Goal: Transaction & Acquisition: Book appointment/travel/reservation

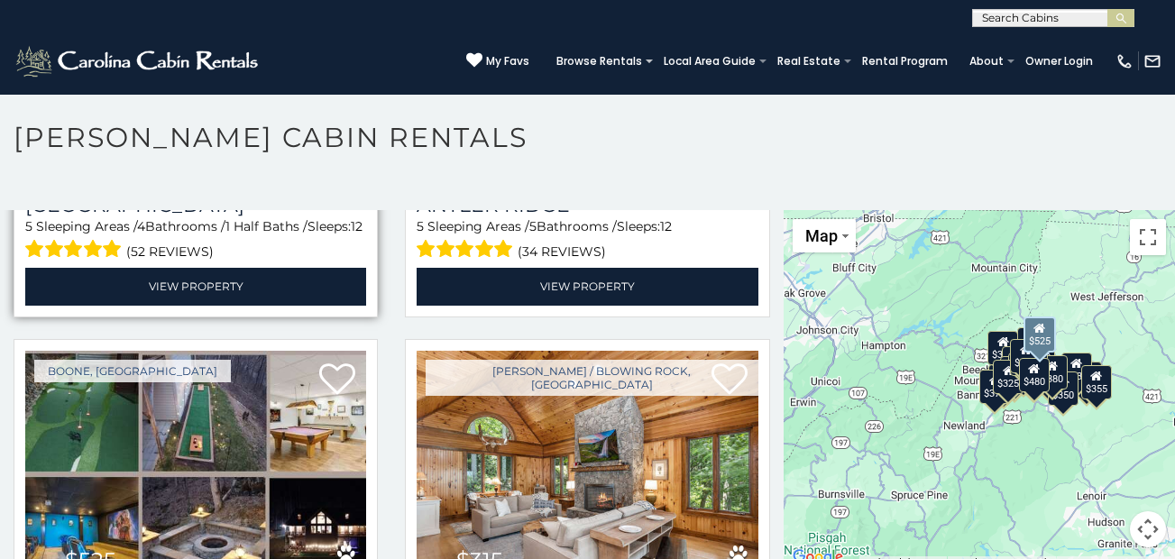
scroll to position [271, 0]
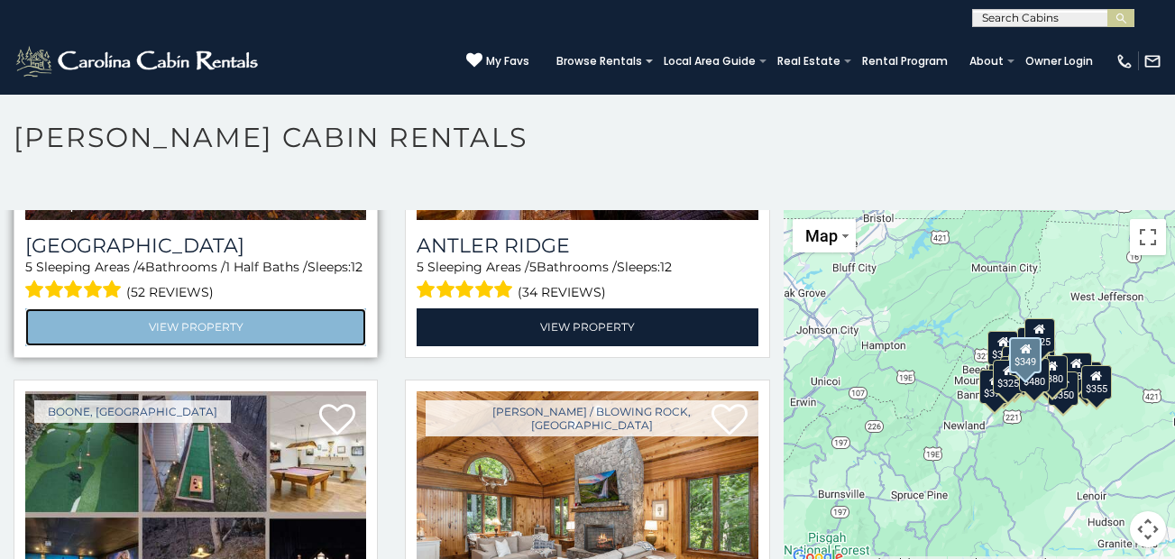
click at [215, 325] on link "View Property" at bounding box center [195, 326] width 341 height 37
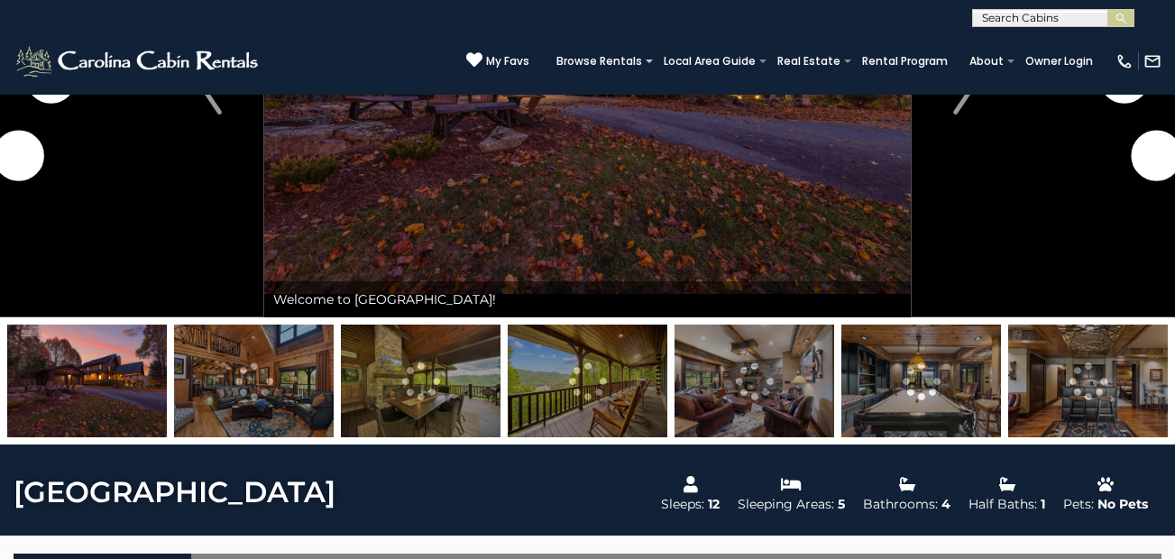
scroll to position [271, 0]
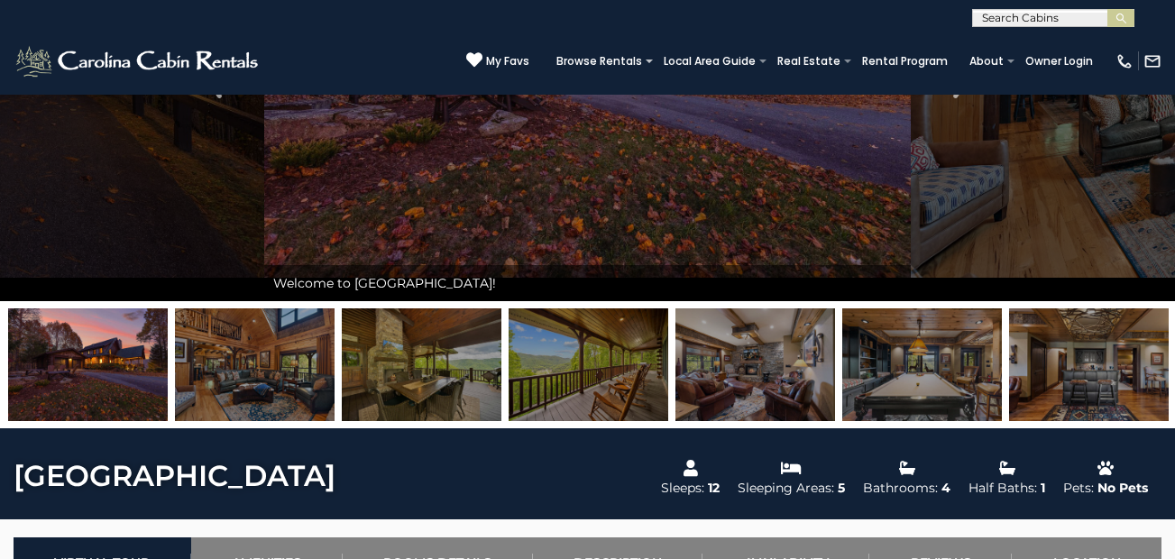
click at [218, 367] on img at bounding box center [255, 364] width 160 height 113
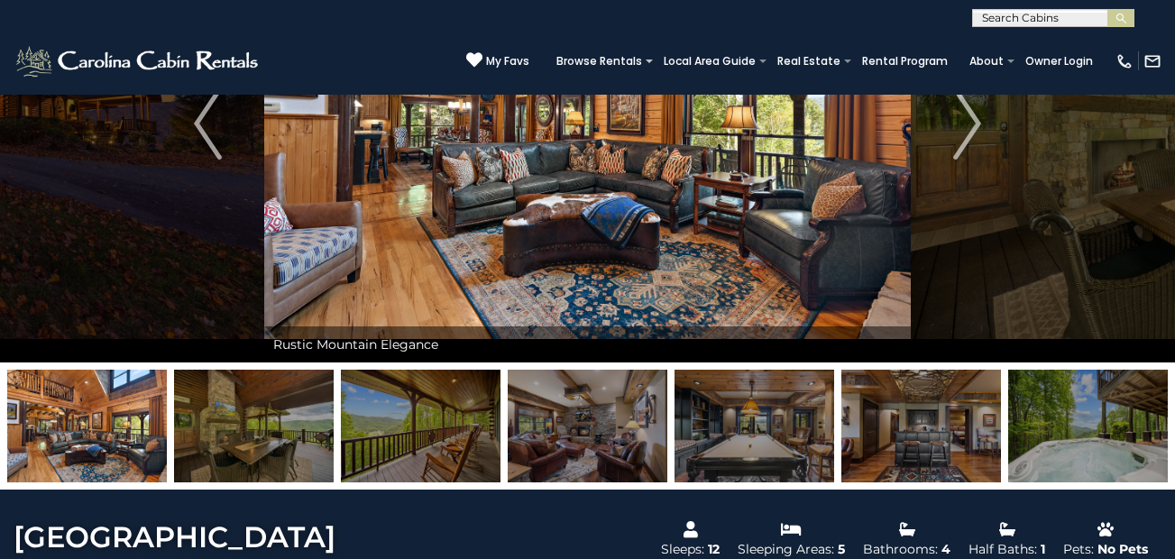
scroll to position [180, 0]
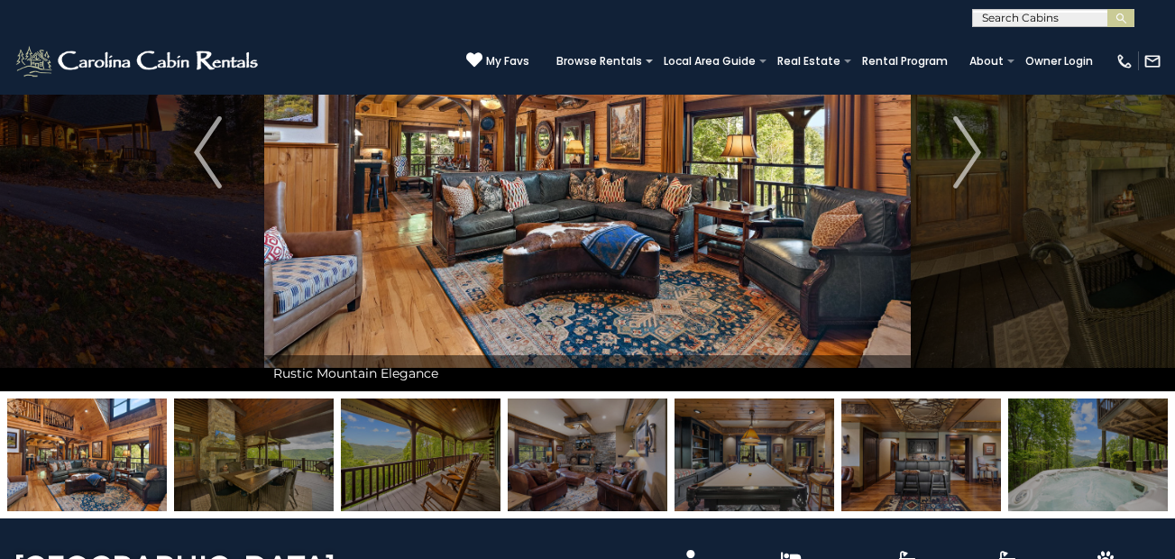
click at [97, 457] on img at bounding box center [87, 455] width 160 height 113
click at [223, 470] on img at bounding box center [254, 455] width 160 height 113
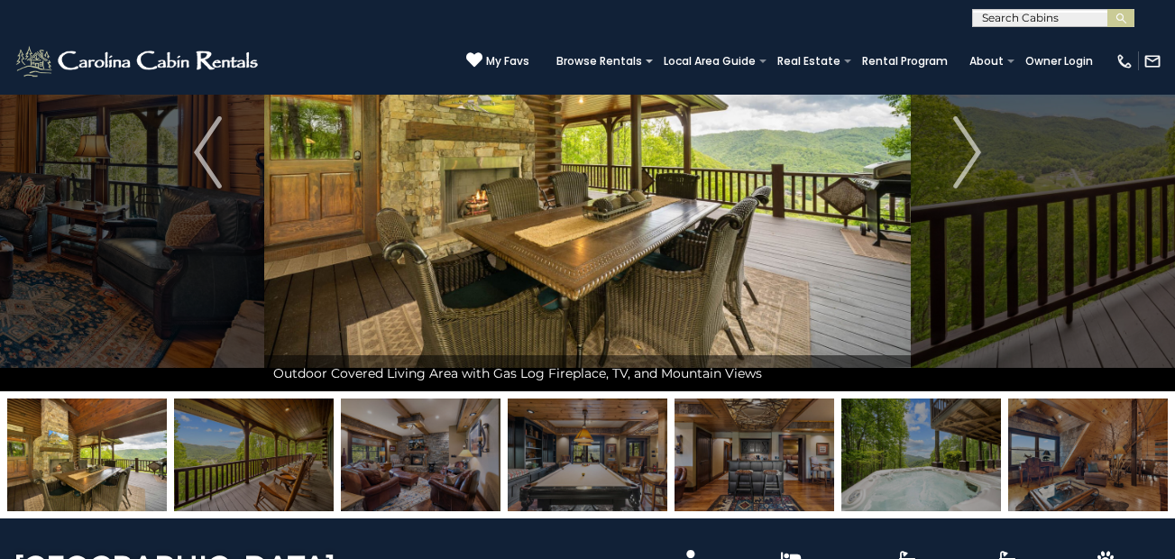
click at [223, 470] on img at bounding box center [254, 455] width 160 height 113
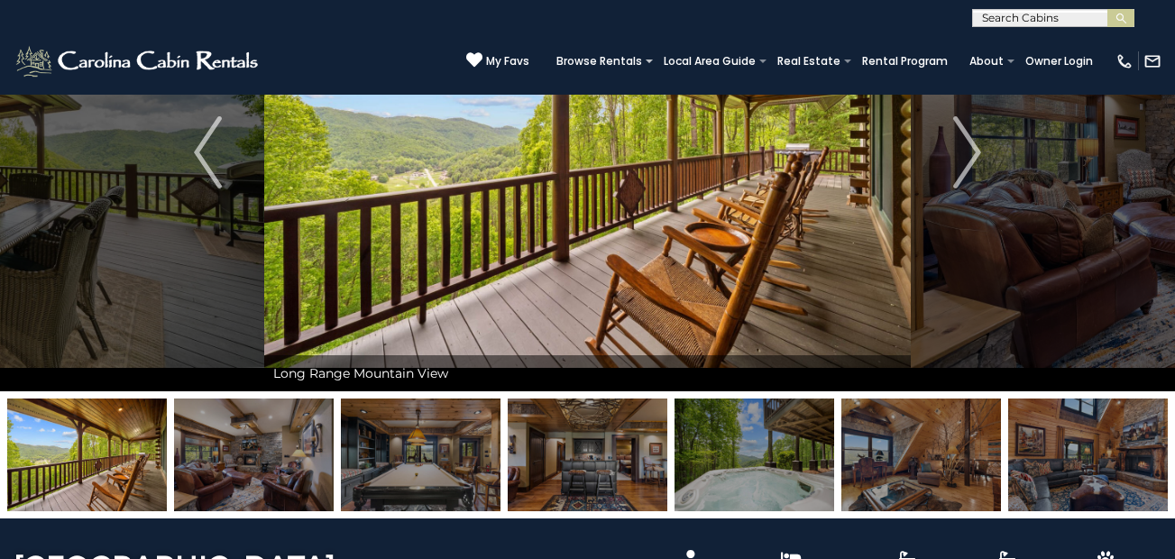
click at [223, 470] on img at bounding box center [254, 455] width 160 height 113
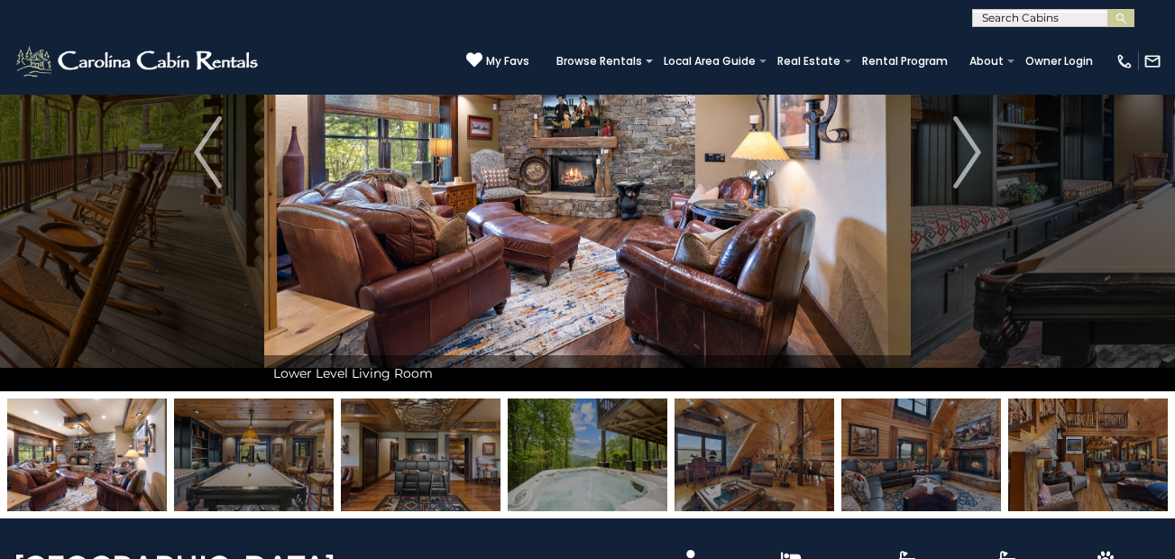
click at [223, 470] on img at bounding box center [254, 455] width 160 height 113
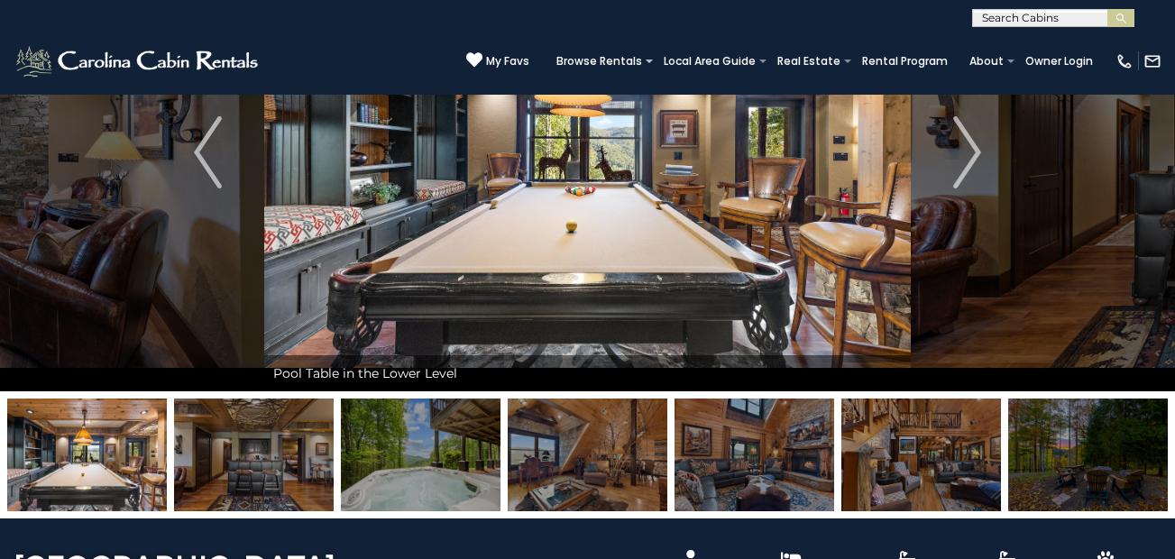
click at [223, 470] on img at bounding box center [254, 455] width 160 height 113
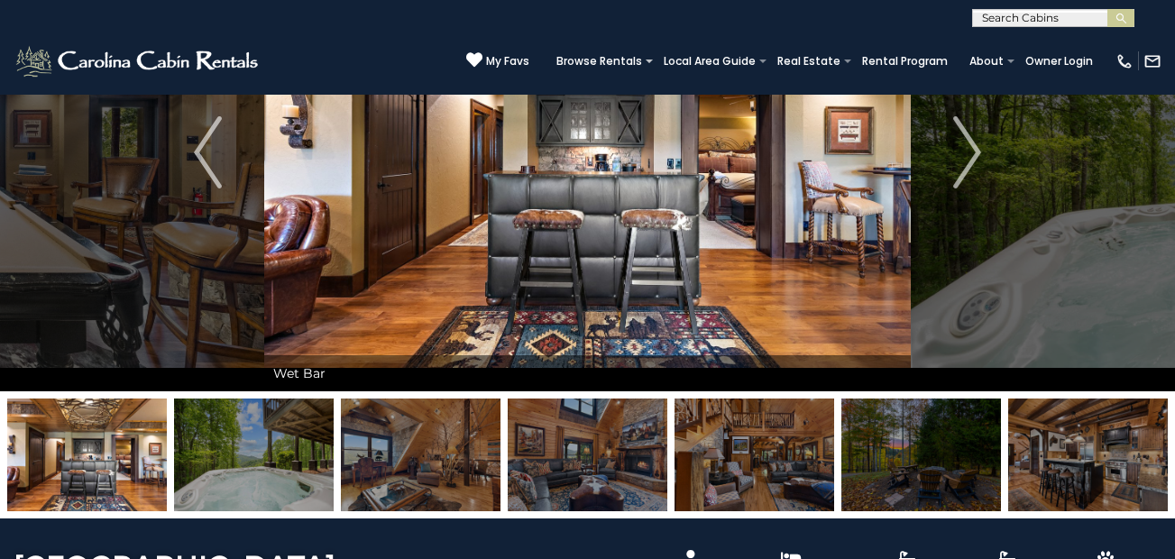
click at [223, 470] on img at bounding box center [254, 455] width 160 height 113
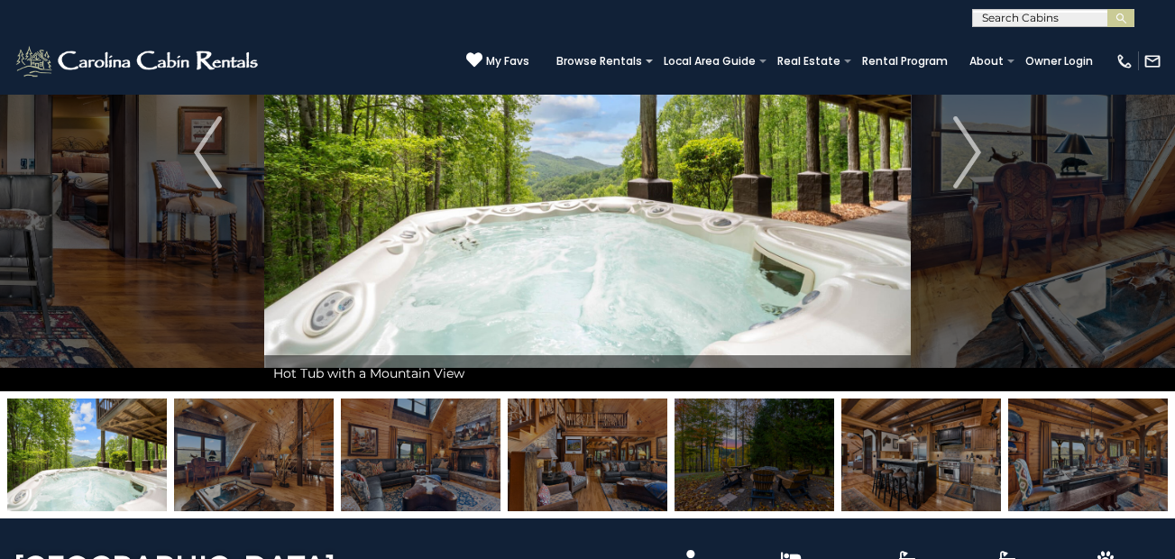
click at [223, 471] on img at bounding box center [254, 455] width 160 height 113
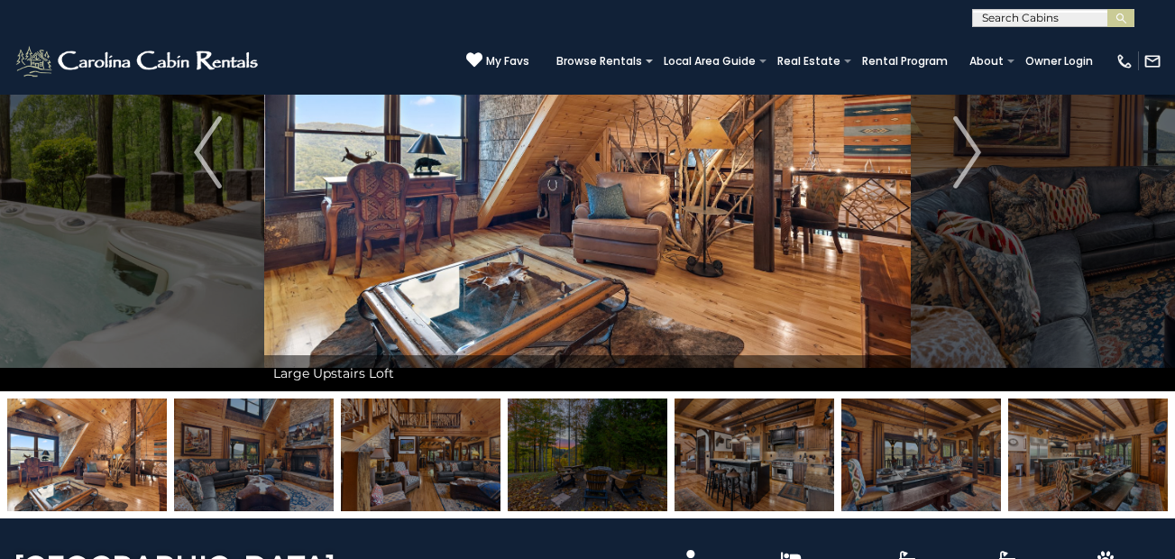
click at [223, 471] on img at bounding box center [254, 455] width 160 height 113
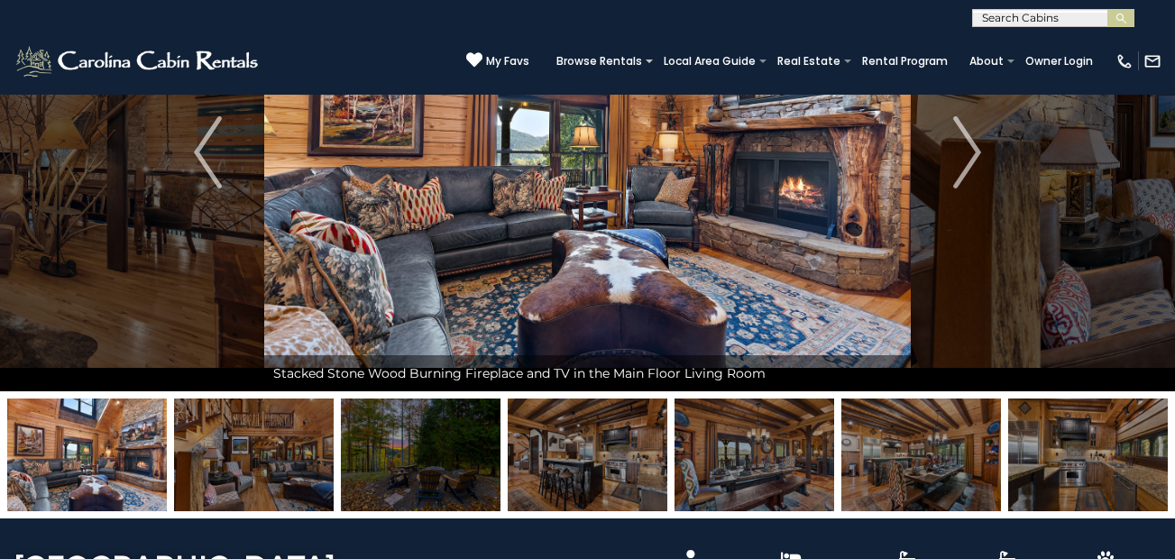
click at [223, 471] on img at bounding box center [254, 455] width 160 height 113
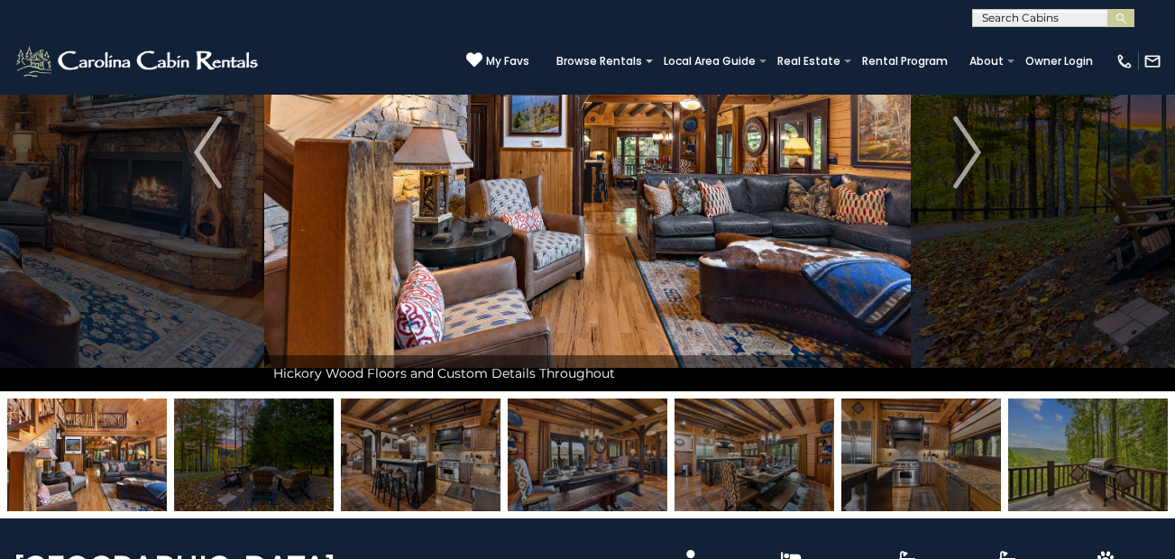
click at [223, 471] on img at bounding box center [254, 455] width 160 height 113
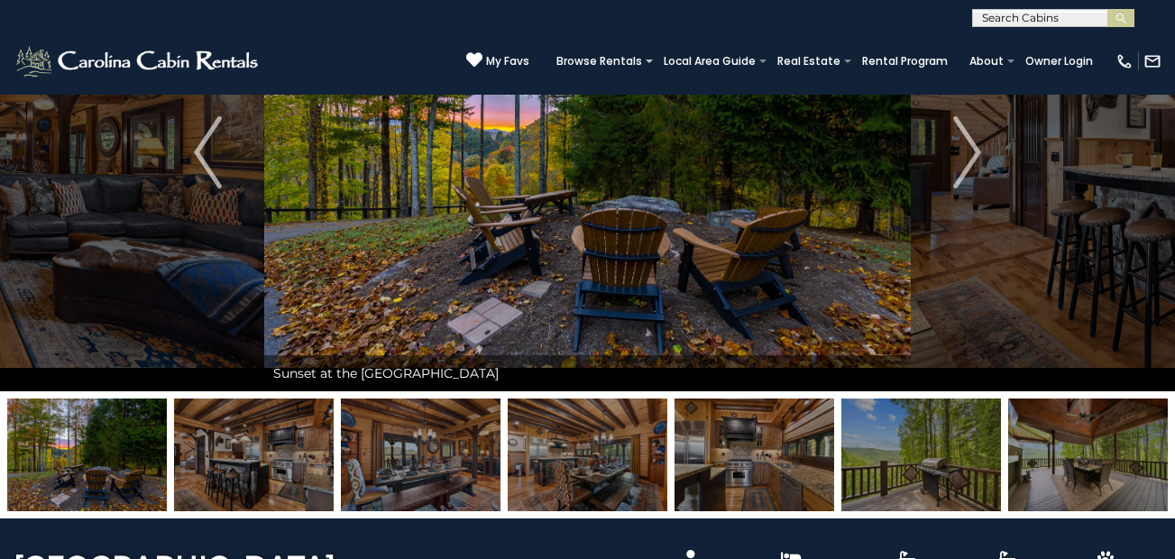
click at [223, 471] on img at bounding box center [254, 455] width 160 height 113
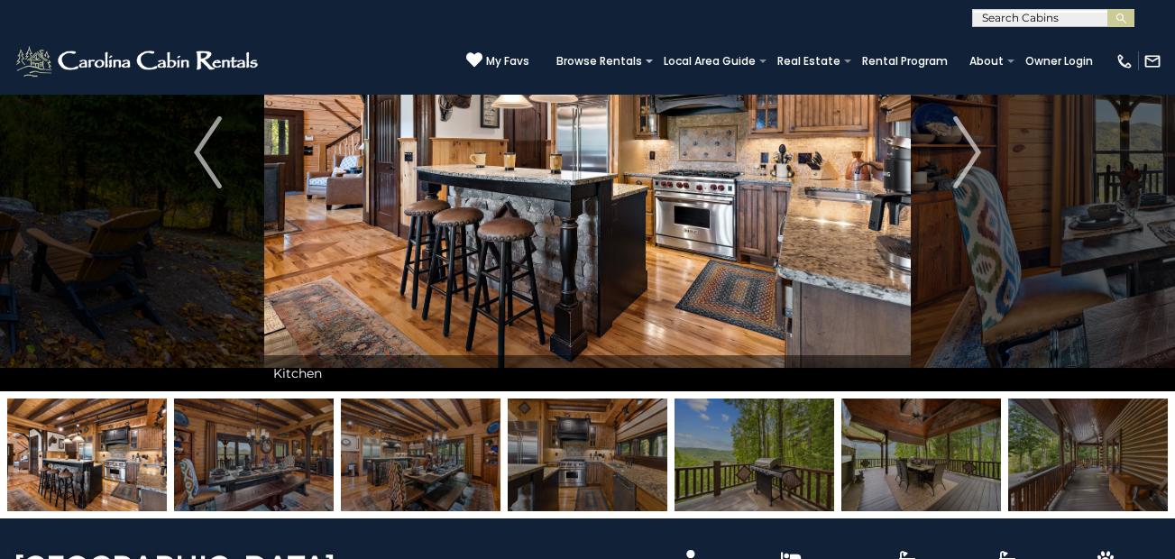
click at [223, 471] on img at bounding box center [254, 455] width 160 height 113
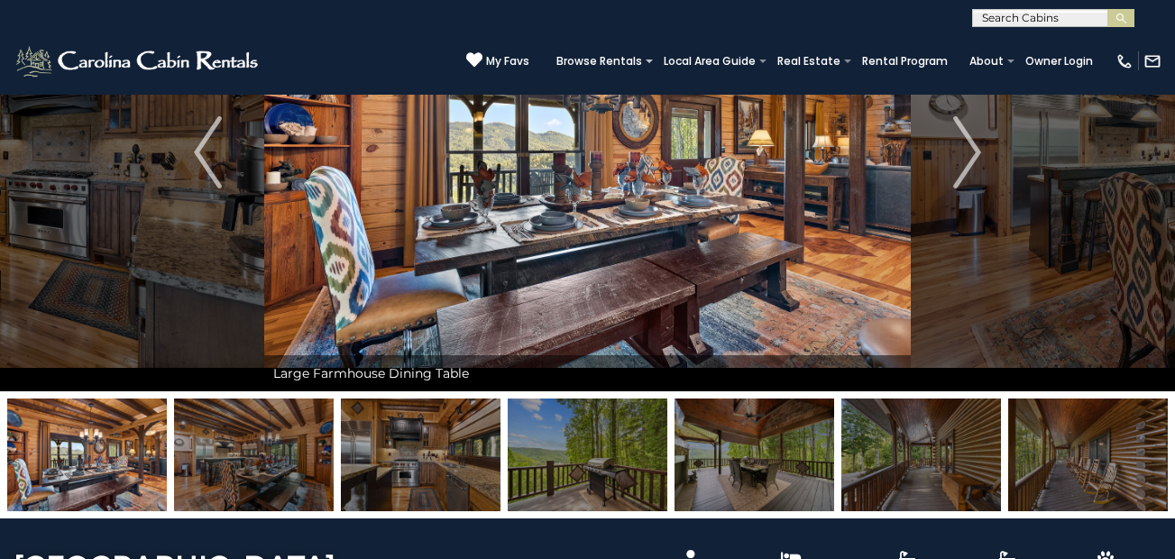
click at [223, 471] on img at bounding box center [254, 455] width 160 height 113
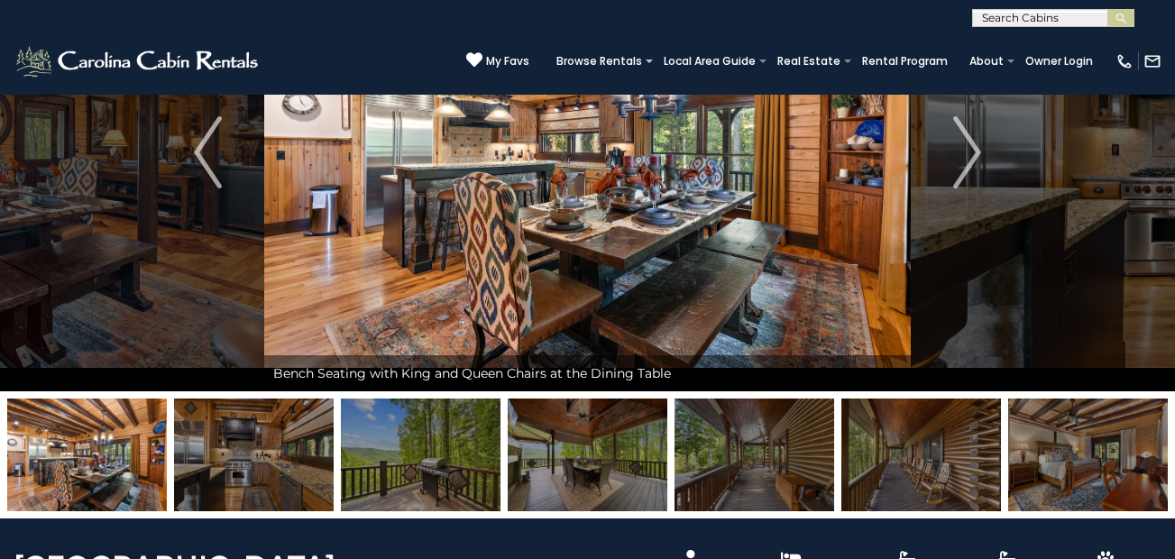
click at [223, 471] on img at bounding box center [254, 455] width 160 height 113
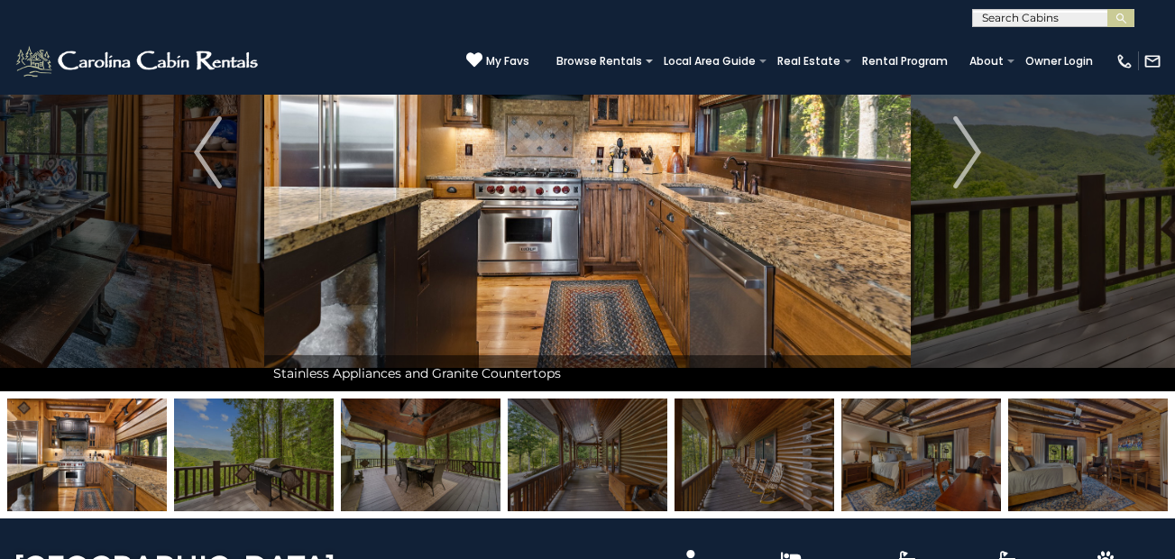
click at [223, 471] on img at bounding box center [254, 455] width 160 height 113
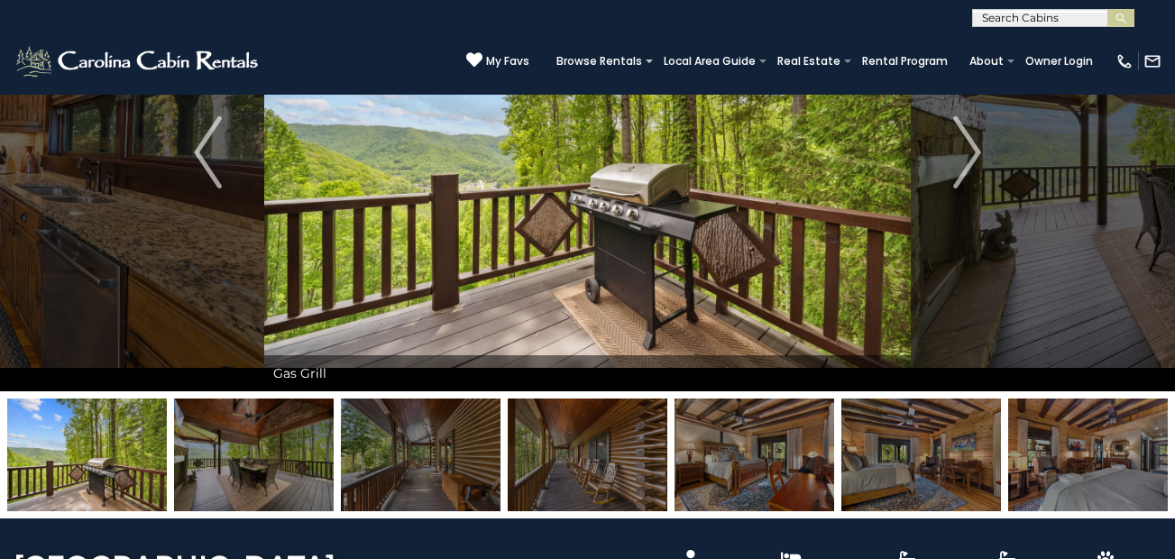
click at [223, 471] on img at bounding box center [254, 455] width 160 height 113
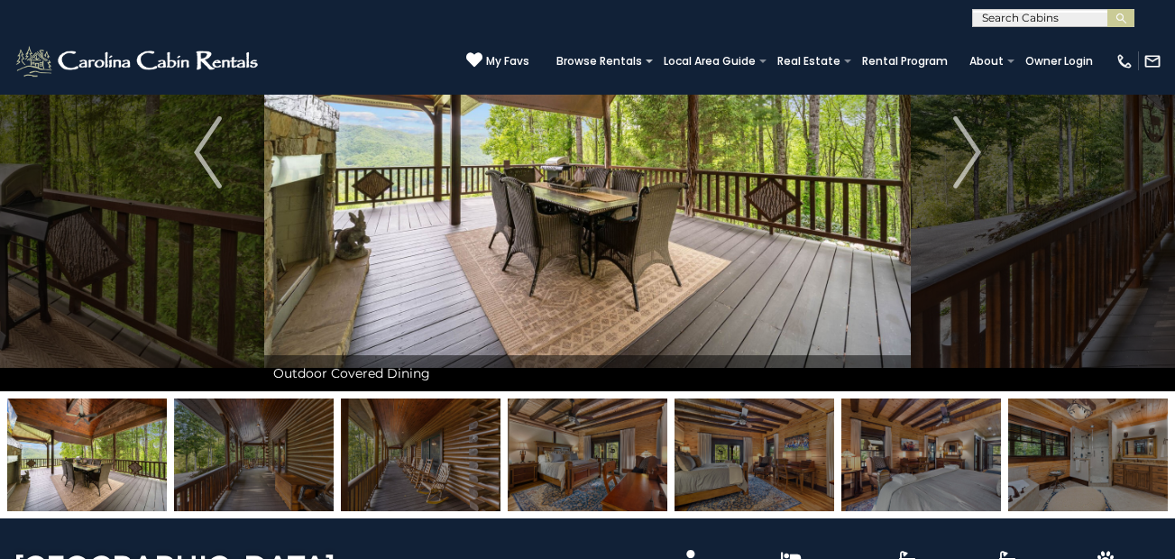
click at [223, 471] on img at bounding box center [254, 455] width 160 height 113
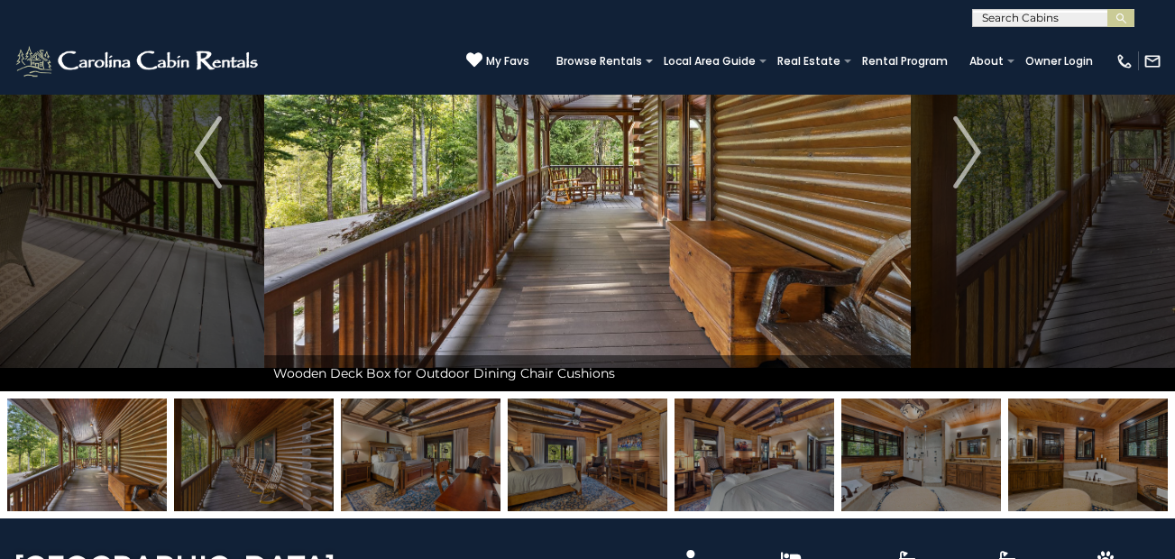
click at [223, 471] on img at bounding box center [254, 455] width 160 height 113
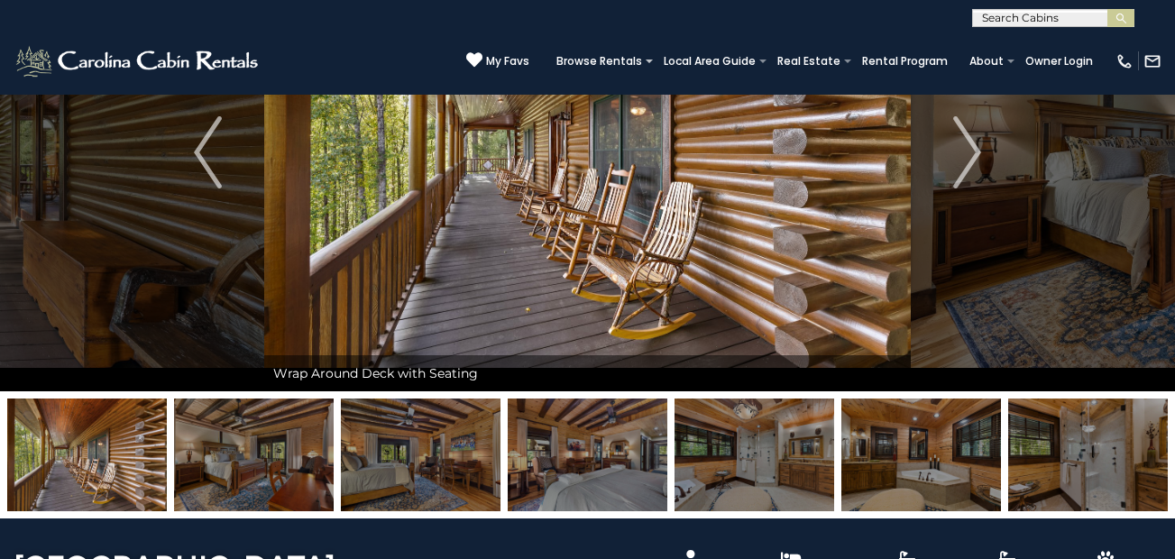
click at [223, 471] on img at bounding box center [254, 455] width 160 height 113
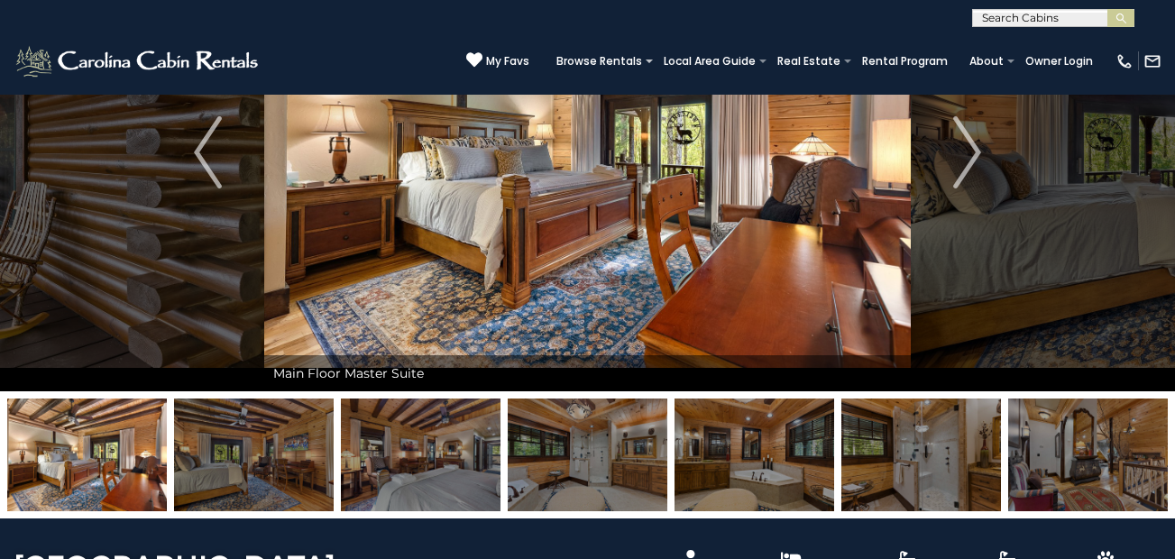
click at [223, 471] on img at bounding box center [254, 455] width 160 height 113
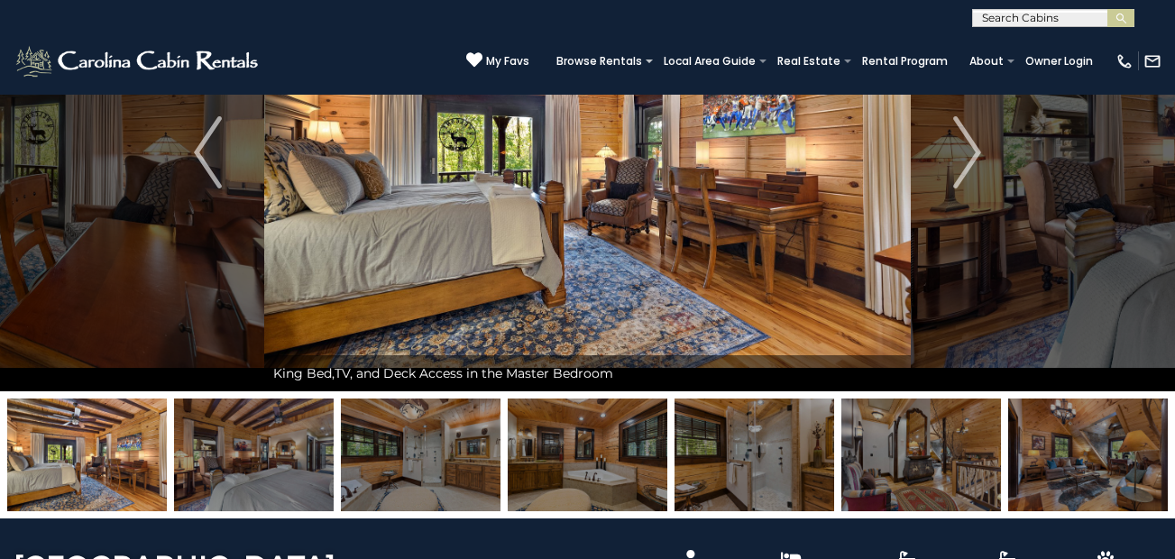
click at [223, 471] on img at bounding box center [254, 455] width 160 height 113
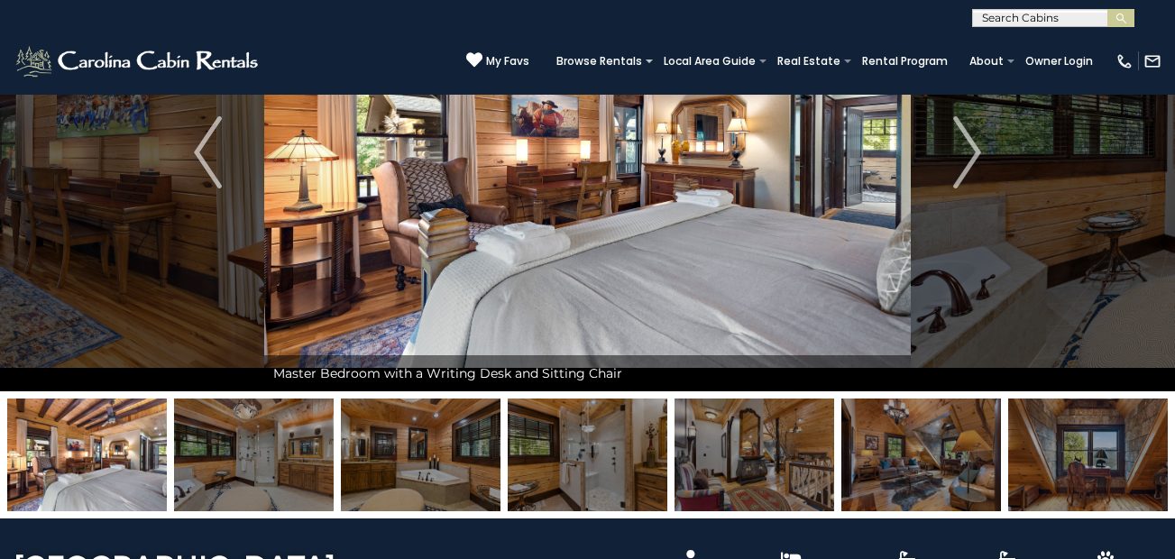
click at [223, 471] on img at bounding box center [254, 455] width 160 height 113
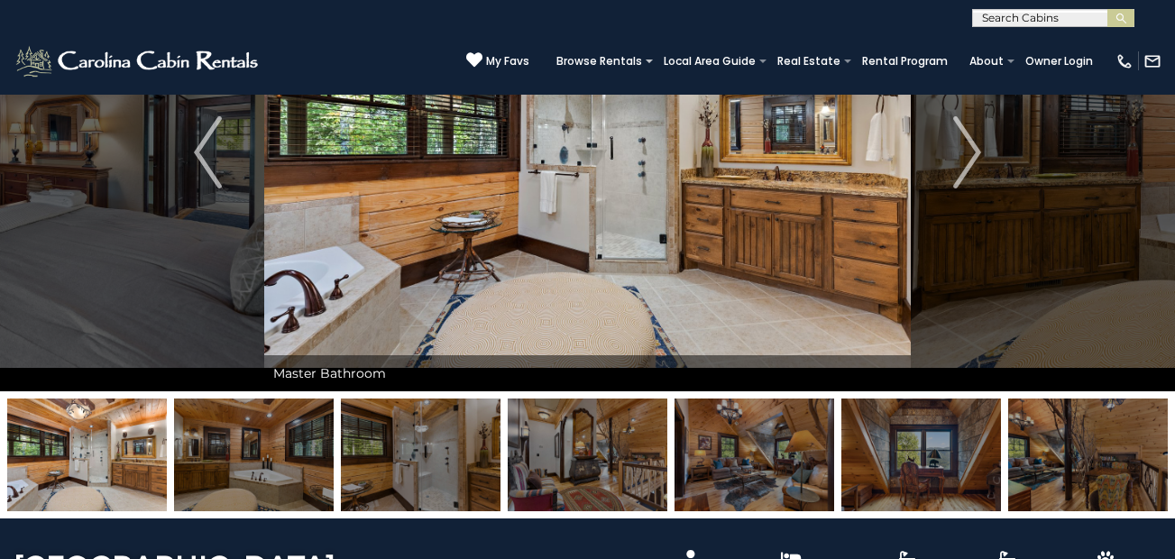
click at [241, 459] on img at bounding box center [254, 455] width 160 height 113
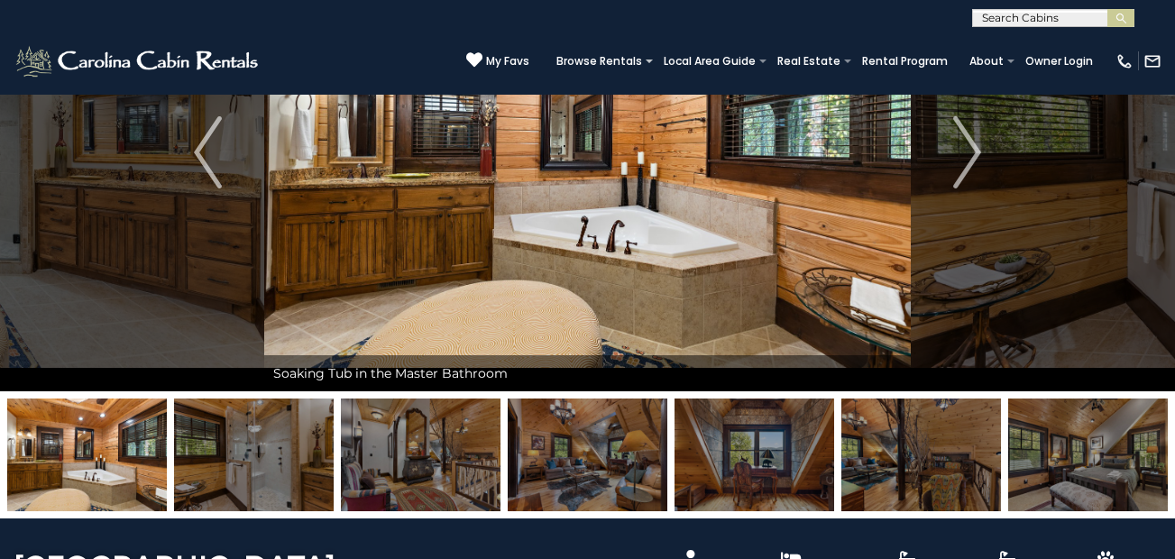
click at [241, 459] on img at bounding box center [254, 455] width 160 height 113
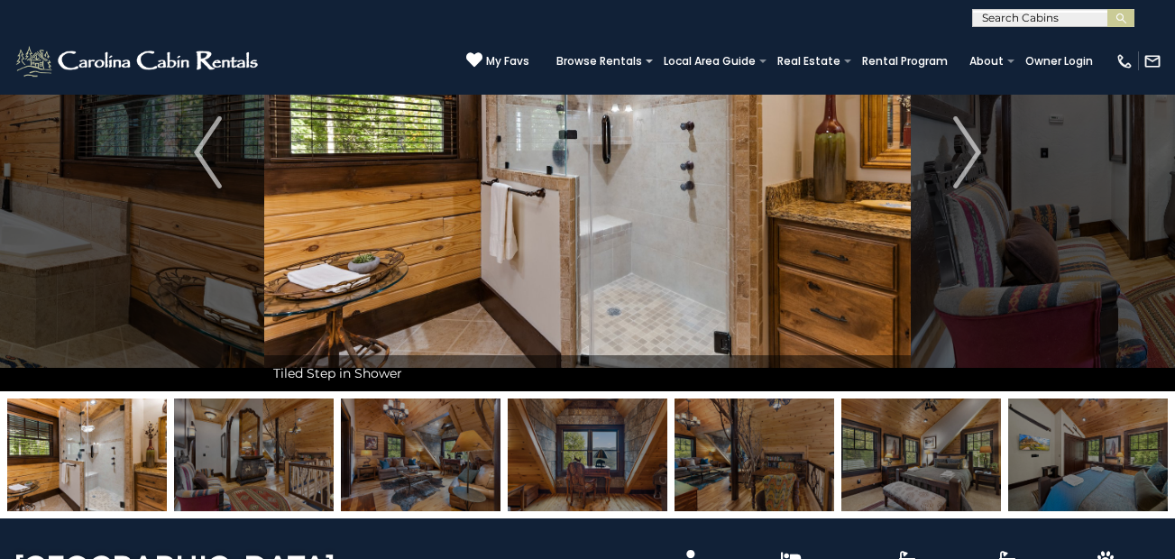
click at [241, 459] on img at bounding box center [254, 455] width 160 height 113
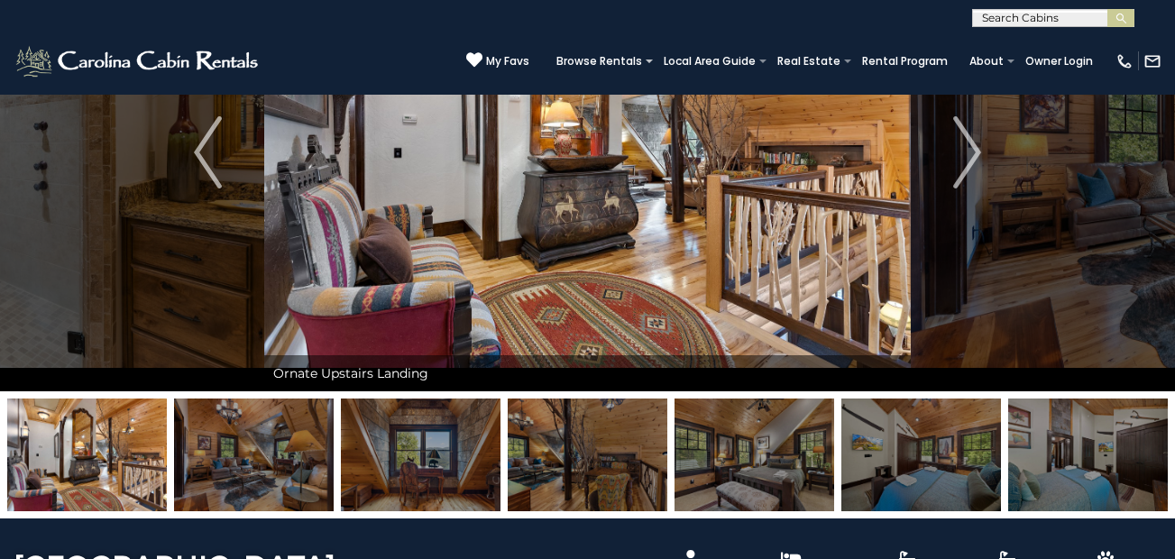
click at [241, 459] on img at bounding box center [254, 455] width 160 height 113
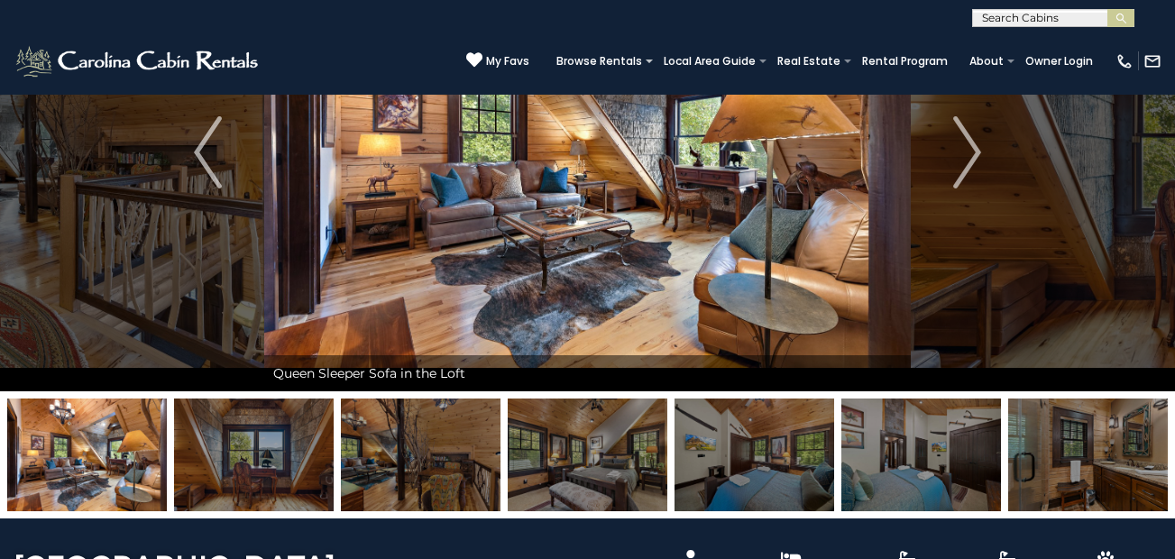
click at [241, 459] on img at bounding box center [254, 455] width 160 height 113
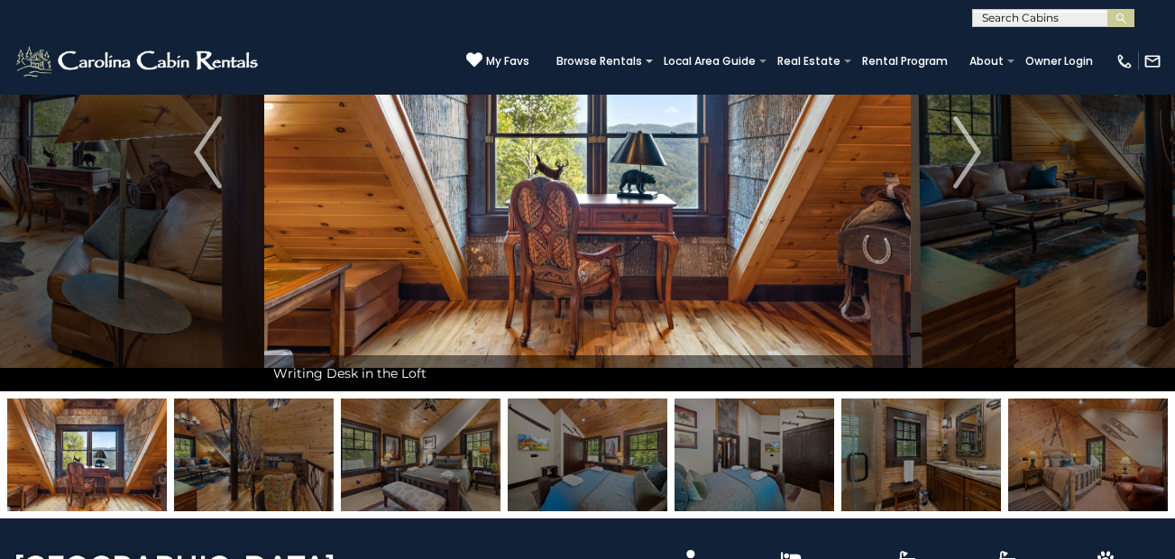
click at [241, 459] on img at bounding box center [254, 455] width 160 height 113
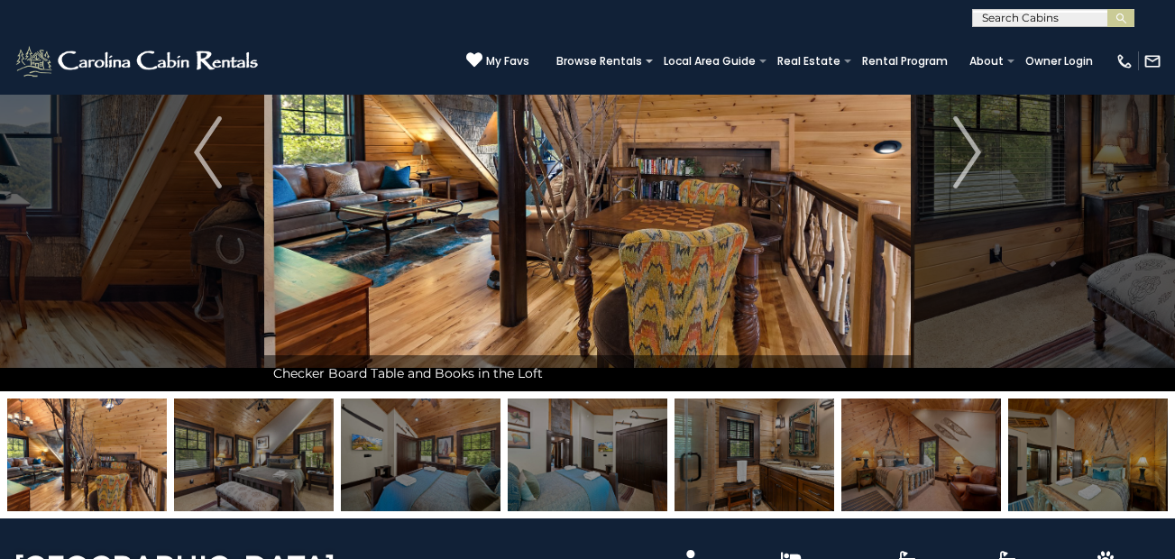
click at [241, 459] on img at bounding box center [254, 455] width 160 height 113
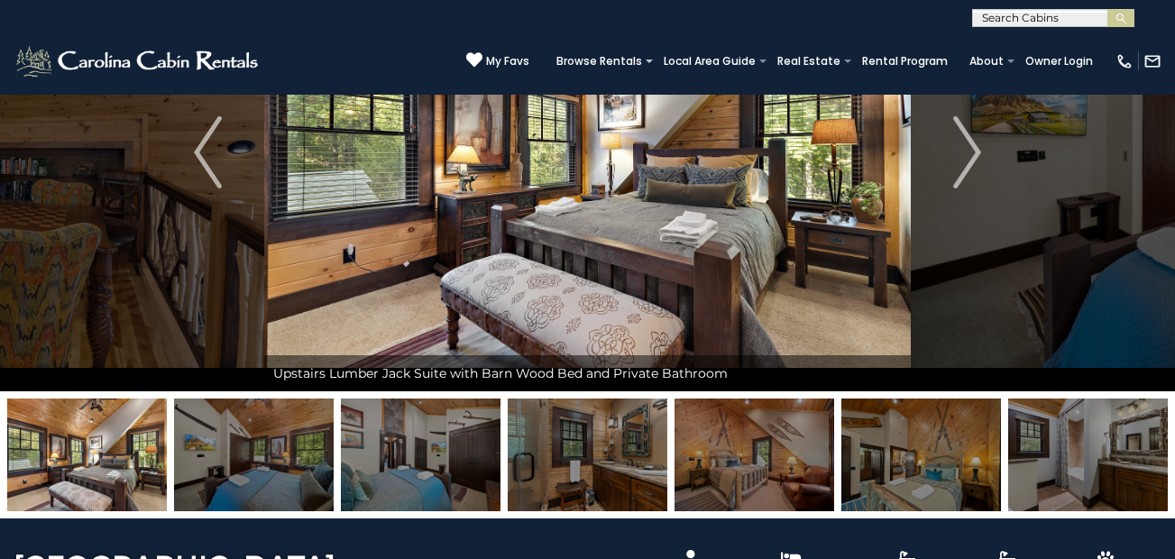
click at [241, 459] on img at bounding box center [254, 455] width 160 height 113
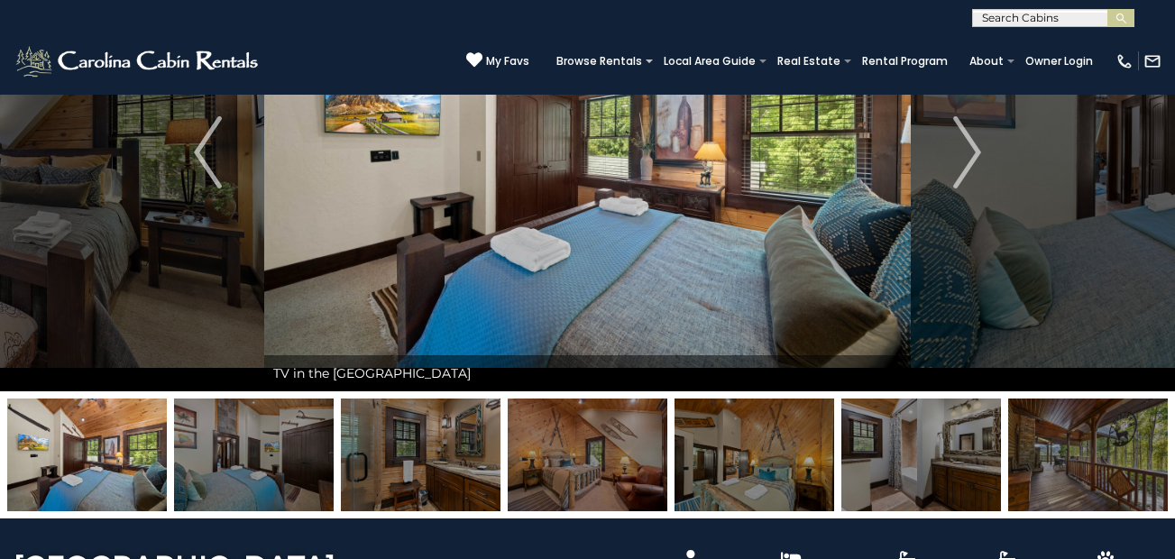
click at [241, 460] on img at bounding box center [254, 455] width 160 height 113
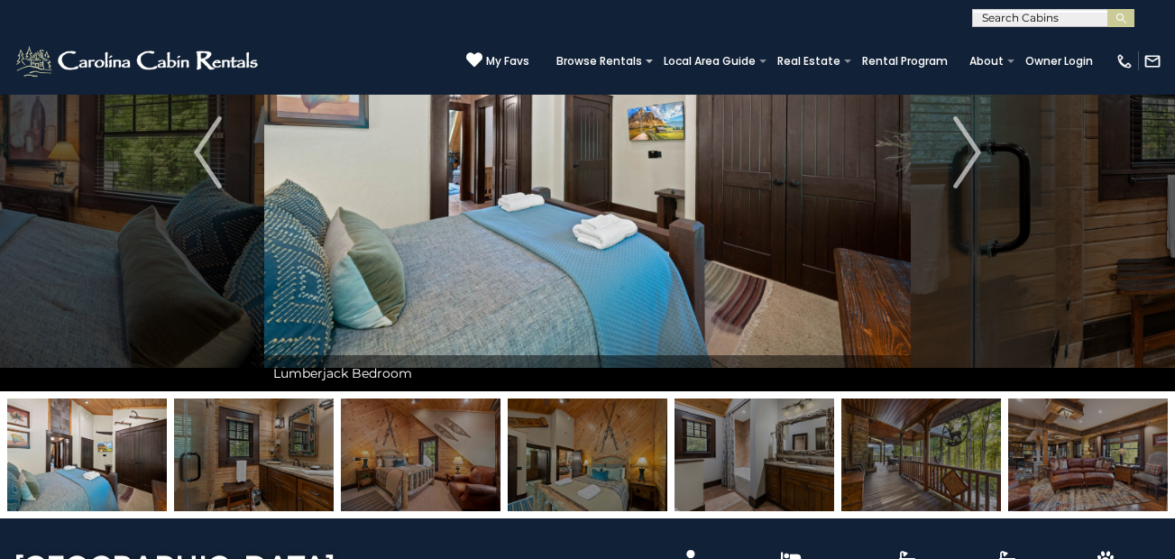
click at [241, 460] on img at bounding box center [254, 455] width 160 height 113
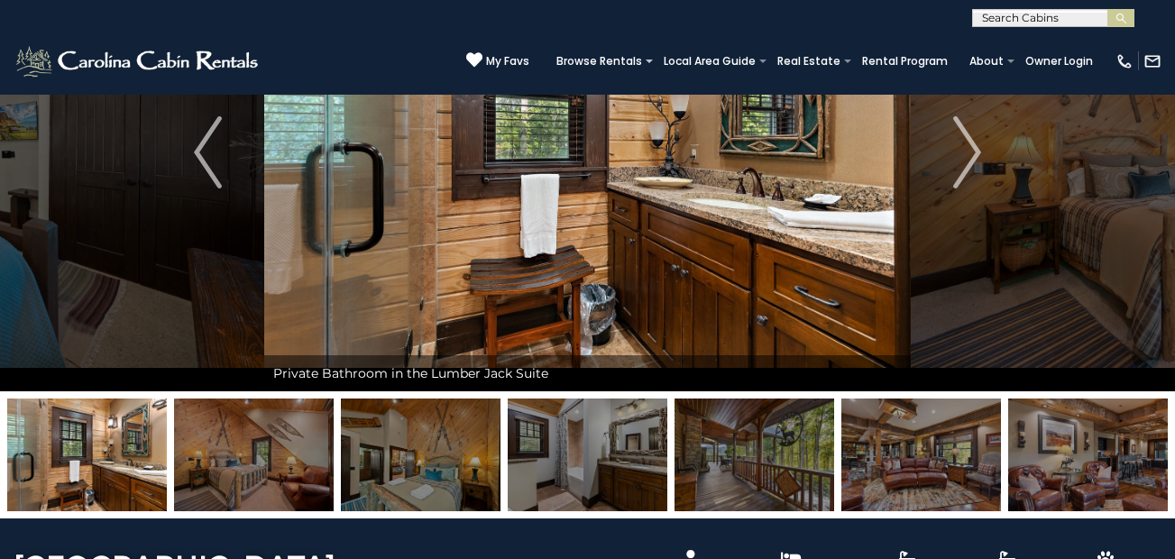
click at [241, 460] on img at bounding box center [254, 455] width 160 height 113
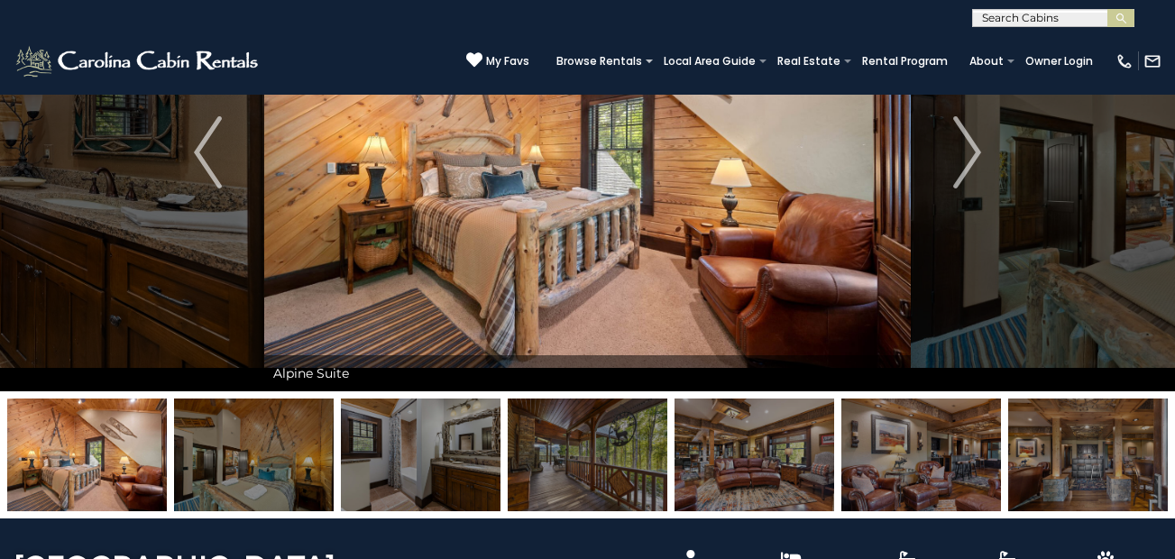
click at [241, 460] on img at bounding box center [254, 455] width 160 height 113
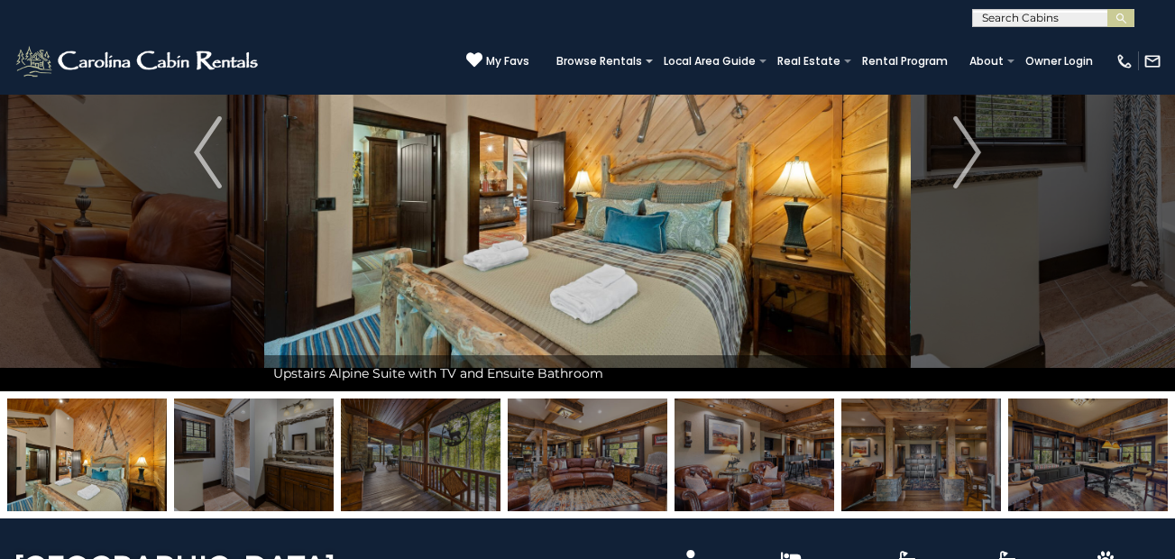
click at [241, 460] on img at bounding box center [254, 455] width 160 height 113
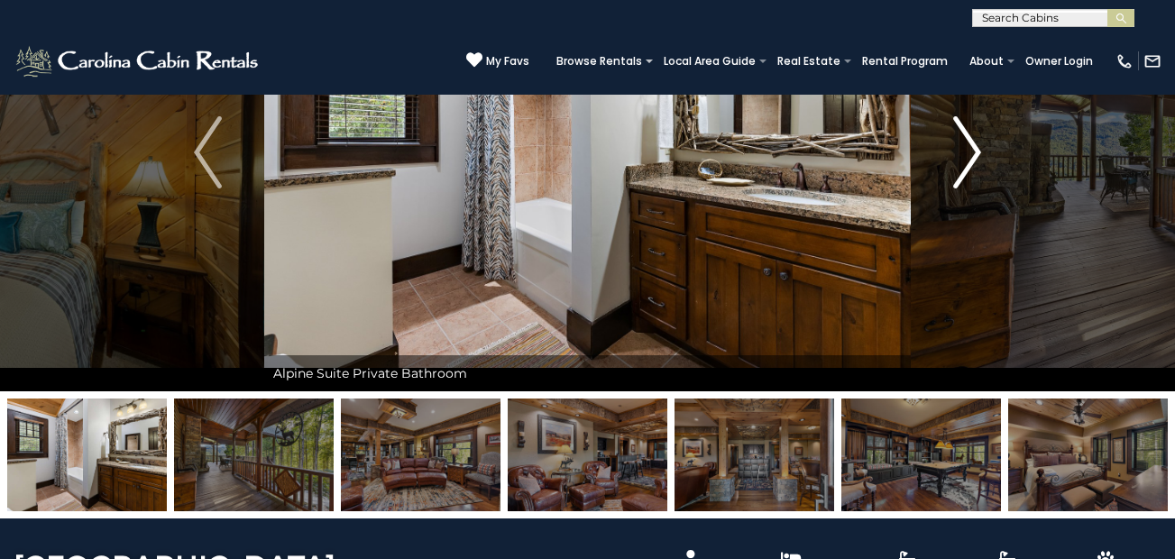
click at [974, 144] on img "Next" at bounding box center [966, 152] width 27 height 72
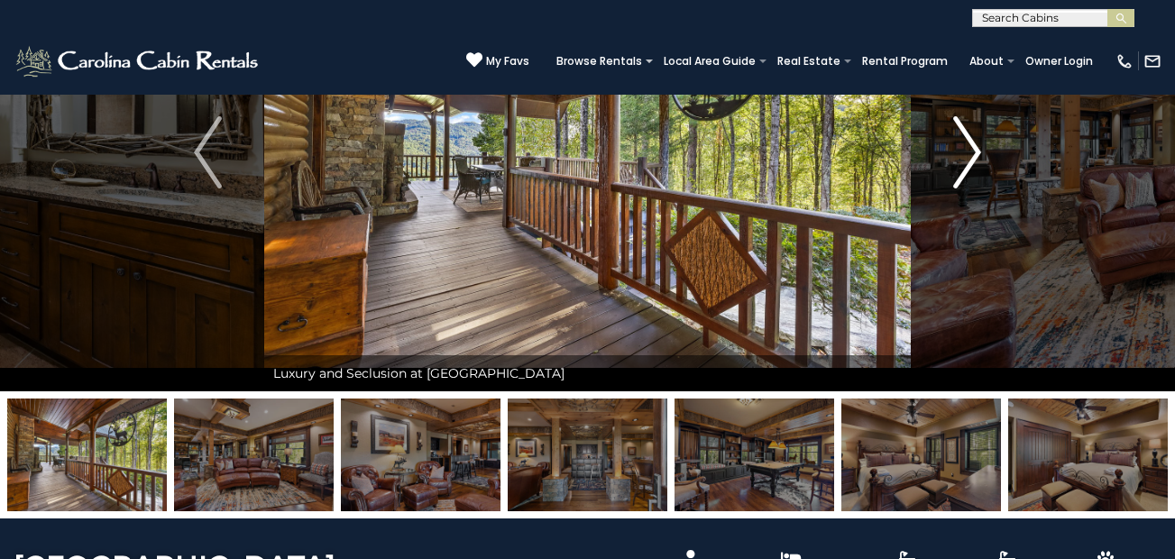
click at [974, 145] on img "Next" at bounding box center [966, 152] width 27 height 72
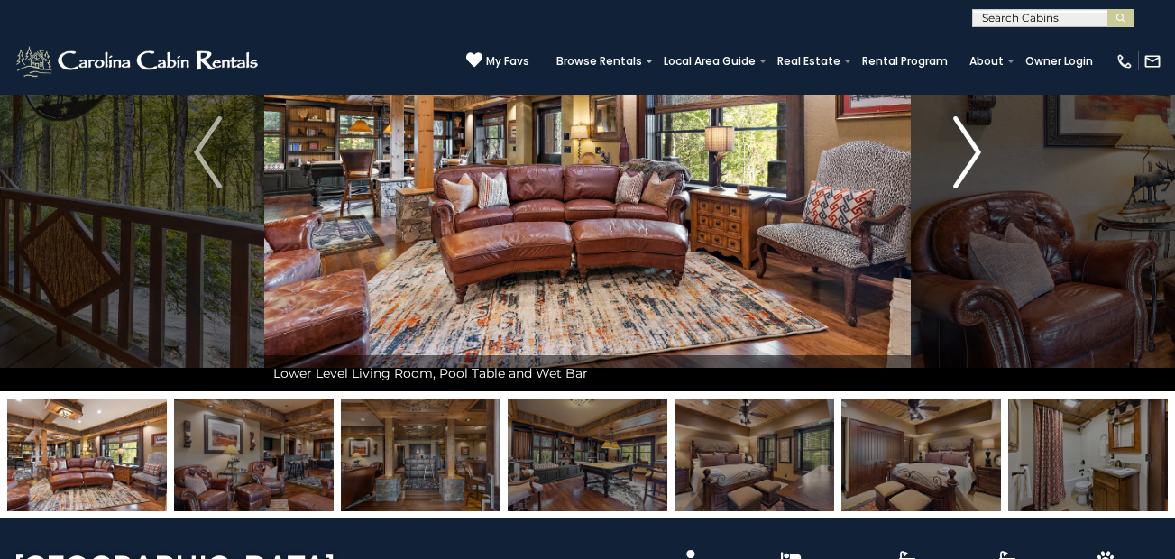
click at [974, 145] on img "Next" at bounding box center [966, 152] width 27 height 72
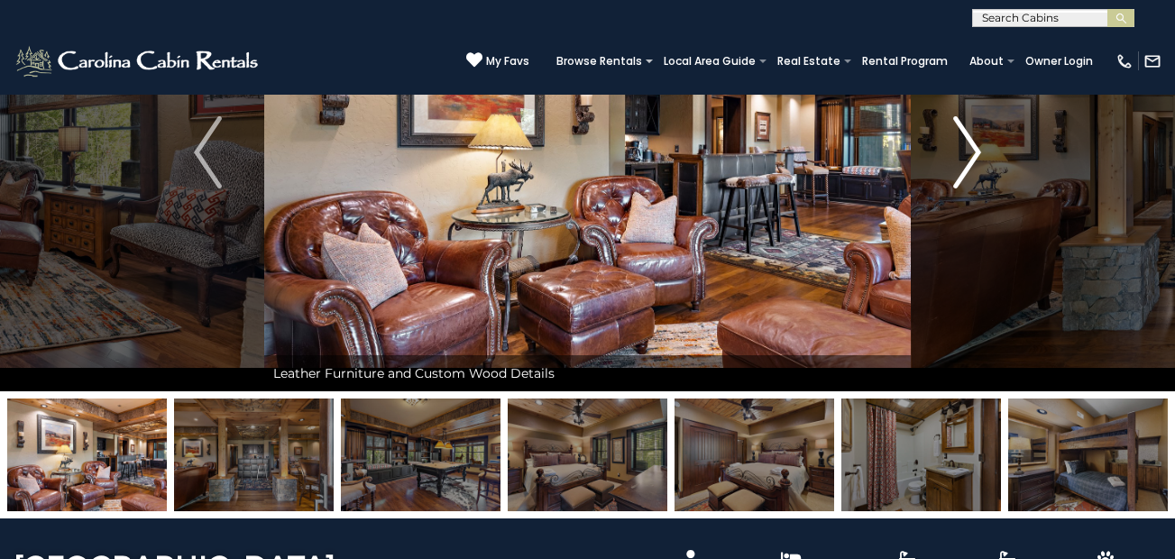
click at [974, 146] on img "Next" at bounding box center [966, 152] width 27 height 72
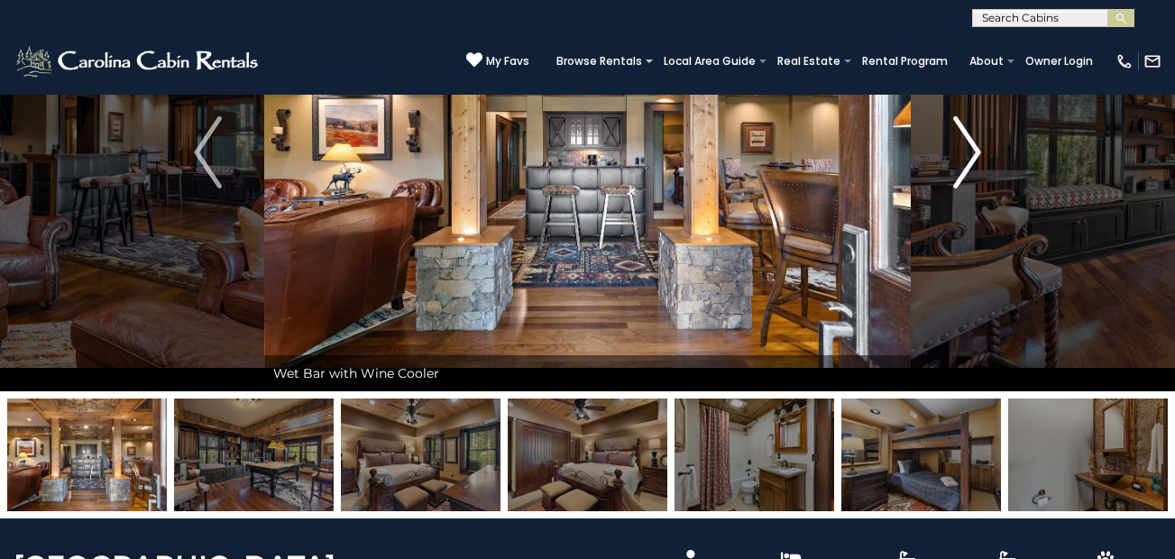
click at [974, 146] on img "Next" at bounding box center [966, 152] width 27 height 72
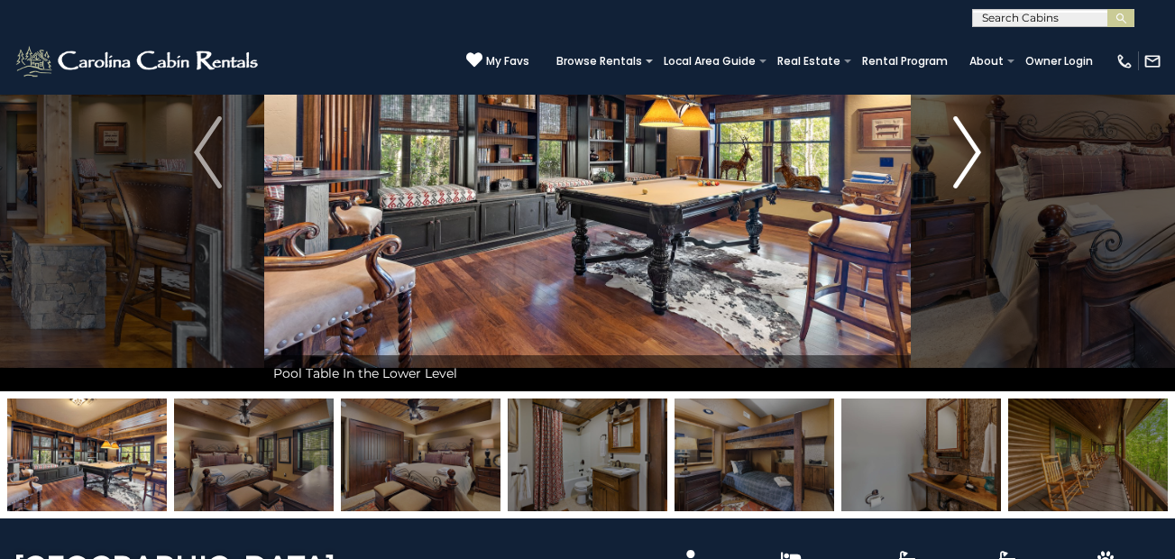
click at [974, 146] on img "Next" at bounding box center [966, 152] width 27 height 72
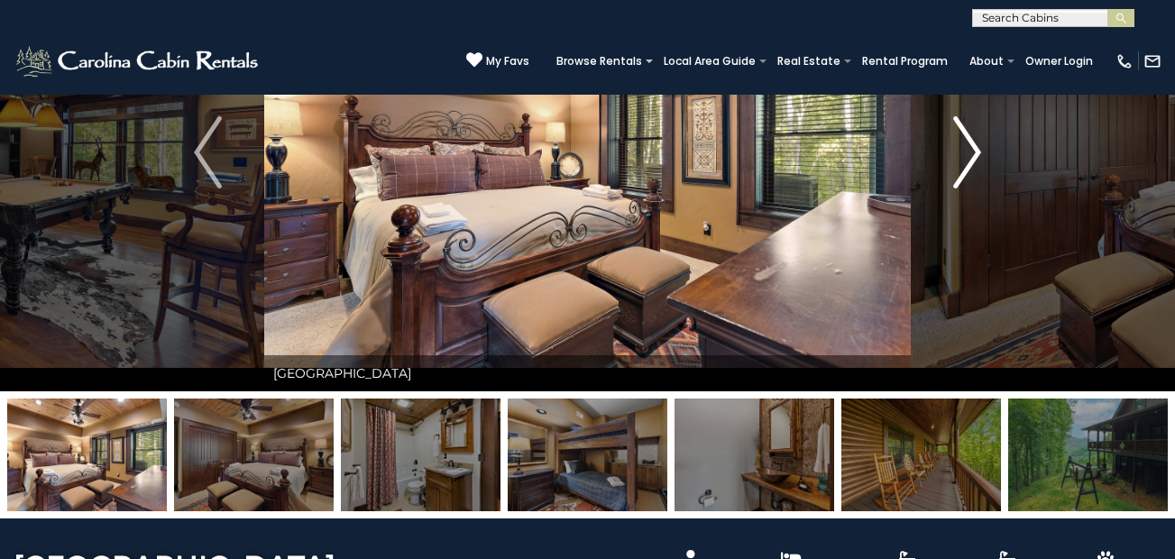
click at [974, 146] on img "Next" at bounding box center [966, 152] width 27 height 72
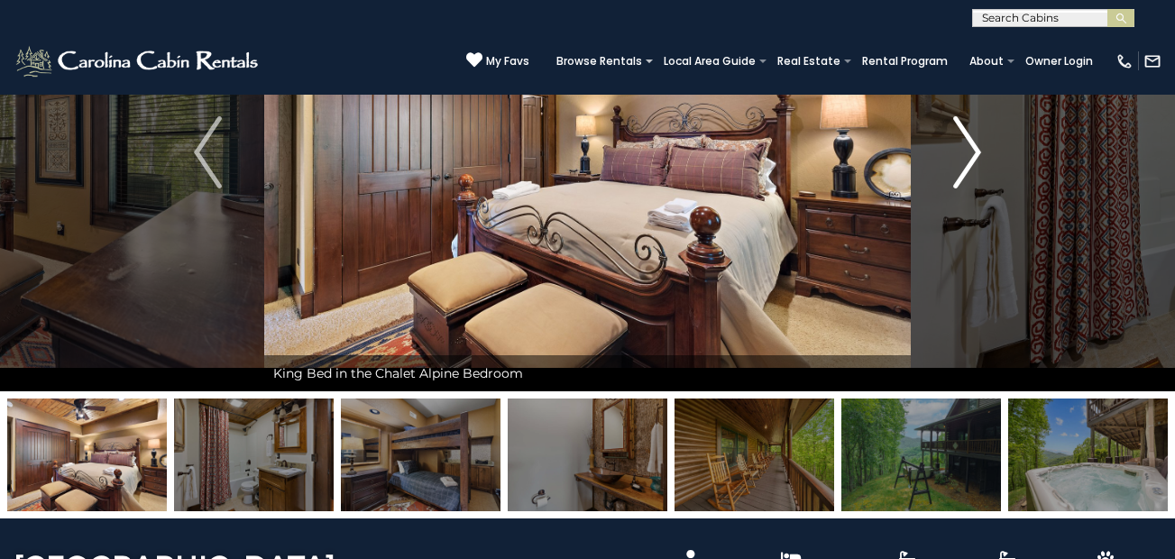
click at [974, 147] on img "Next" at bounding box center [966, 152] width 27 height 72
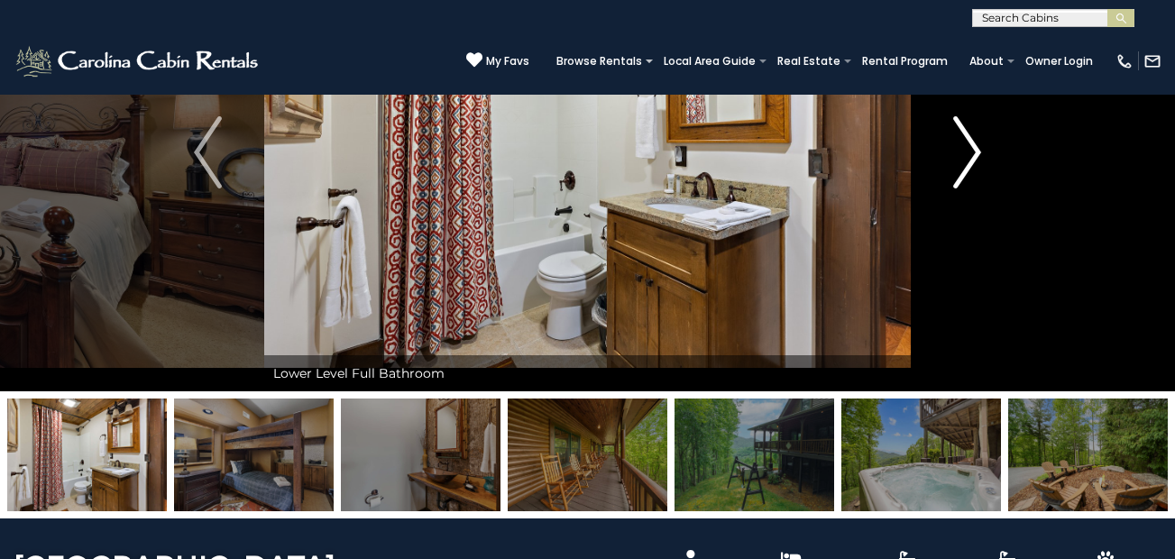
click at [974, 147] on img "Next" at bounding box center [966, 152] width 27 height 72
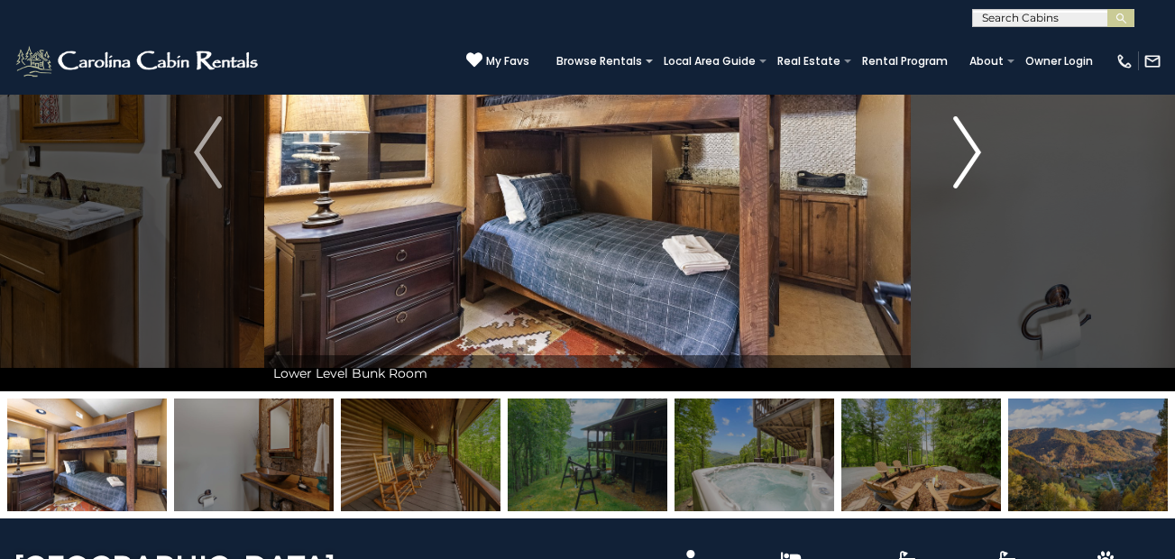
click at [974, 148] on img "Next" at bounding box center [966, 152] width 27 height 72
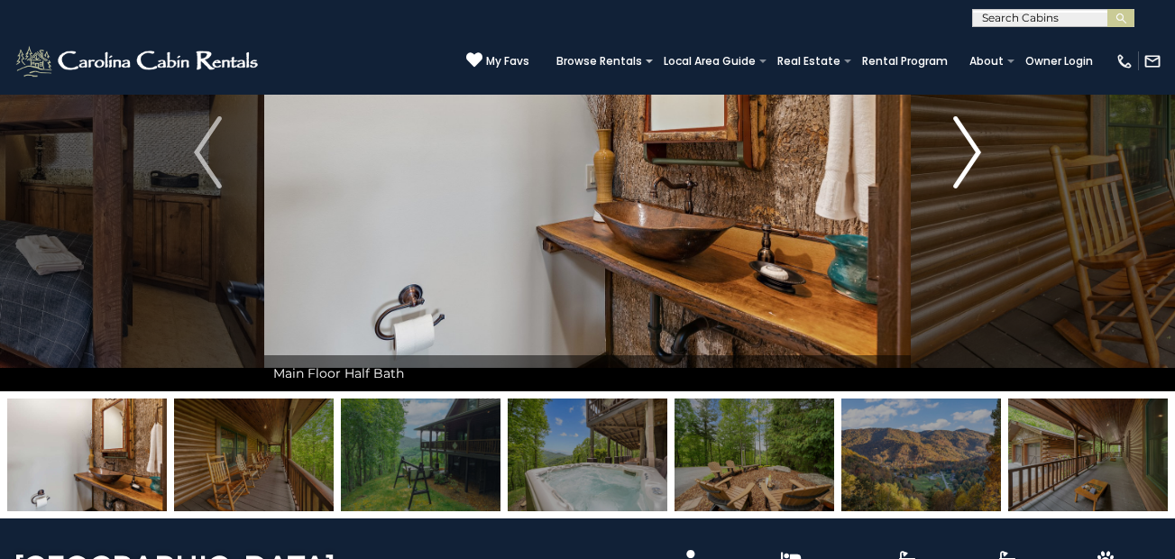
click at [974, 148] on img "Next" at bounding box center [966, 152] width 27 height 72
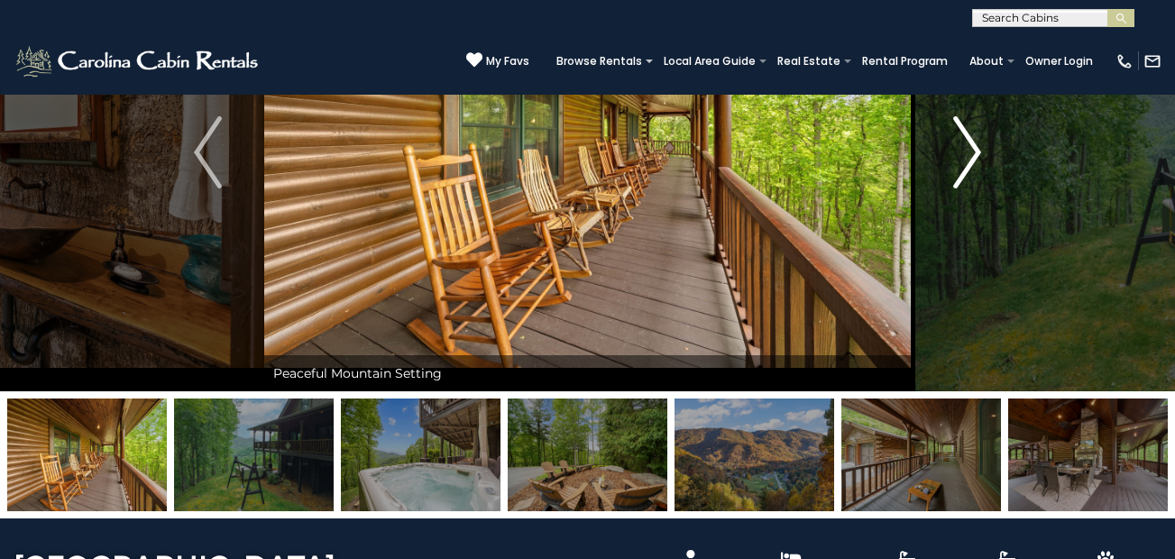
click at [974, 149] on img "Next" at bounding box center [966, 152] width 27 height 72
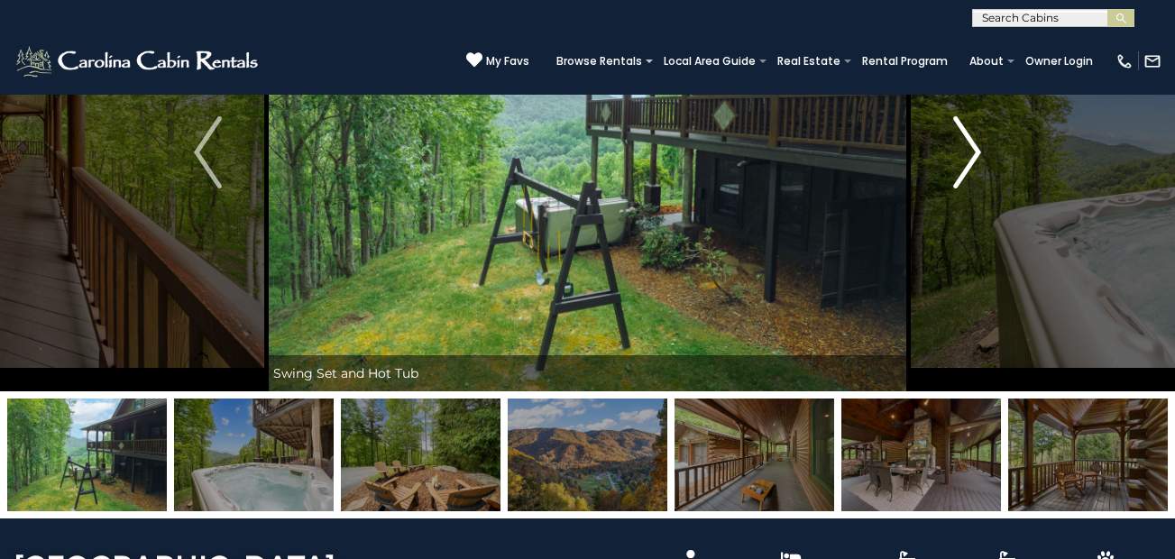
click at [974, 149] on img "Next" at bounding box center [966, 152] width 27 height 72
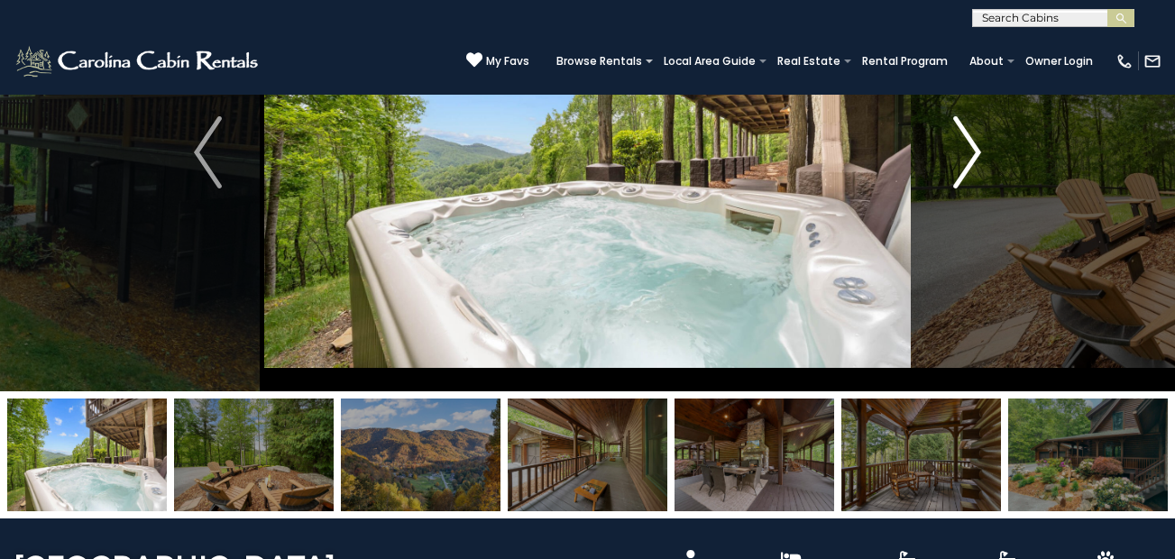
click at [974, 149] on img "Next" at bounding box center [966, 152] width 27 height 72
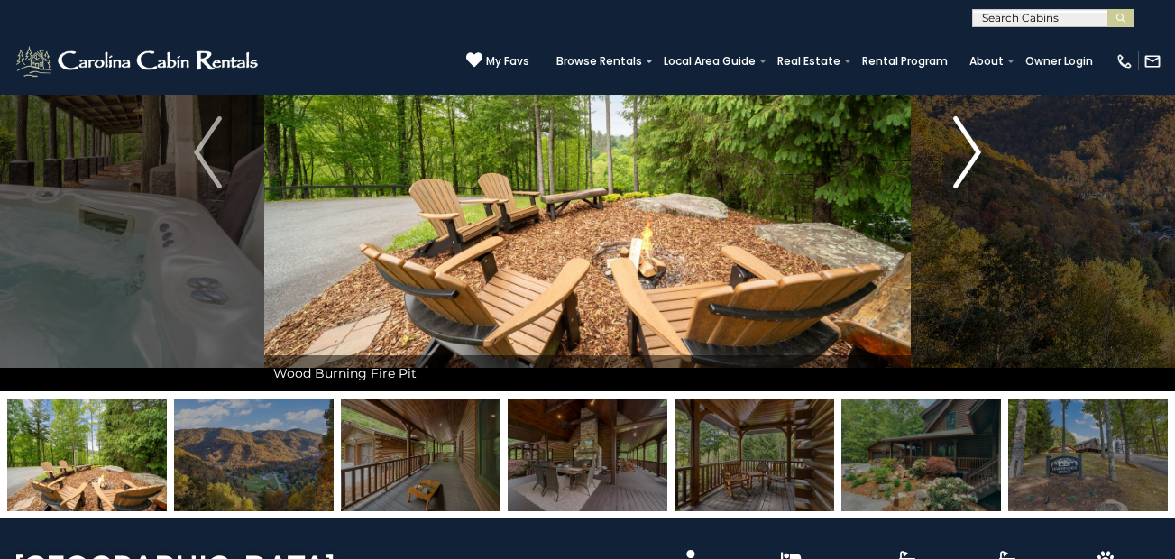
click at [974, 149] on img "Next" at bounding box center [966, 152] width 27 height 72
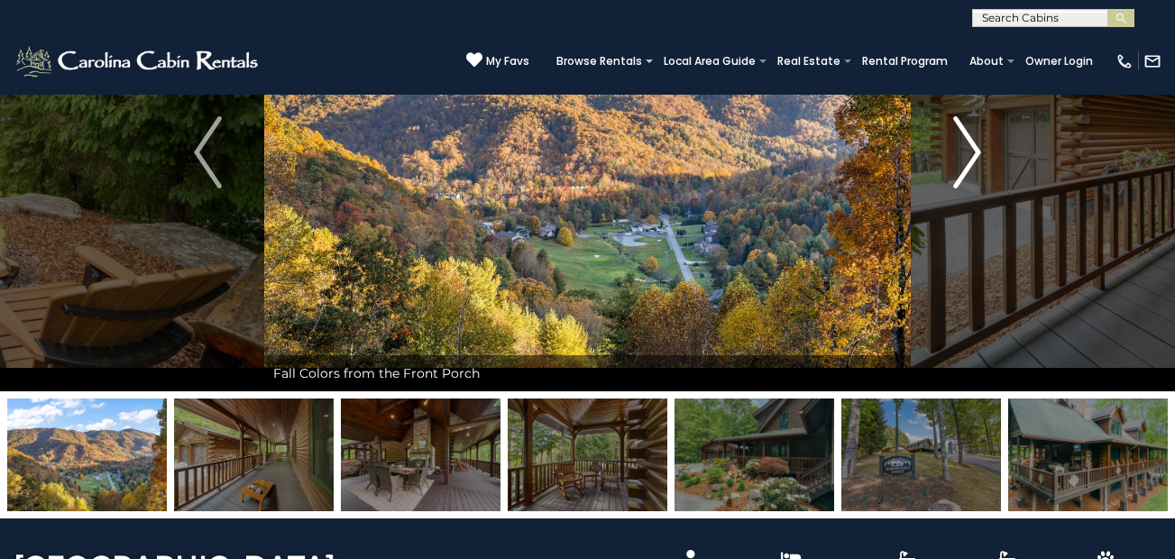
click at [974, 149] on img "Next" at bounding box center [966, 152] width 27 height 72
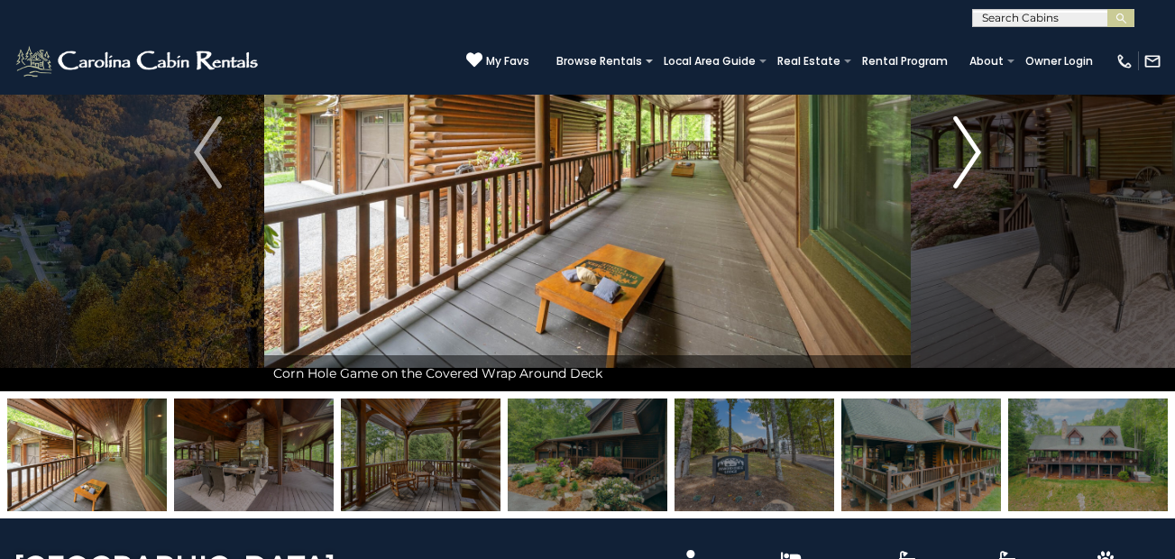
click at [974, 149] on img "Next" at bounding box center [966, 152] width 27 height 72
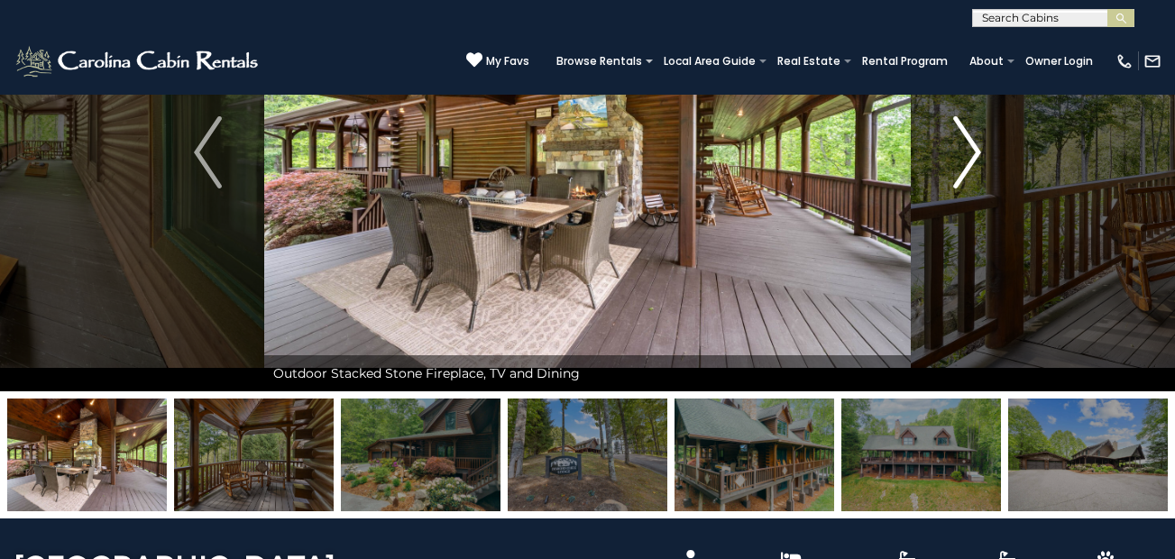
click at [974, 149] on img "Next" at bounding box center [966, 152] width 27 height 72
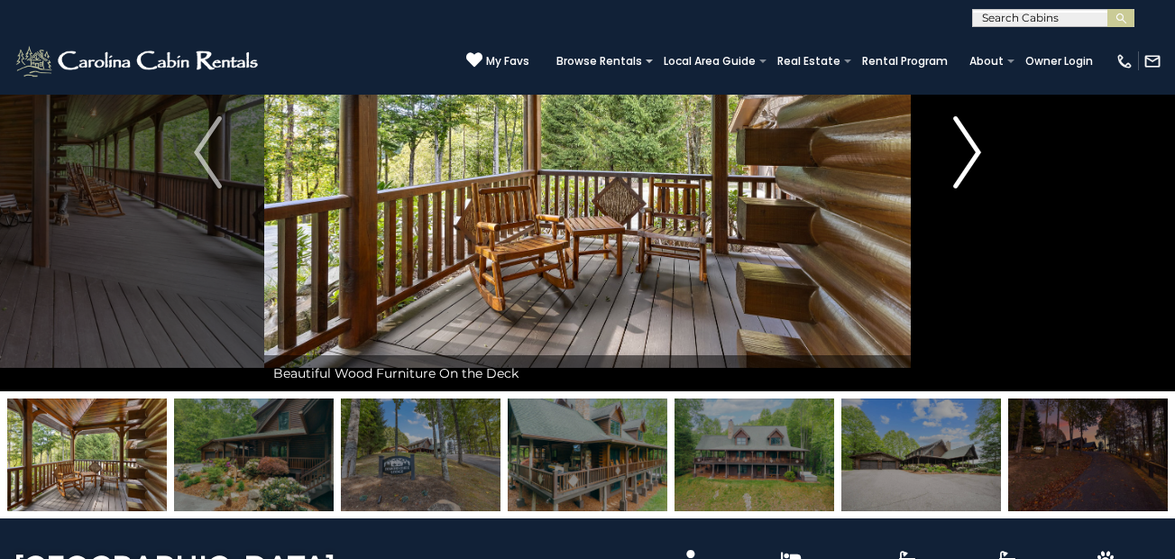
click at [974, 149] on img "Next" at bounding box center [966, 152] width 27 height 72
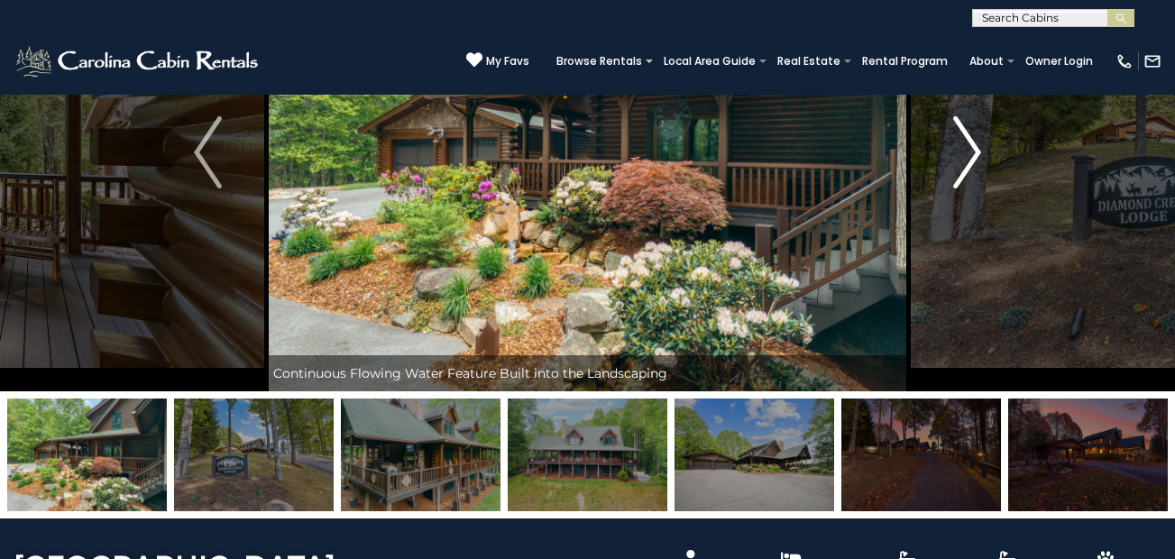
click at [974, 149] on img "Next" at bounding box center [966, 152] width 27 height 72
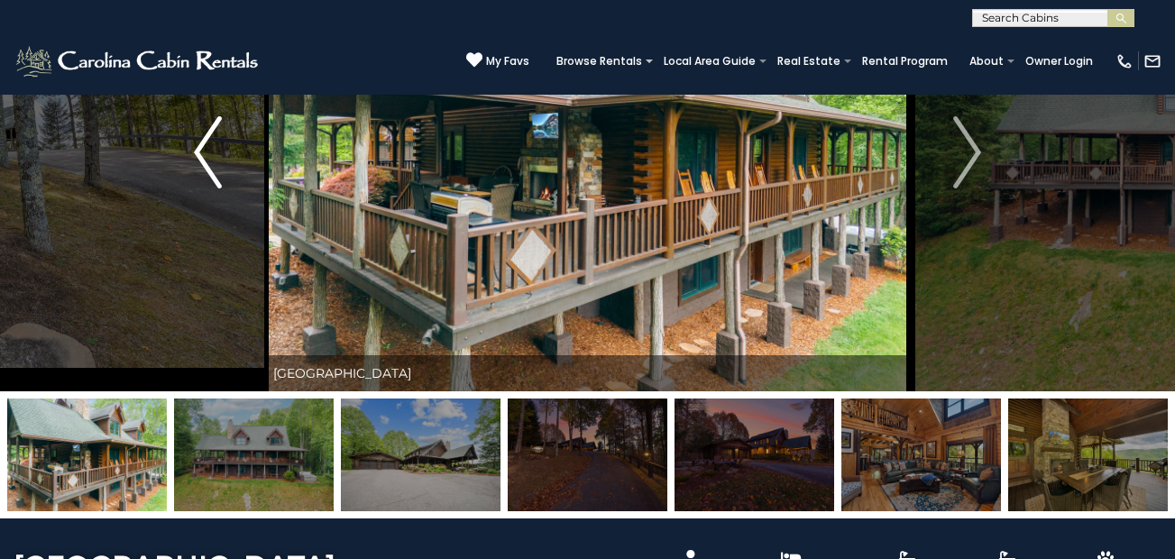
click at [195, 151] on img "Previous" at bounding box center [207, 152] width 27 height 72
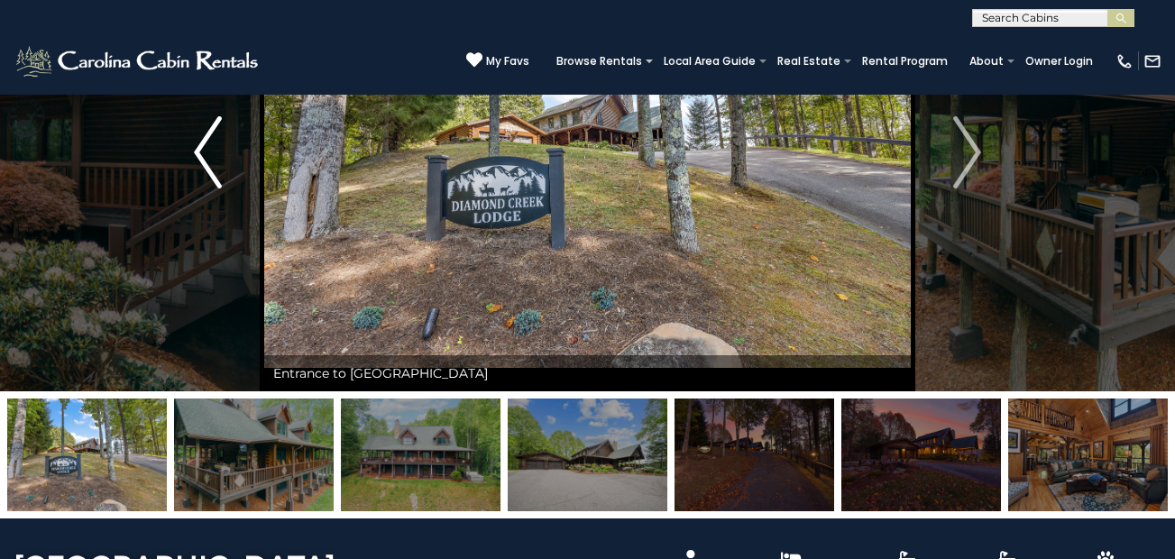
click at [191, 151] on button "Previous" at bounding box center [208, 152] width 113 height 478
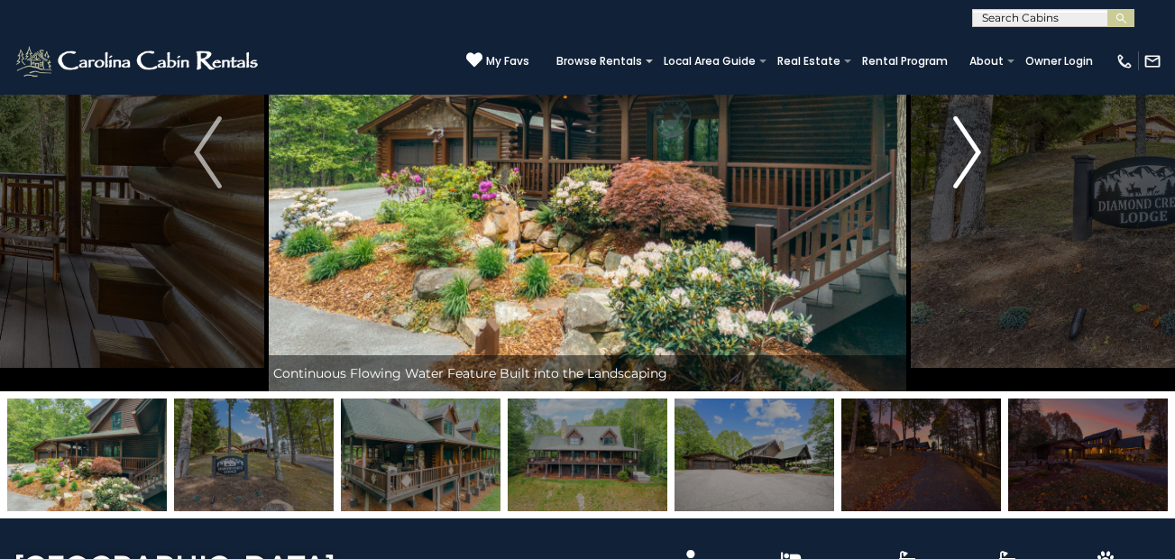
click at [974, 150] on img "Next" at bounding box center [966, 152] width 27 height 72
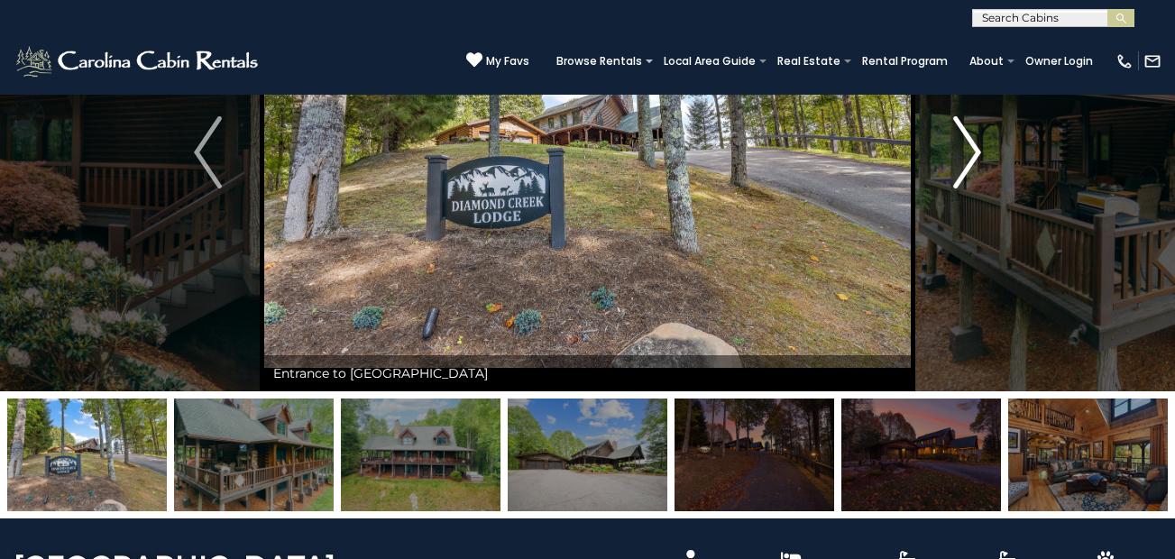
click at [974, 150] on img "Next" at bounding box center [966, 152] width 27 height 72
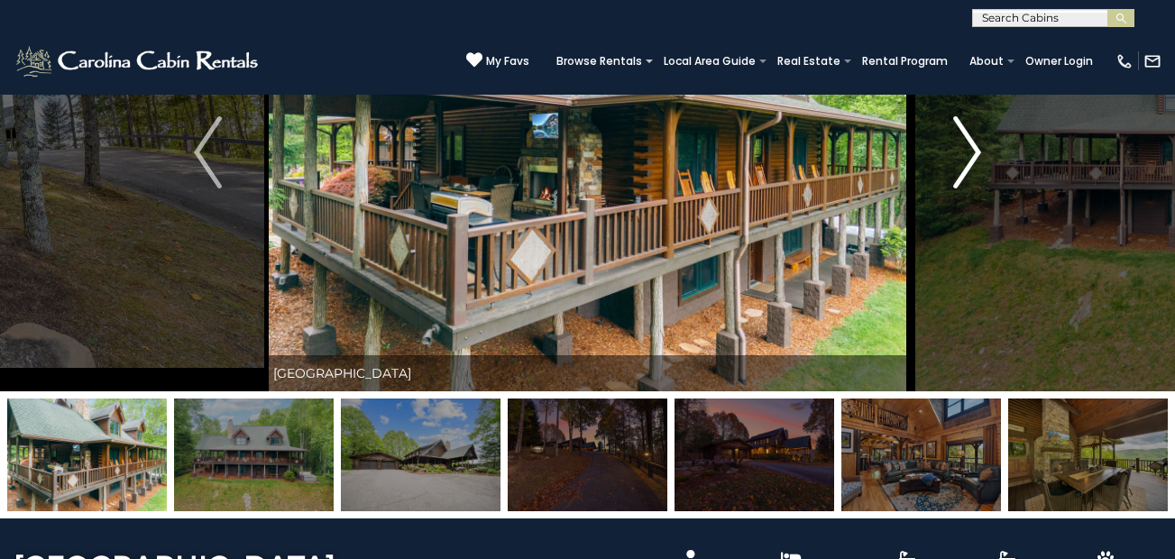
click at [974, 150] on img "Next" at bounding box center [966, 152] width 27 height 72
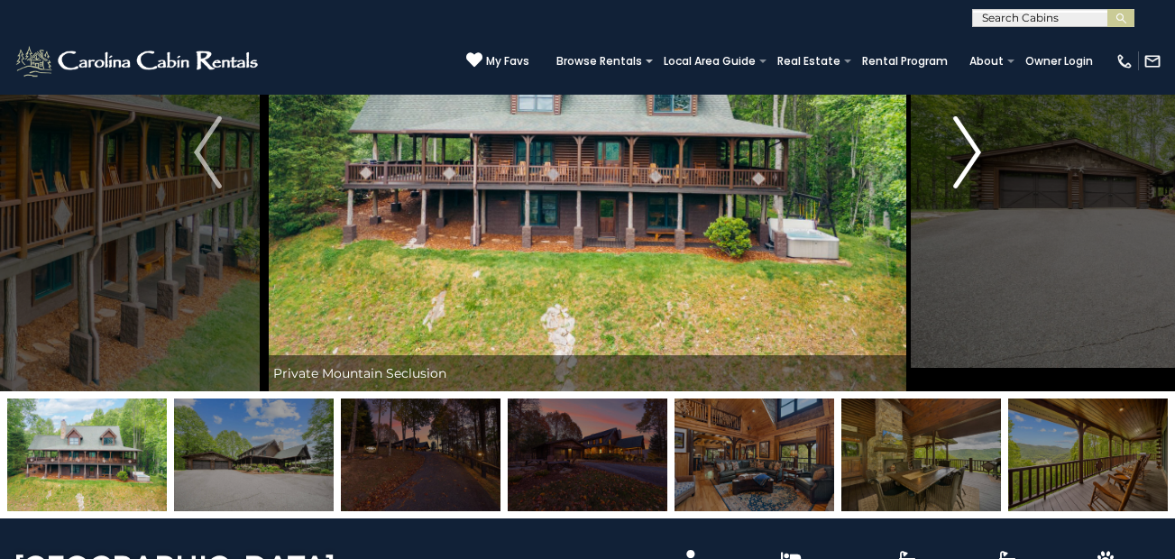
click at [974, 152] on img "Next" at bounding box center [966, 152] width 27 height 72
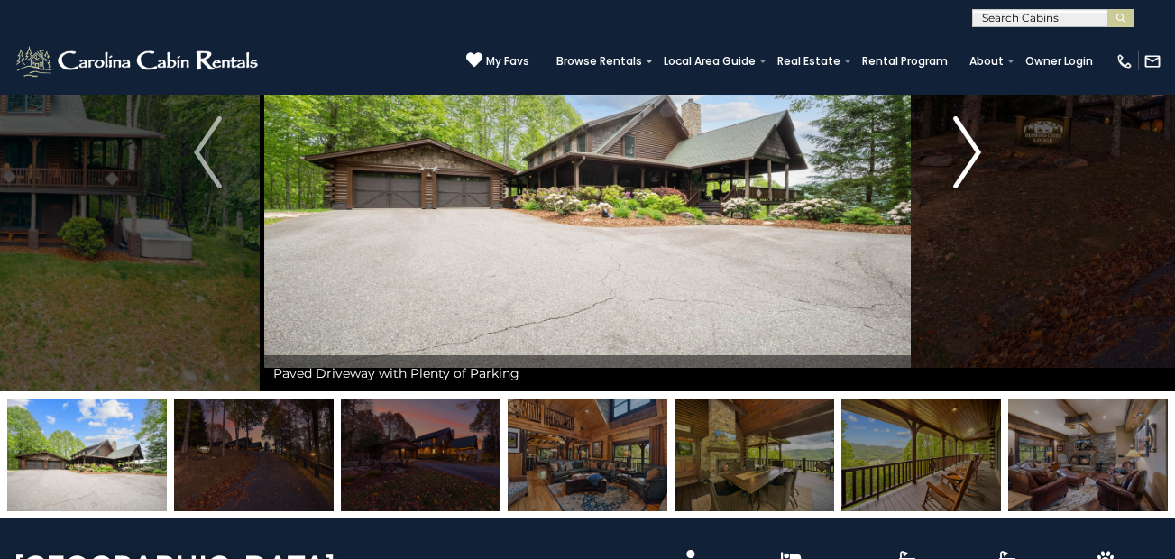
click at [974, 152] on img "Next" at bounding box center [966, 152] width 27 height 72
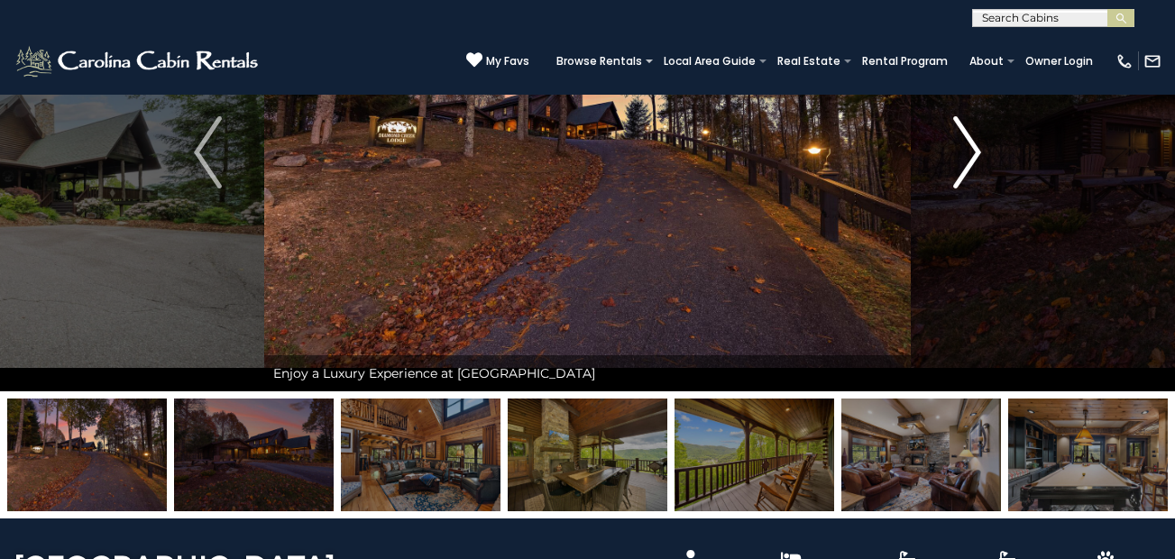
click at [974, 151] on img "Next" at bounding box center [966, 152] width 27 height 72
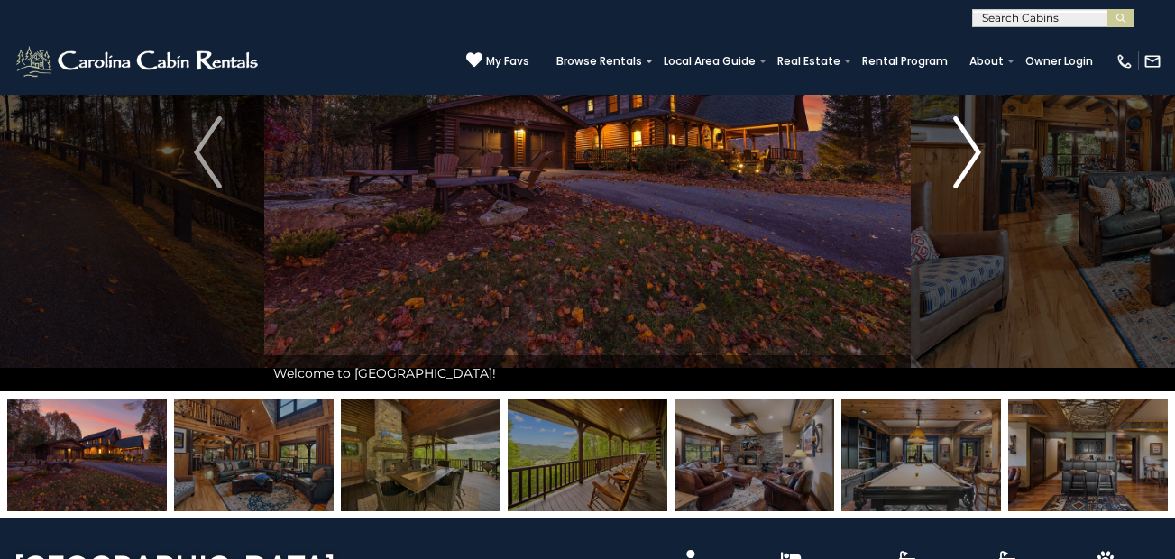
click at [974, 151] on img "Next" at bounding box center [966, 152] width 27 height 72
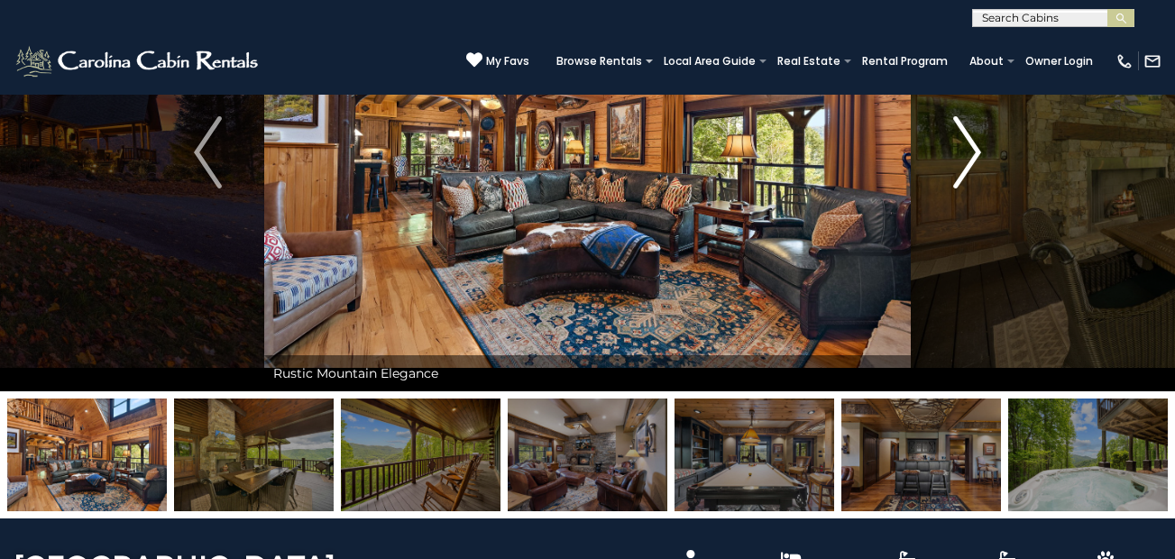
click at [974, 151] on img "Next" at bounding box center [966, 152] width 27 height 72
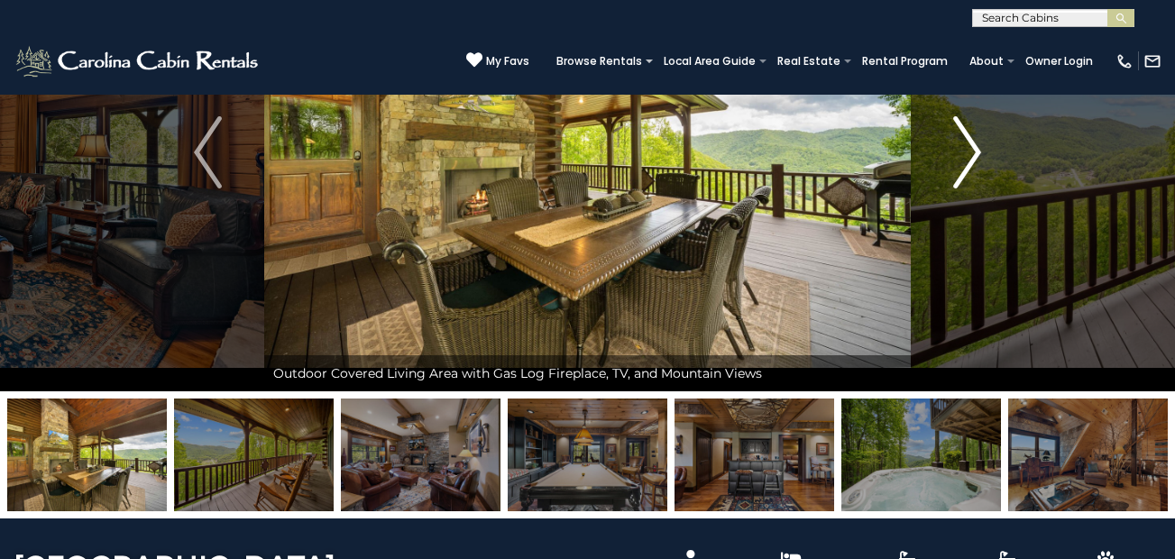
click at [974, 151] on img "Next" at bounding box center [966, 152] width 27 height 72
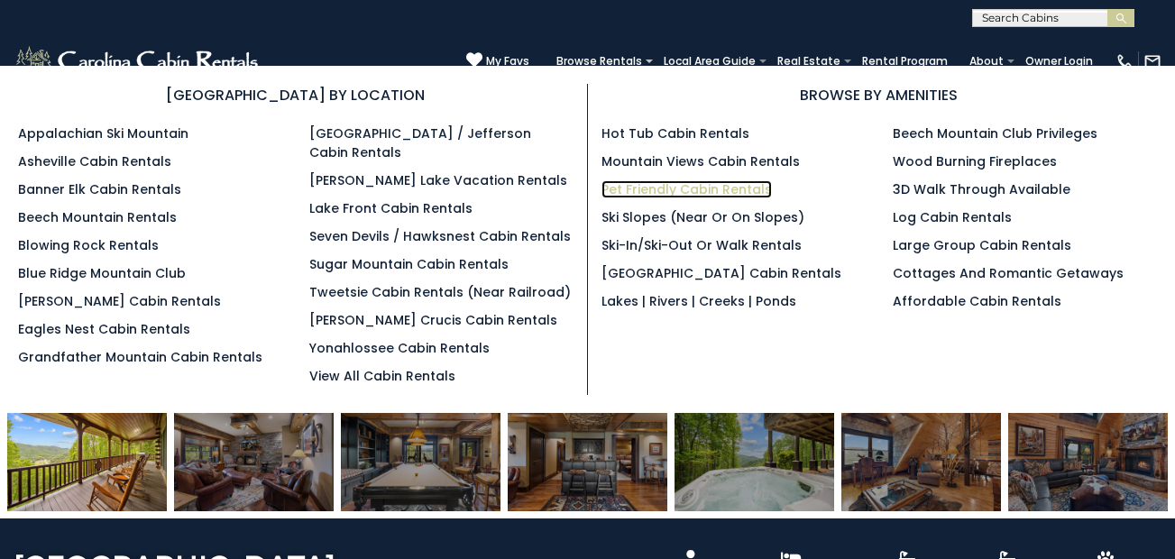
click at [696, 189] on link "Pet Friendly Cabin Rentals" at bounding box center [687, 189] width 170 height 18
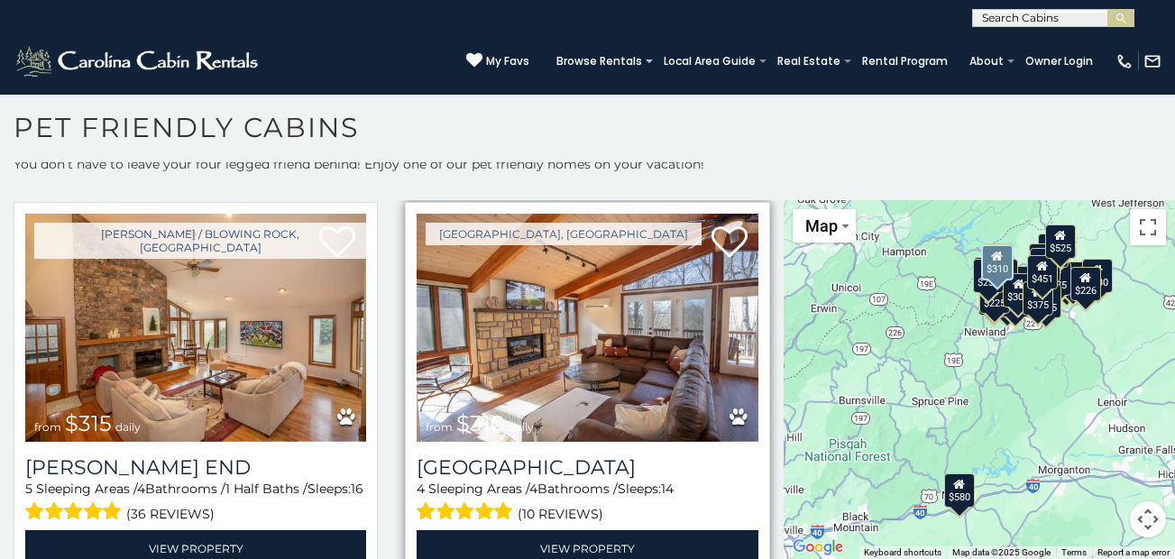
scroll to position [1263, 0]
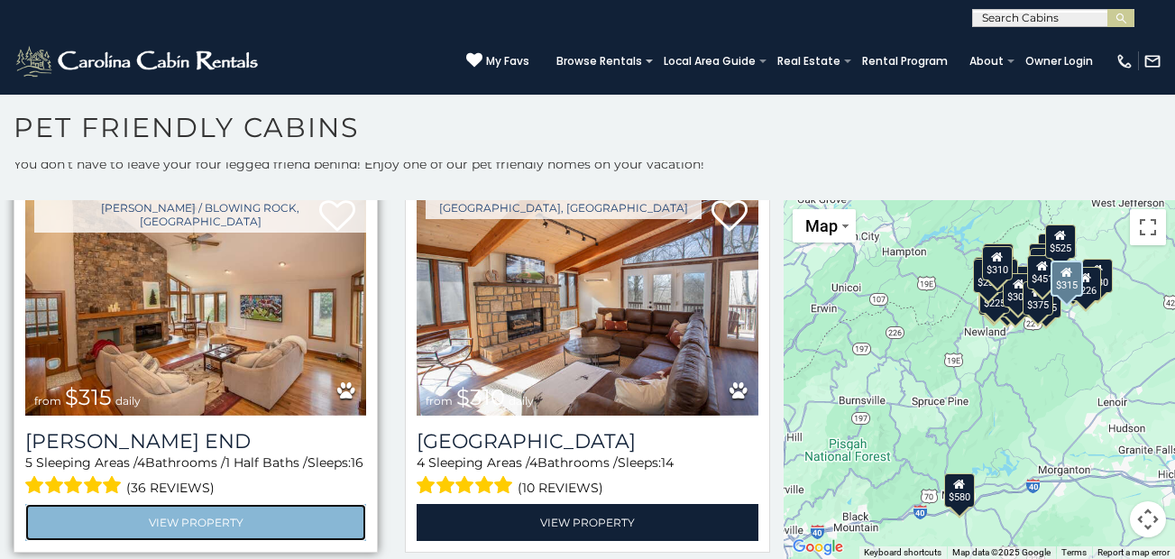
click at [177, 504] on link "View Property" at bounding box center [195, 522] width 341 height 37
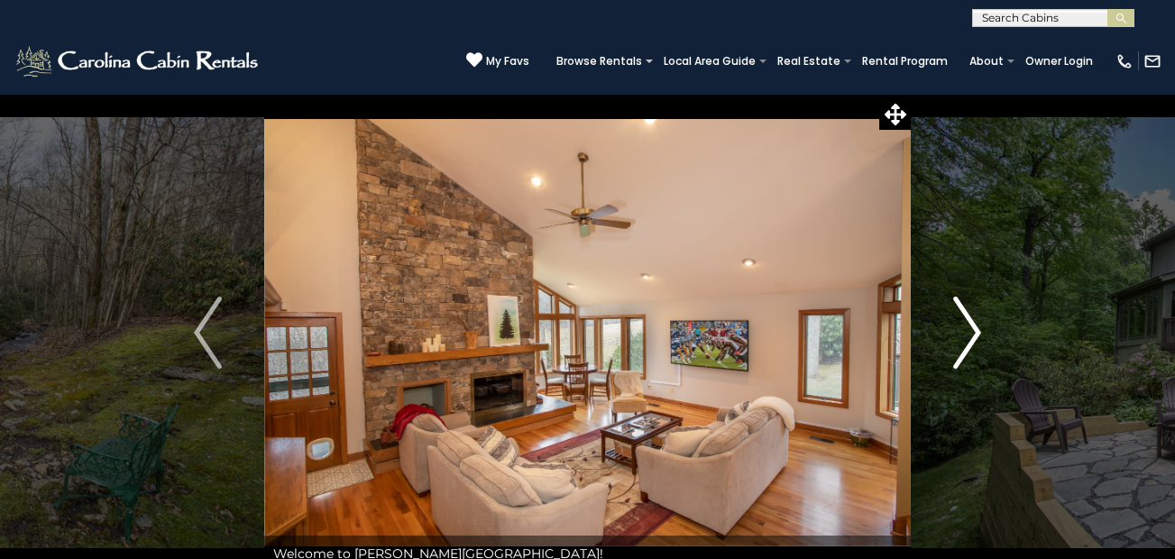
click at [978, 327] on img "Next" at bounding box center [966, 333] width 27 height 72
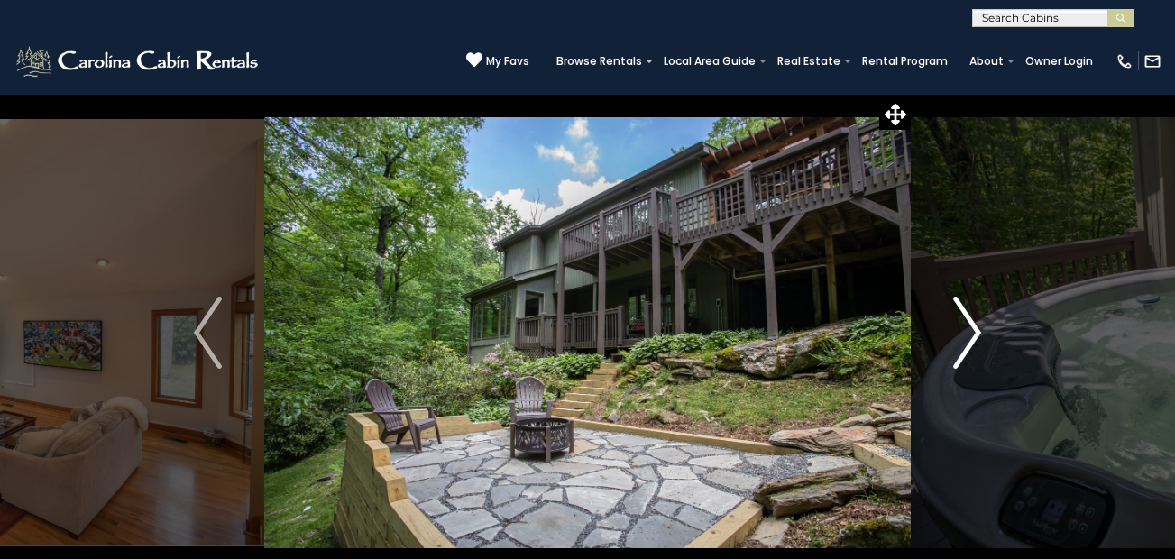
click at [978, 327] on img "Next" at bounding box center [966, 333] width 27 height 72
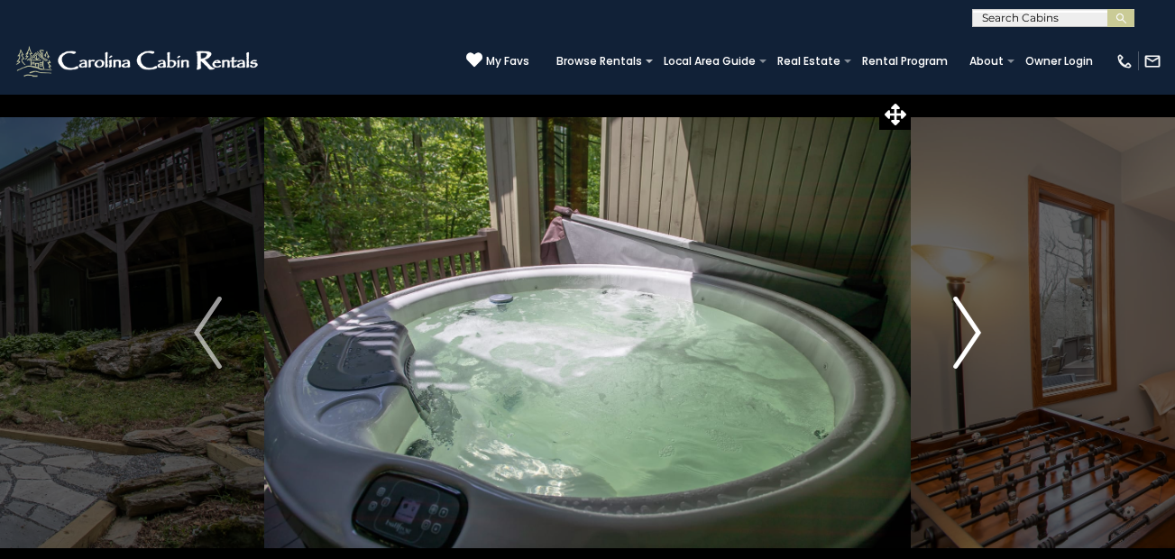
click at [978, 327] on img "Next" at bounding box center [966, 333] width 27 height 72
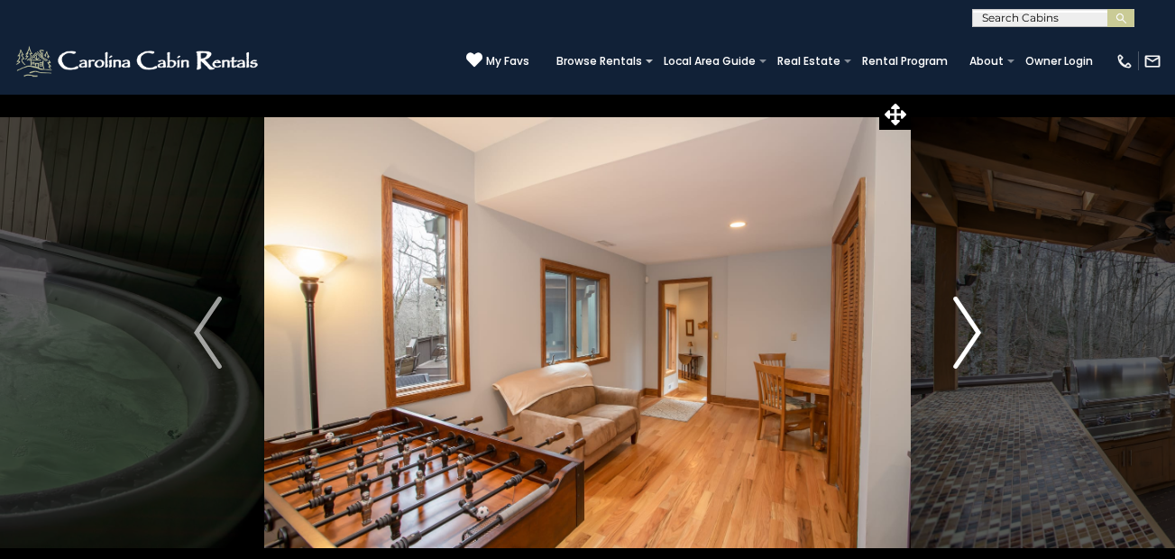
click at [978, 328] on img "Next" at bounding box center [966, 333] width 27 height 72
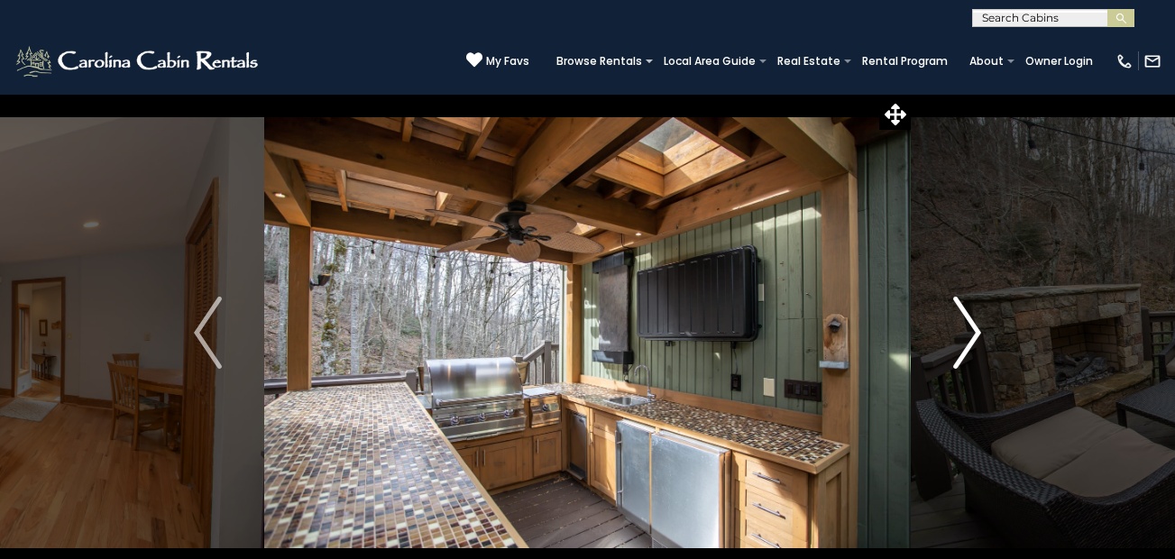
click at [978, 329] on img "Next" at bounding box center [966, 333] width 27 height 72
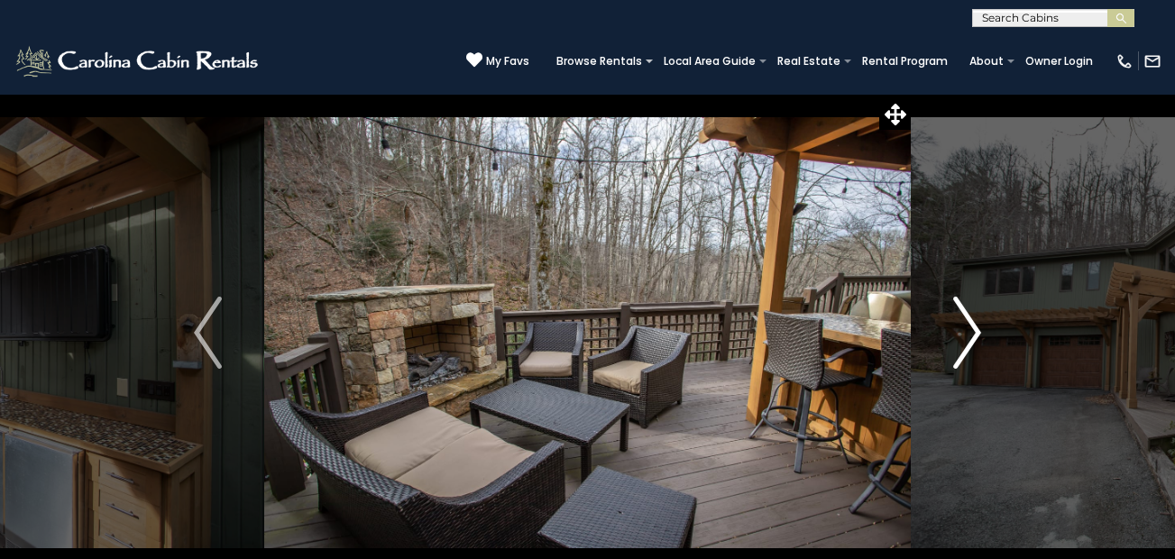
click at [978, 330] on img "Next" at bounding box center [966, 333] width 27 height 72
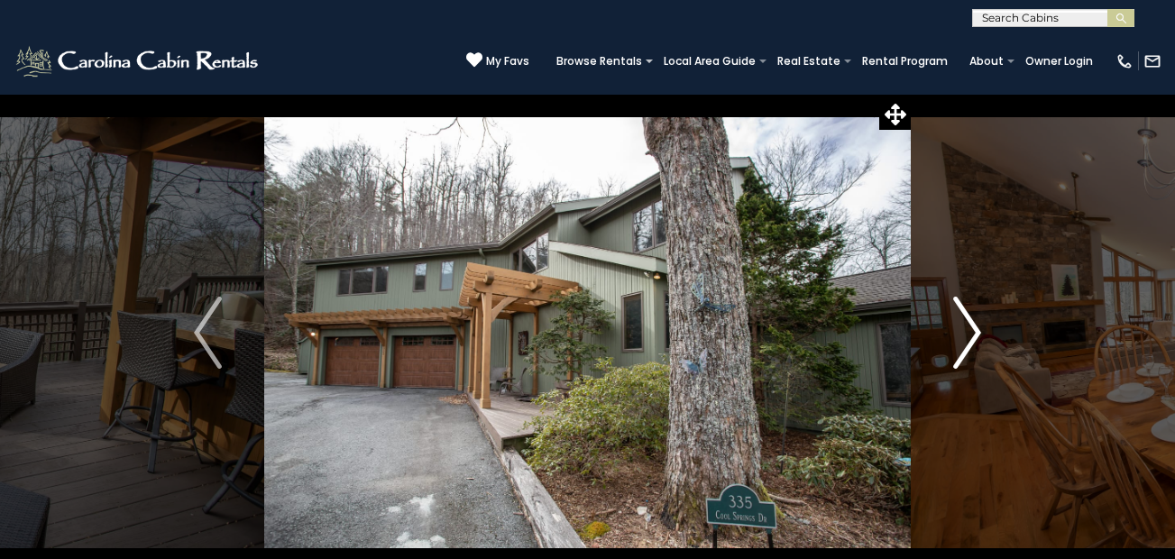
click at [978, 330] on img "Next" at bounding box center [966, 333] width 27 height 72
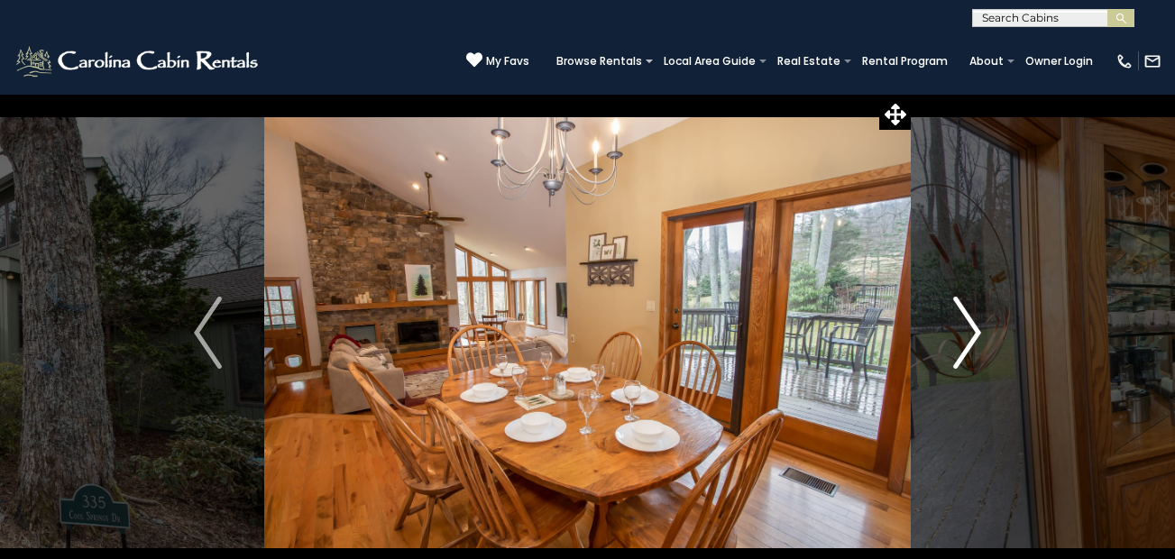
click at [978, 331] on img "Next" at bounding box center [966, 333] width 27 height 72
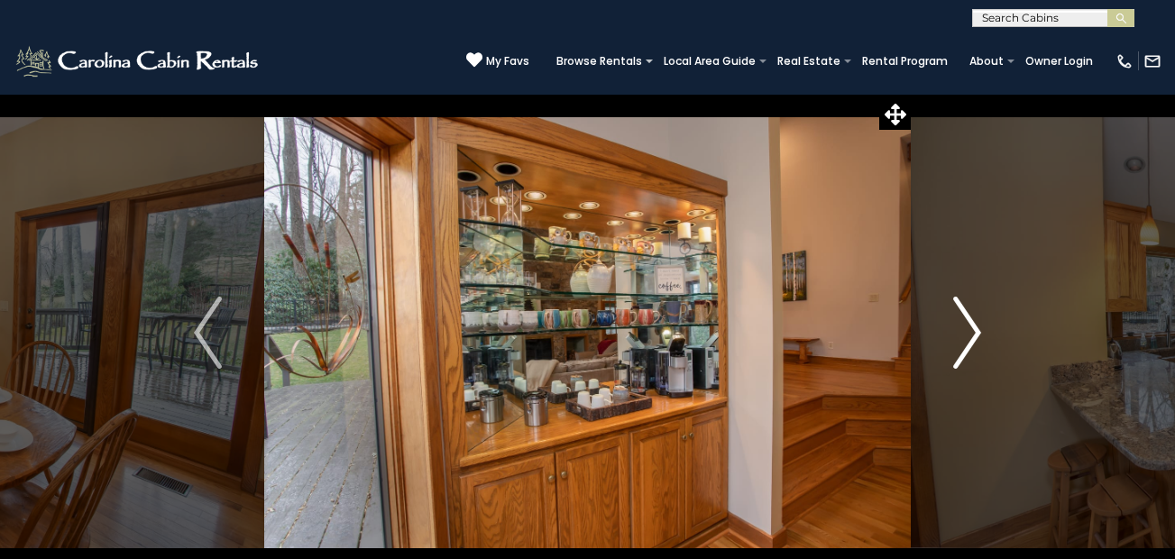
click at [978, 332] on img "Next" at bounding box center [966, 333] width 27 height 72
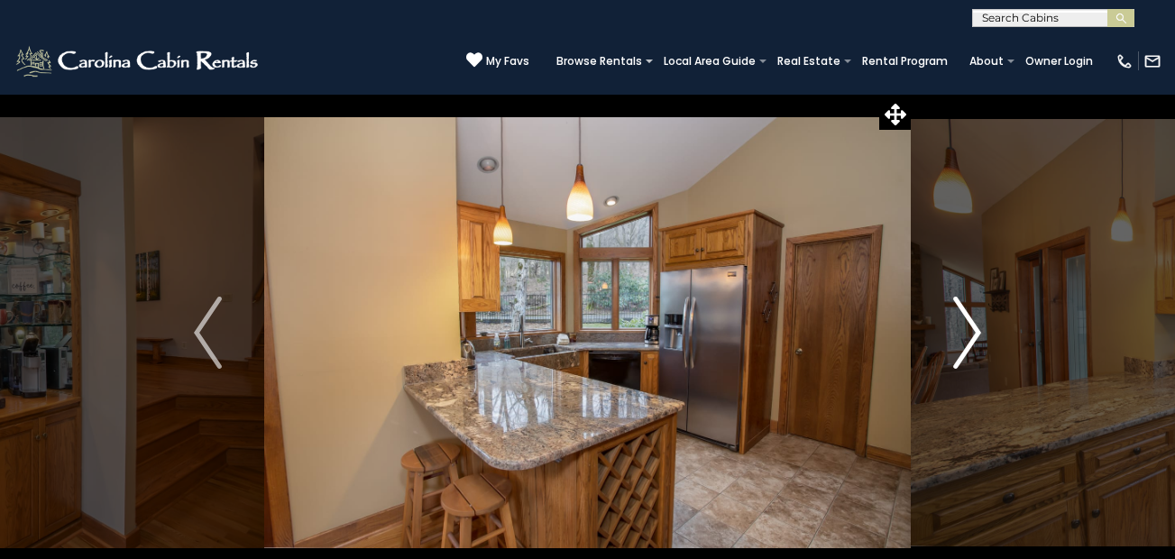
click at [978, 332] on img "Next" at bounding box center [966, 333] width 27 height 72
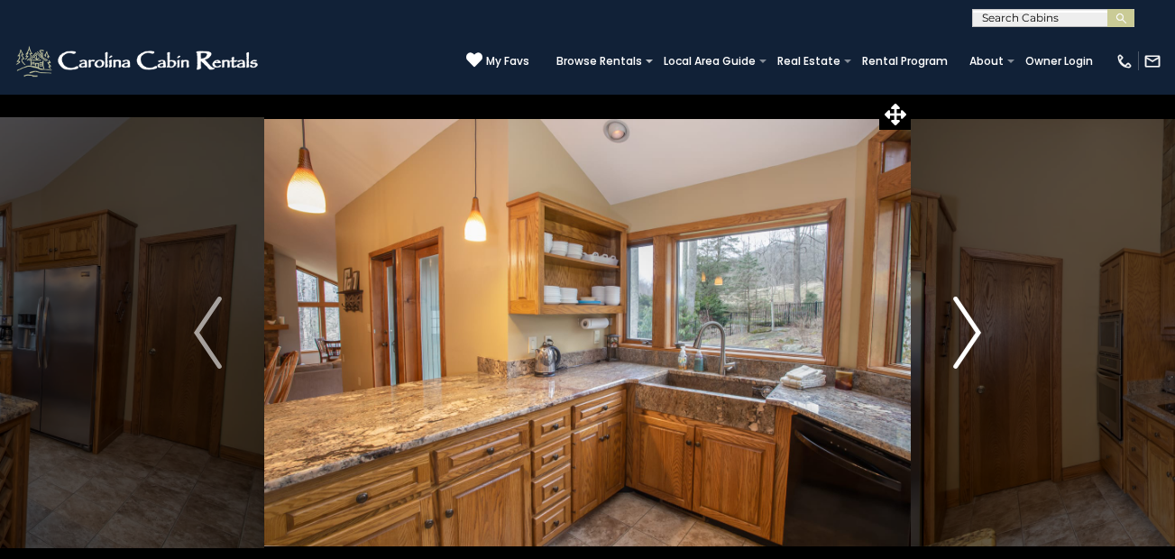
click at [978, 332] on img "Next" at bounding box center [966, 333] width 27 height 72
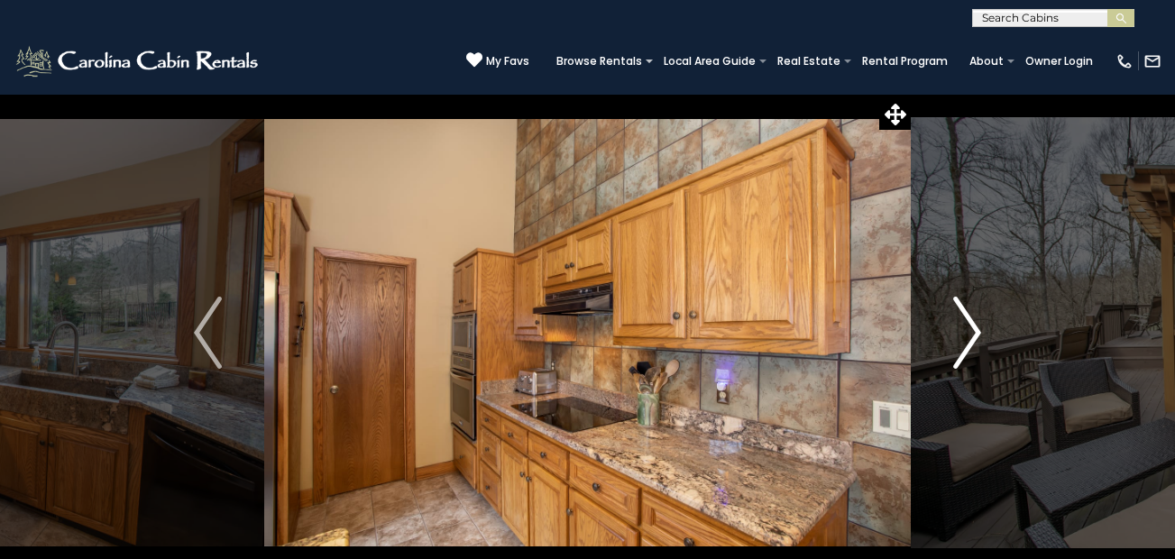
click at [978, 332] on img "Next" at bounding box center [966, 333] width 27 height 72
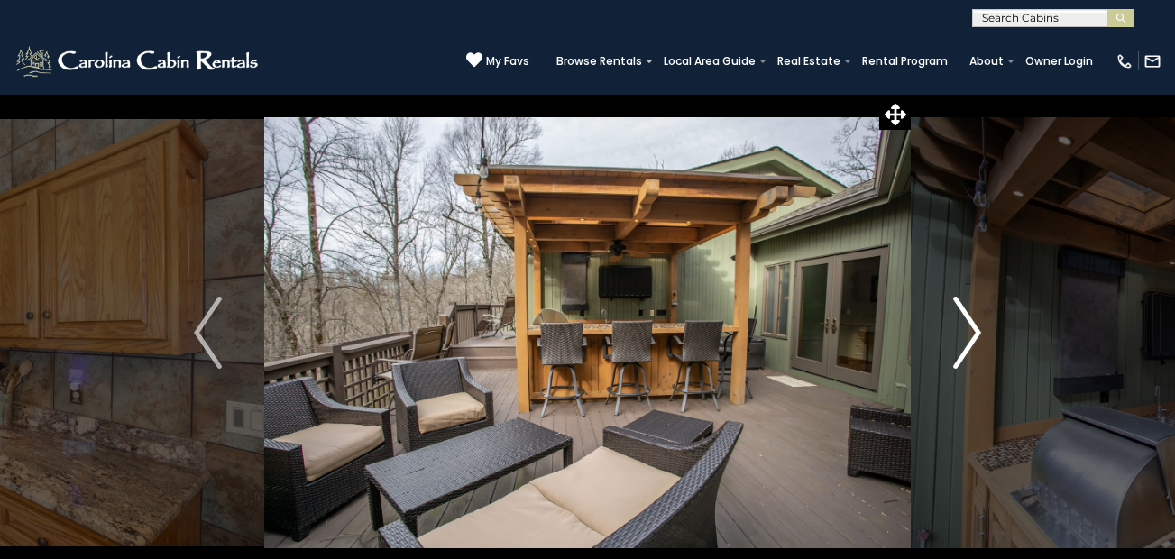
click at [978, 332] on img "Next" at bounding box center [966, 333] width 27 height 72
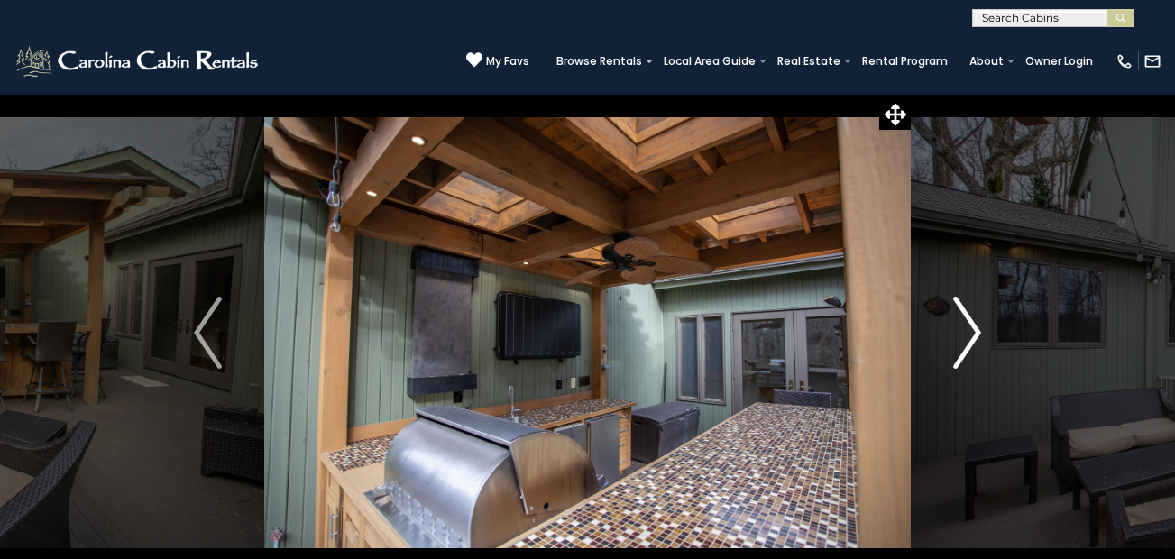
click at [978, 333] on img "Next" at bounding box center [966, 333] width 27 height 72
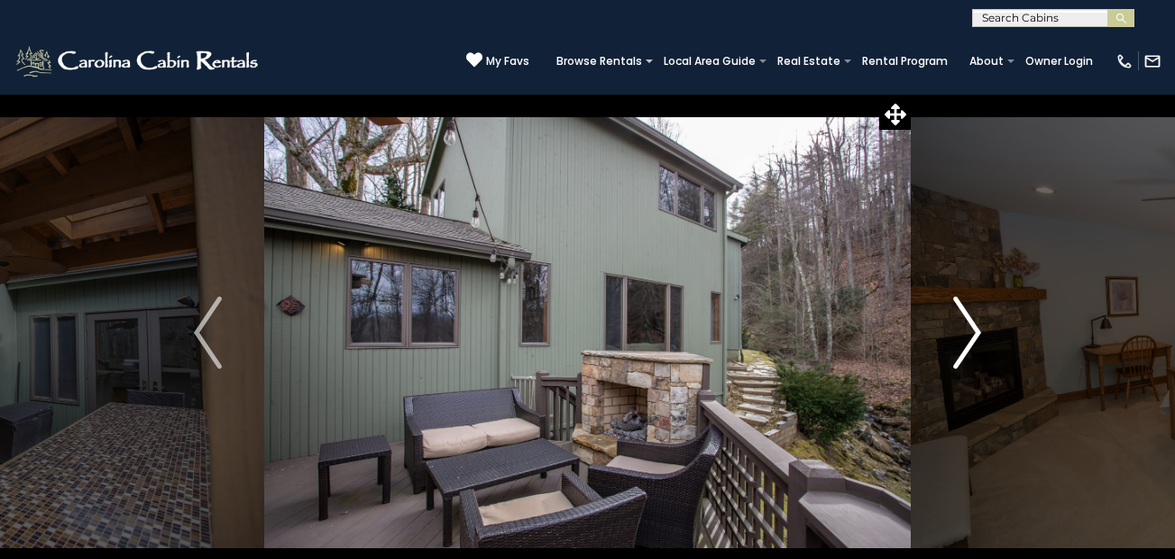
click at [978, 335] on img "Next" at bounding box center [966, 333] width 27 height 72
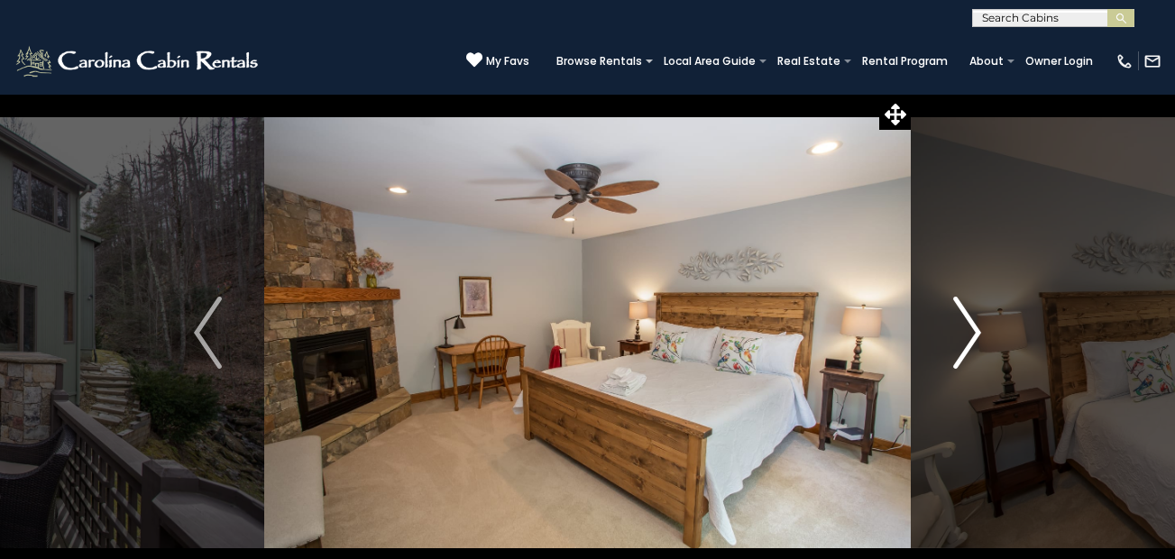
click at [978, 336] on img "Next" at bounding box center [966, 333] width 27 height 72
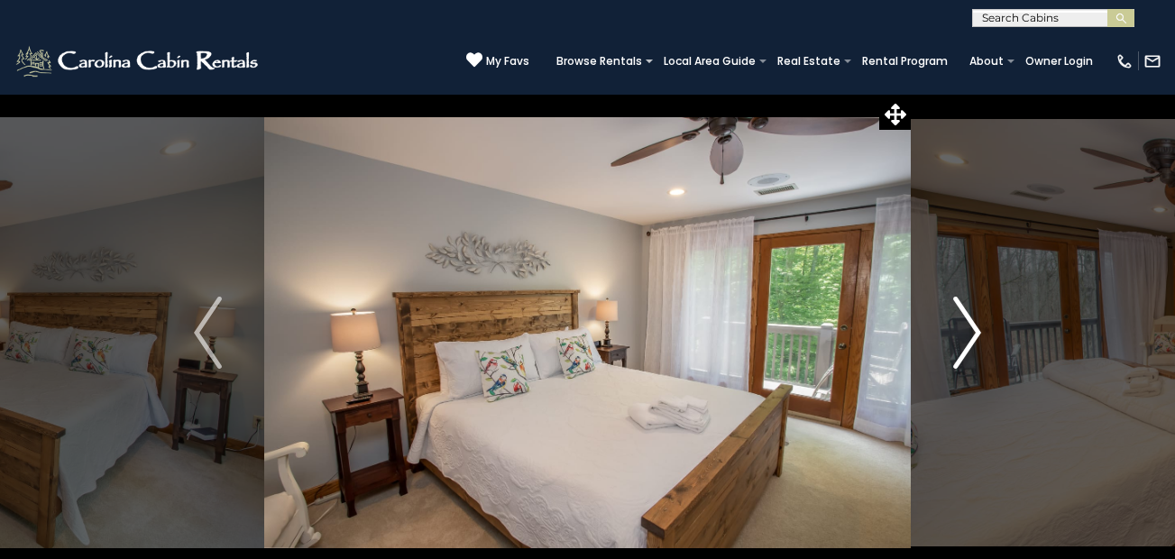
click at [978, 336] on img "Next" at bounding box center [966, 333] width 27 height 72
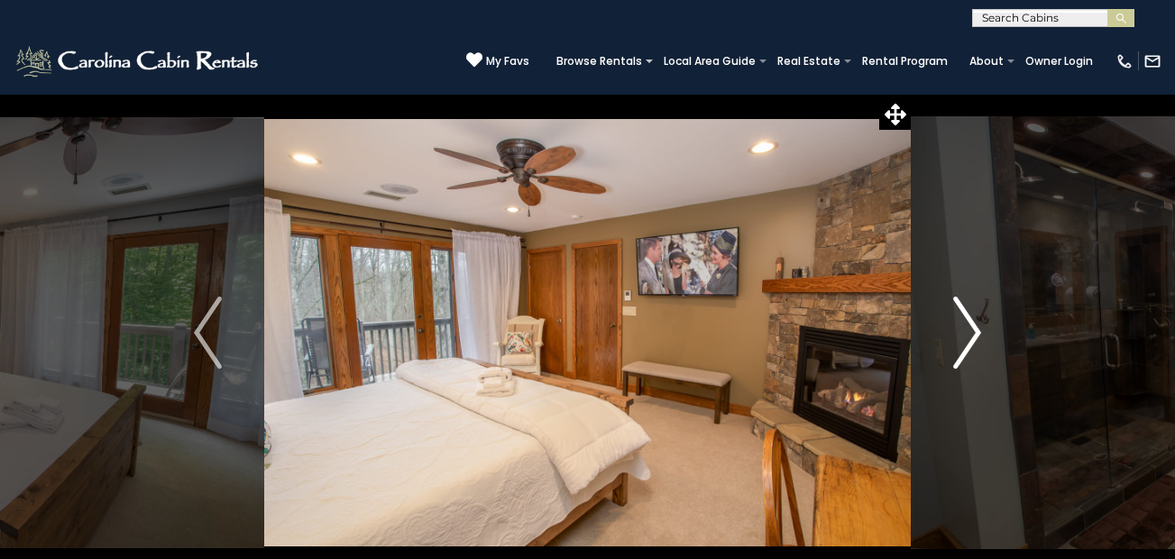
click at [978, 336] on img "Next" at bounding box center [966, 333] width 27 height 72
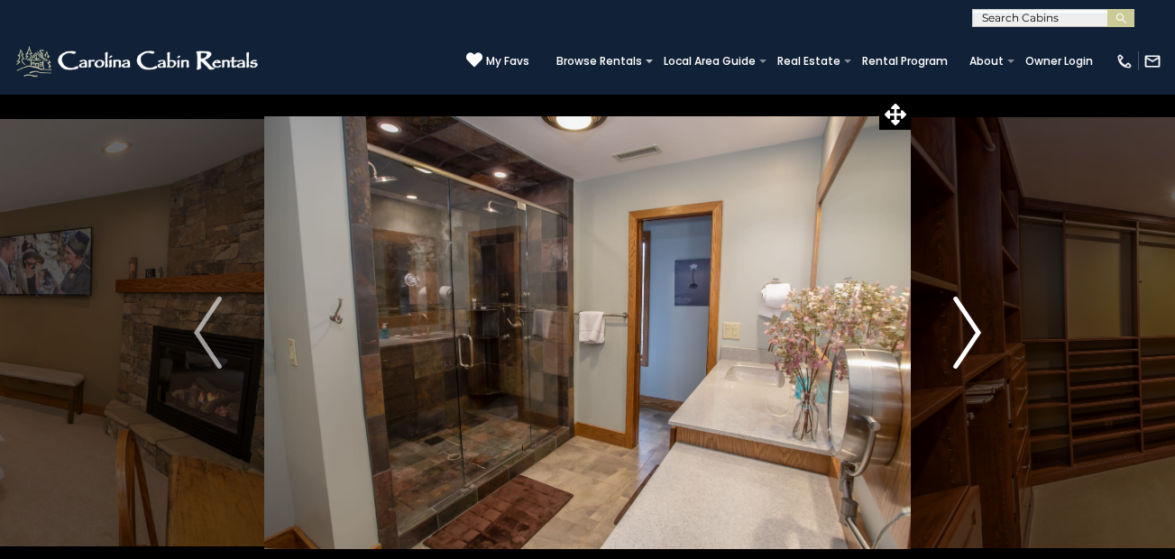
click at [978, 336] on img "Next" at bounding box center [966, 333] width 27 height 72
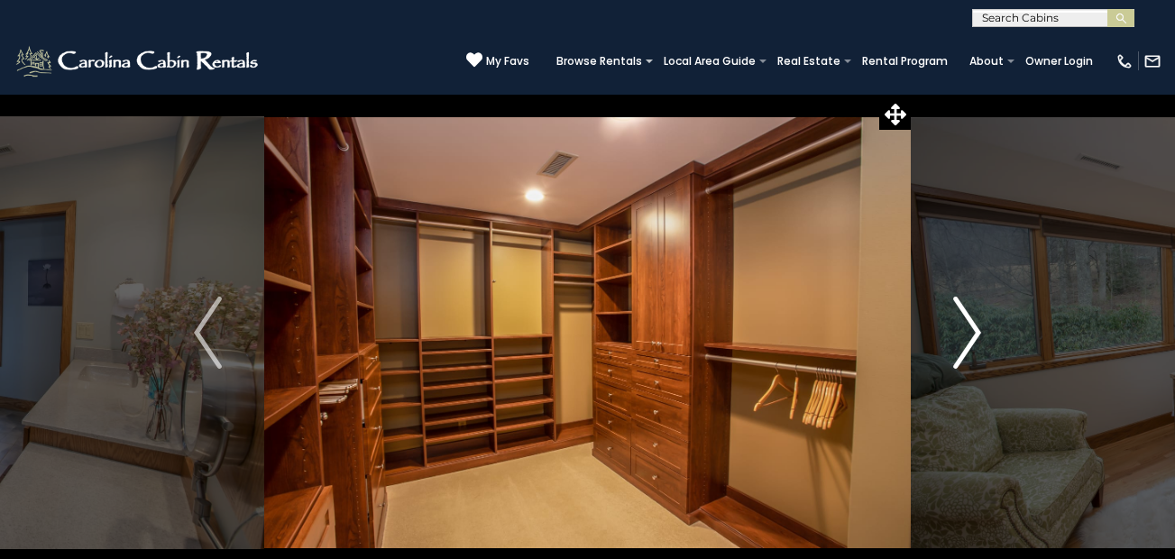
click at [974, 327] on img "Next" at bounding box center [966, 333] width 27 height 72
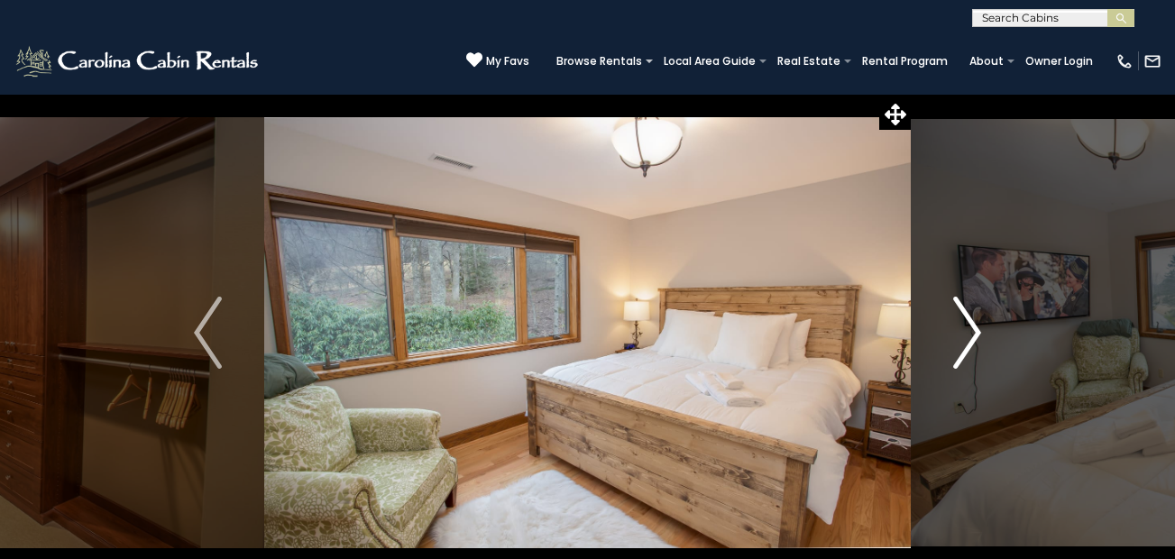
click at [974, 327] on img "Next" at bounding box center [966, 333] width 27 height 72
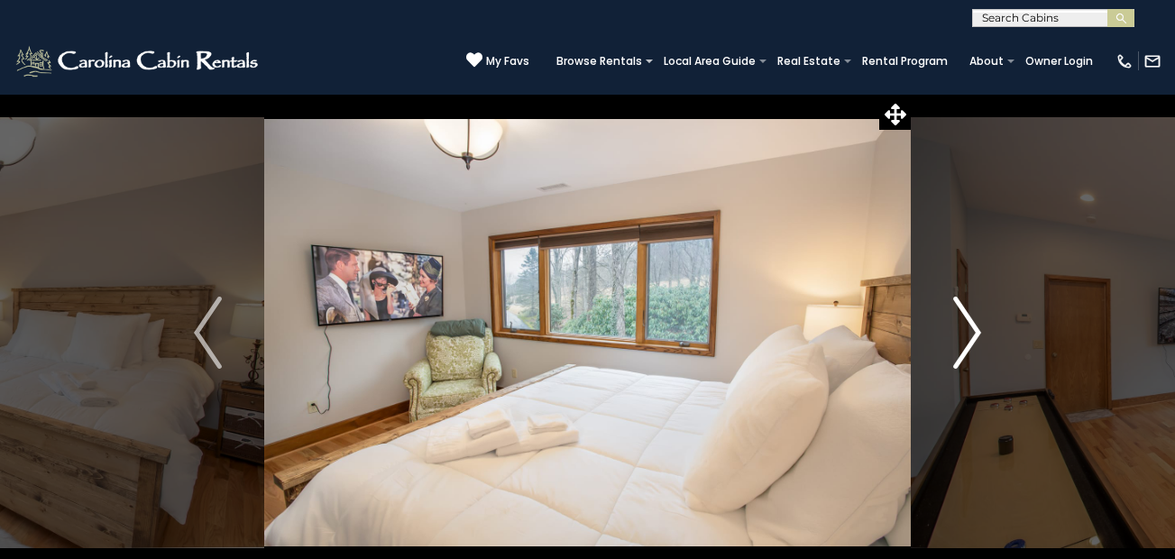
click at [974, 327] on img "Next" at bounding box center [966, 333] width 27 height 72
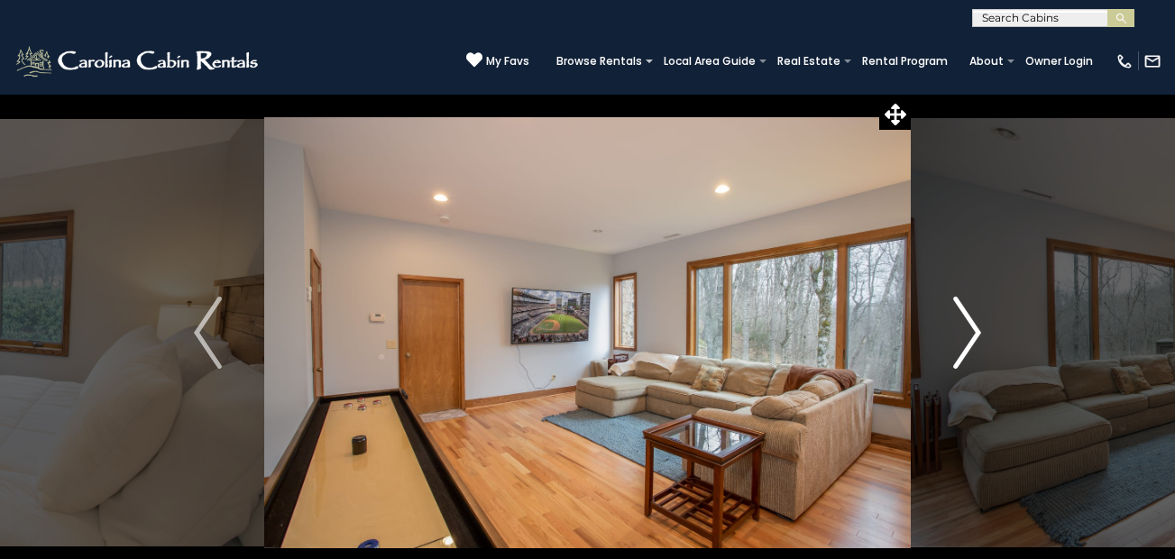
click at [974, 327] on img "Next" at bounding box center [966, 333] width 27 height 72
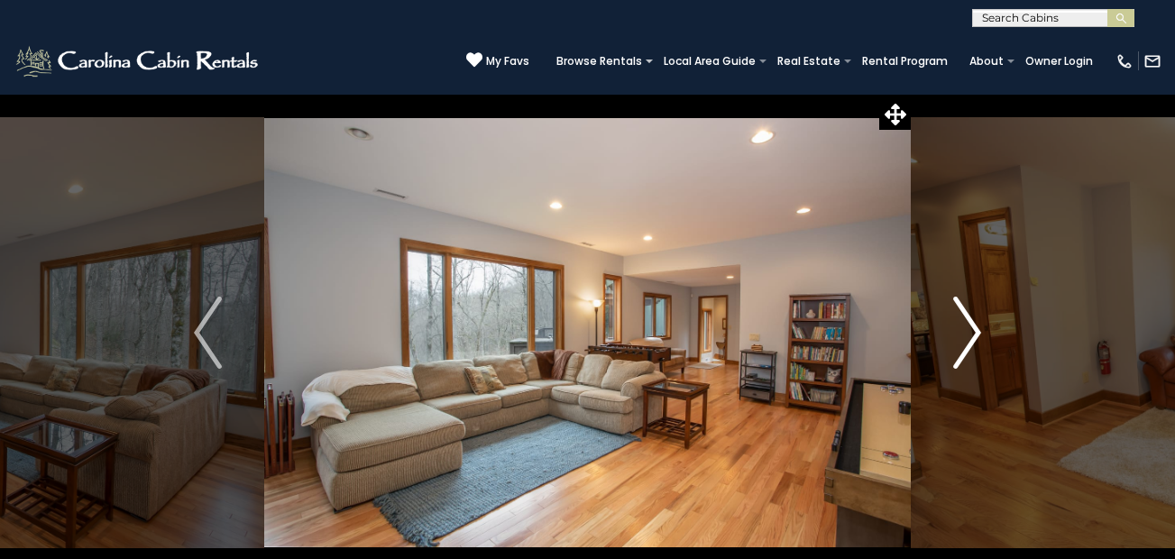
click at [974, 327] on img "Next" at bounding box center [966, 333] width 27 height 72
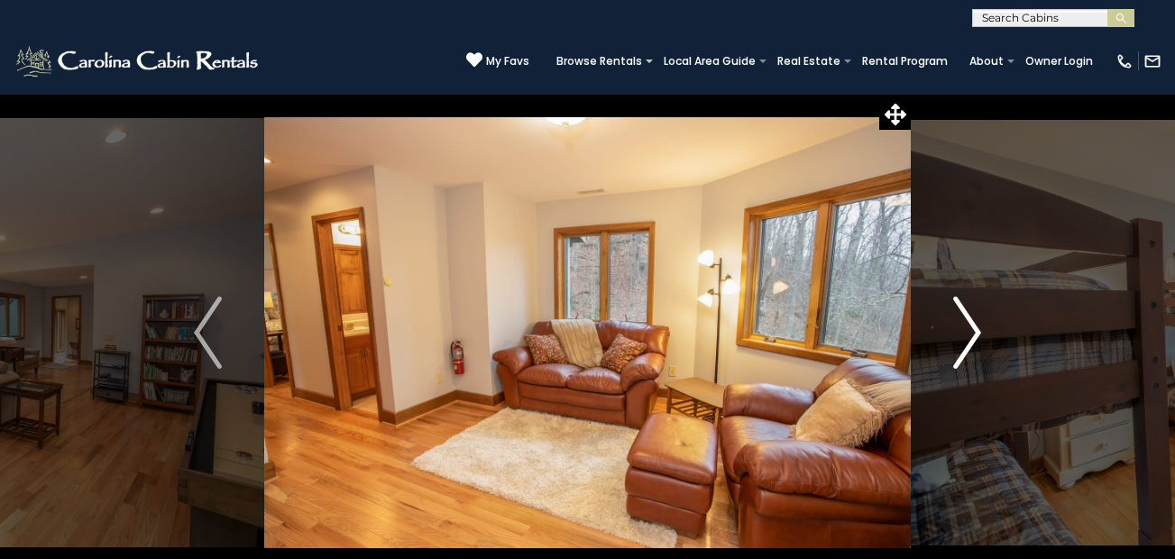
click at [974, 327] on img "Next" at bounding box center [966, 333] width 27 height 72
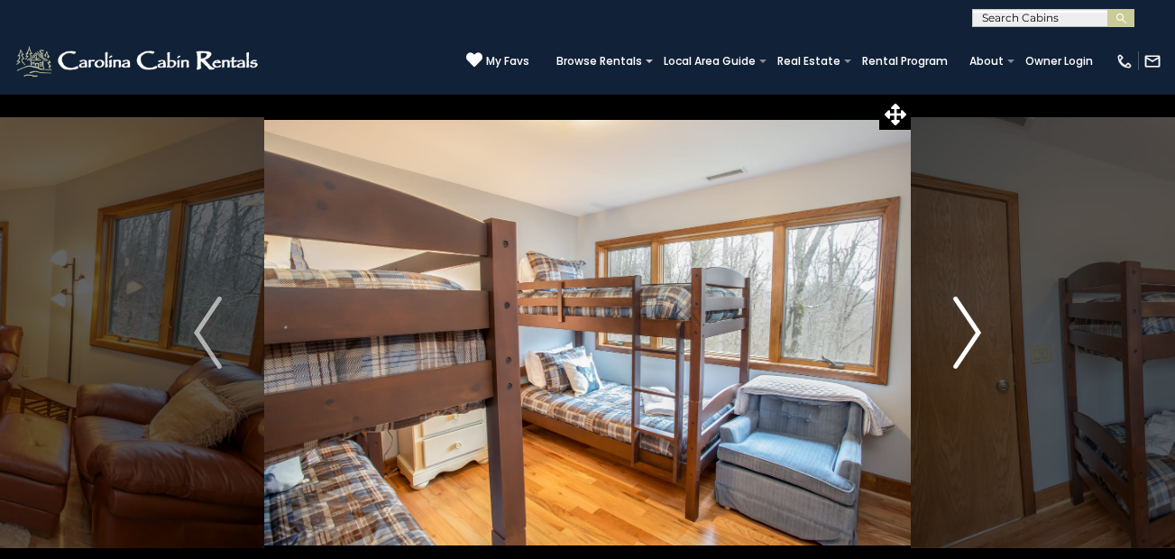
click at [974, 327] on img "Next" at bounding box center [966, 333] width 27 height 72
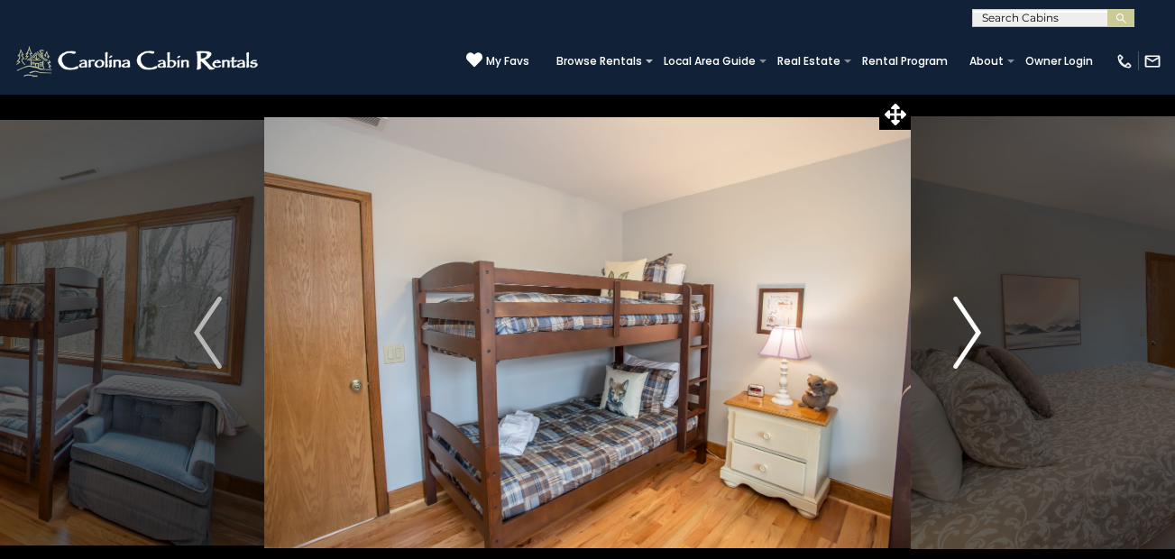
click at [974, 327] on img "Next" at bounding box center [966, 333] width 27 height 72
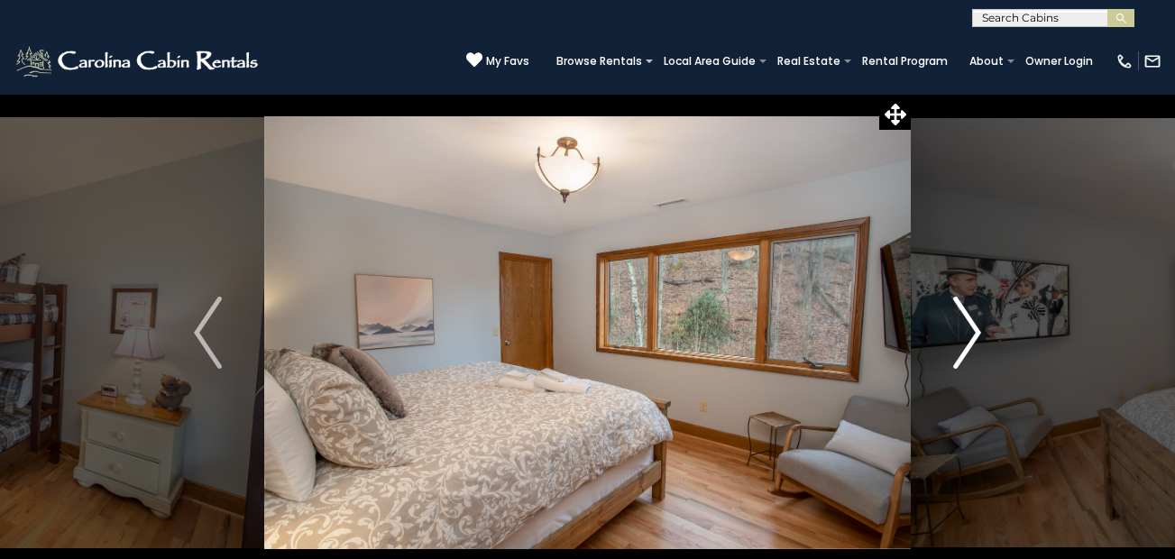
click at [974, 328] on img "Next" at bounding box center [966, 333] width 27 height 72
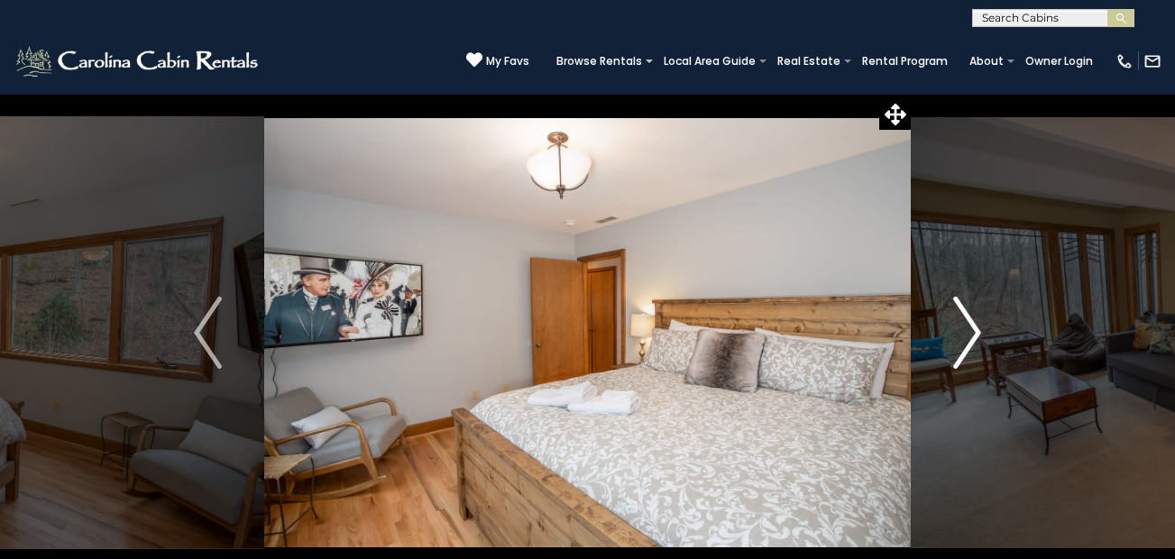
click at [974, 328] on img "Next" at bounding box center [966, 333] width 27 height 72
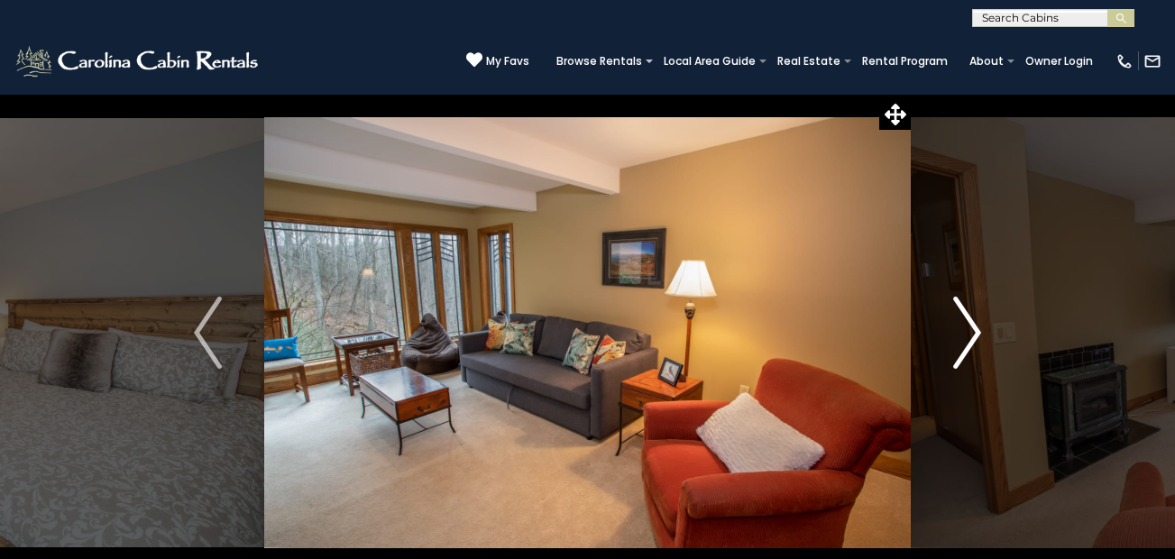
click at [974, 328] on img "Next" at bounding box center [966, 333] width 27 height 72
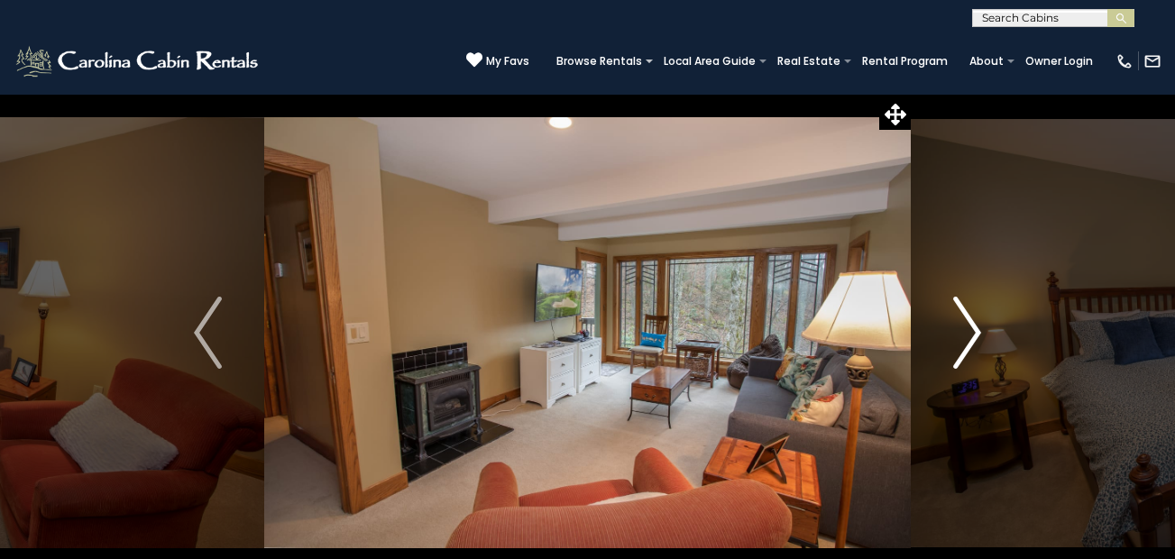
click at [974, 329] on img "Next" at bounding box center [966, 333] width 27 height 72
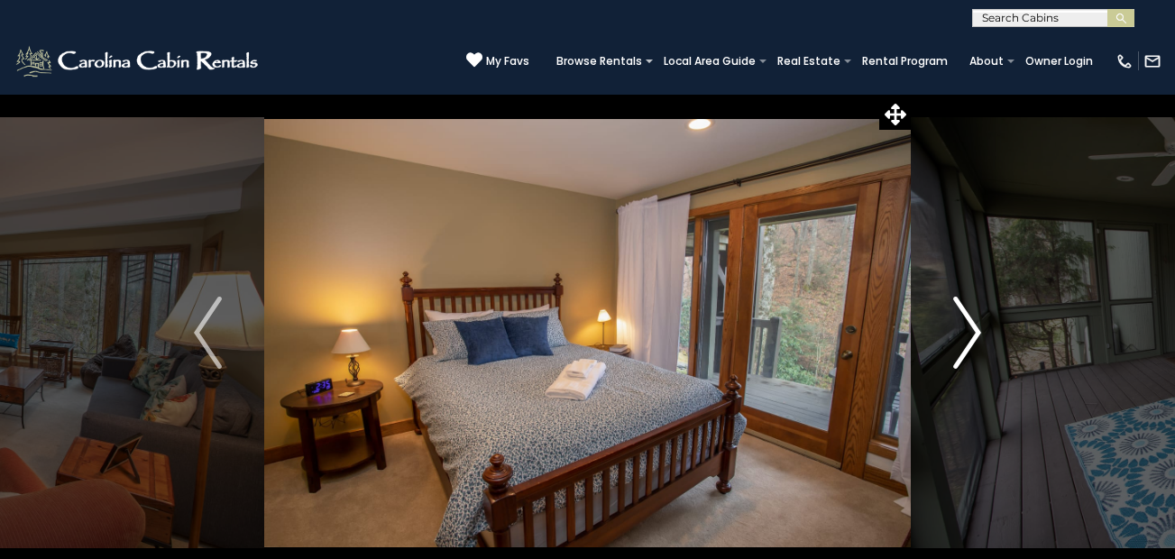
click at [974, 329] on img "Next" at bounding box center [966, 333] width 27 height 72
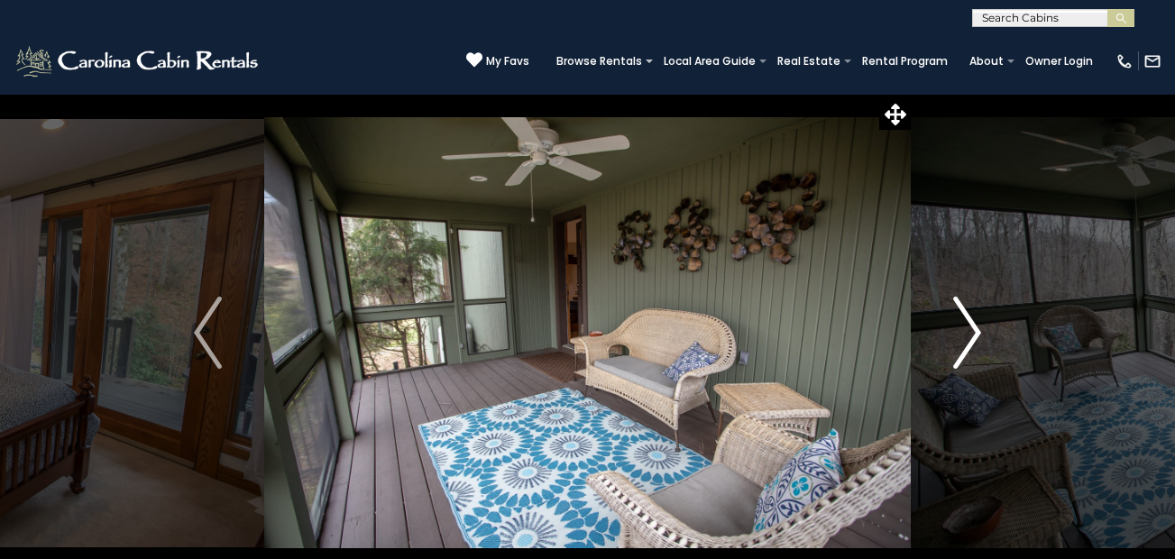
click at [974, 330] on img "Next" at bounding box center [966, 333] width 27 height 72
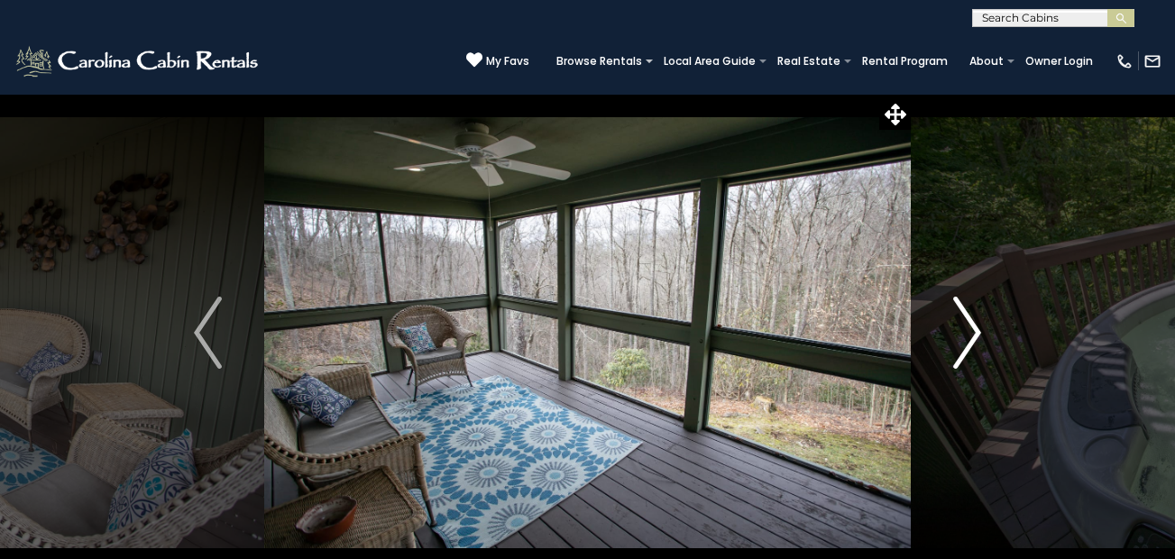
click at [974, 330] on img "Next" at bounding box center [966, 333] width 27 height 72
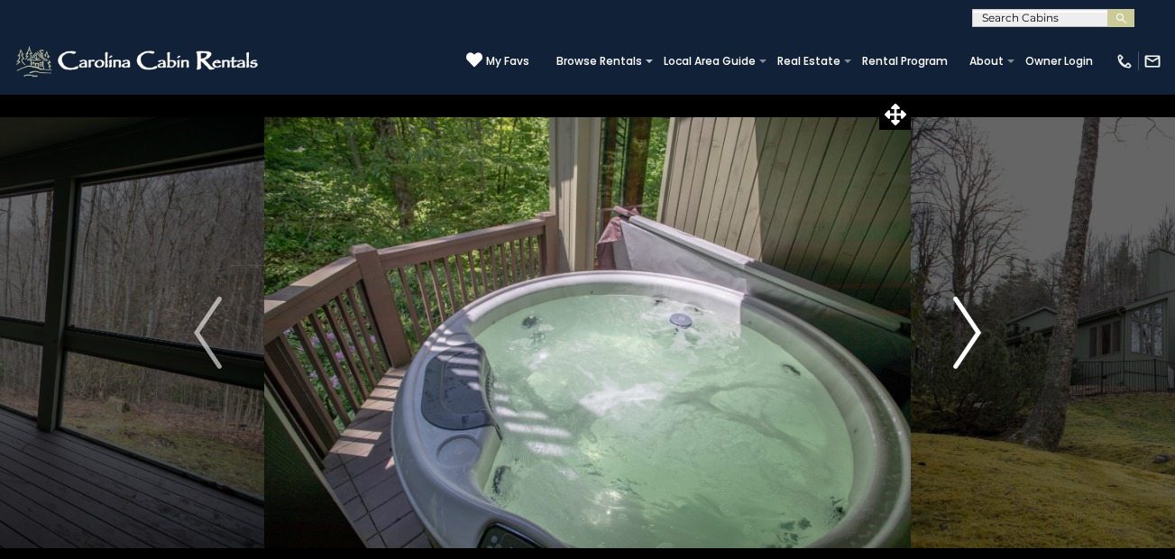
click at [974, 330] on img "Next" at bounding box center [966, 333] width 27 height 72
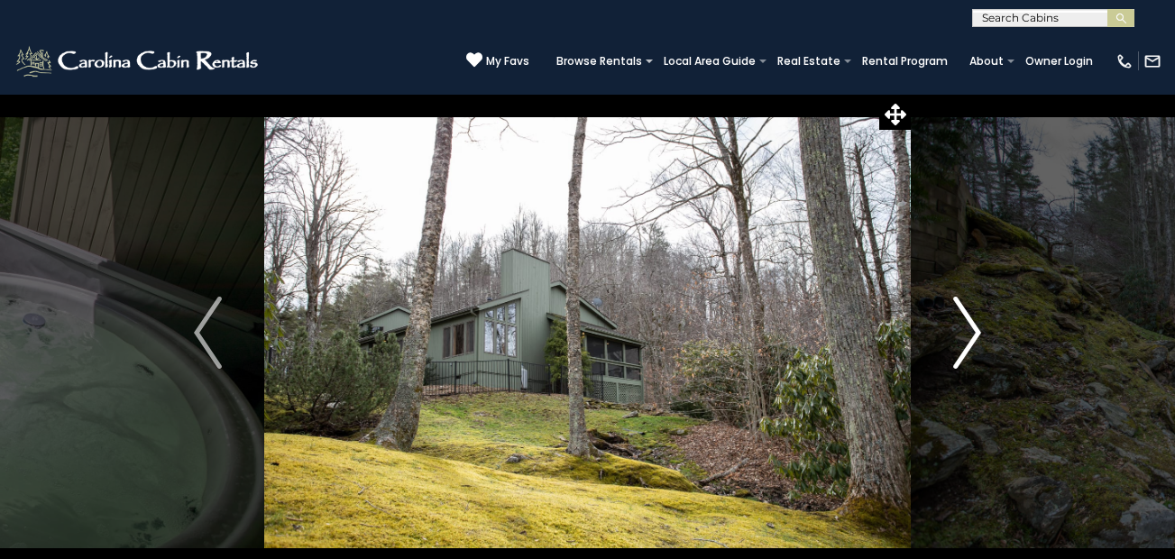
click at [974, 330] on img "Next" at bounding box center [966, 333] width 27 height 72
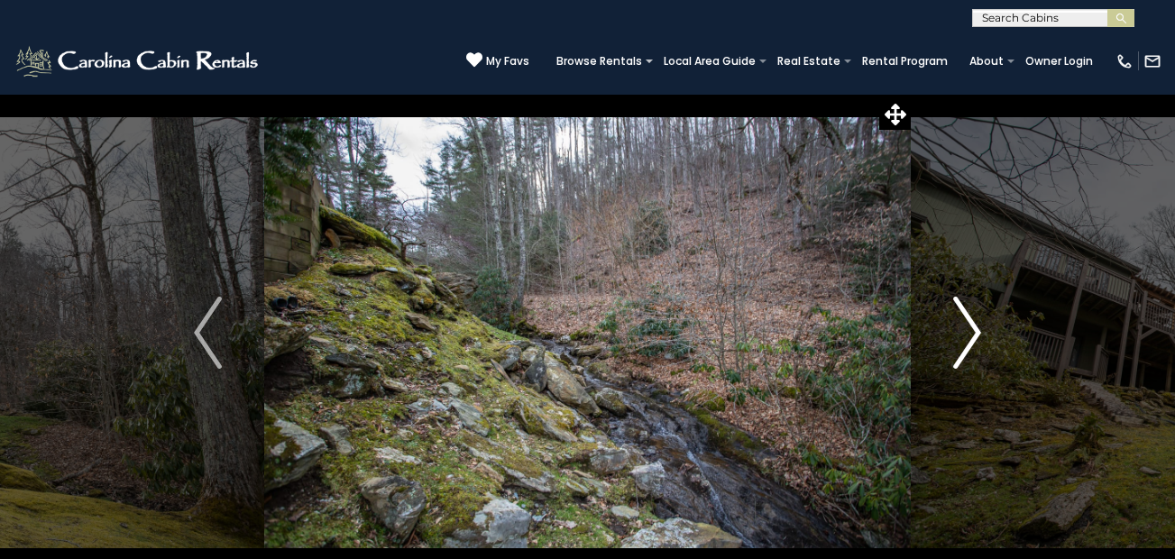
click at [974, 330] on img "Next" at bounding box center [966, 333] width 27 height 72
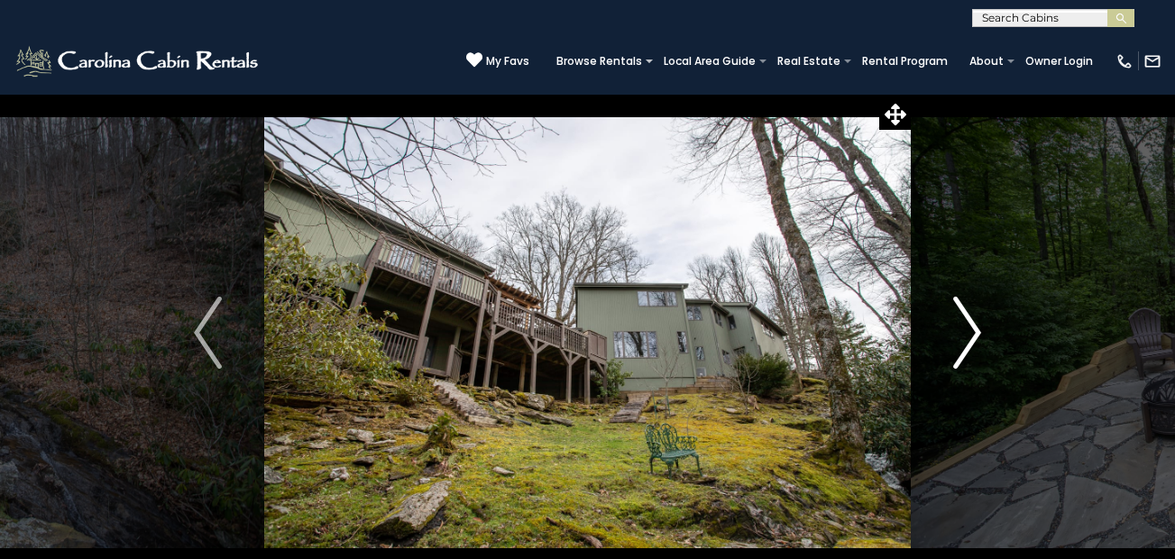
click at [974, 330] on img "Next" at bounding box center [966, 333] width 27 height 72
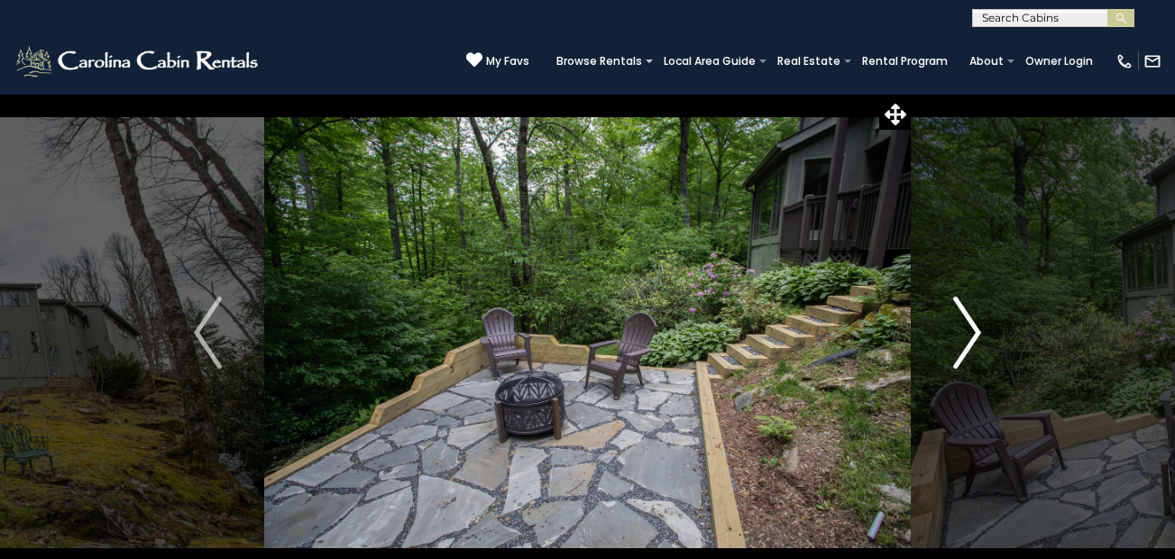
click at [974, 330] on img "Next" at bounding box center [966, 333] width 27 height 72
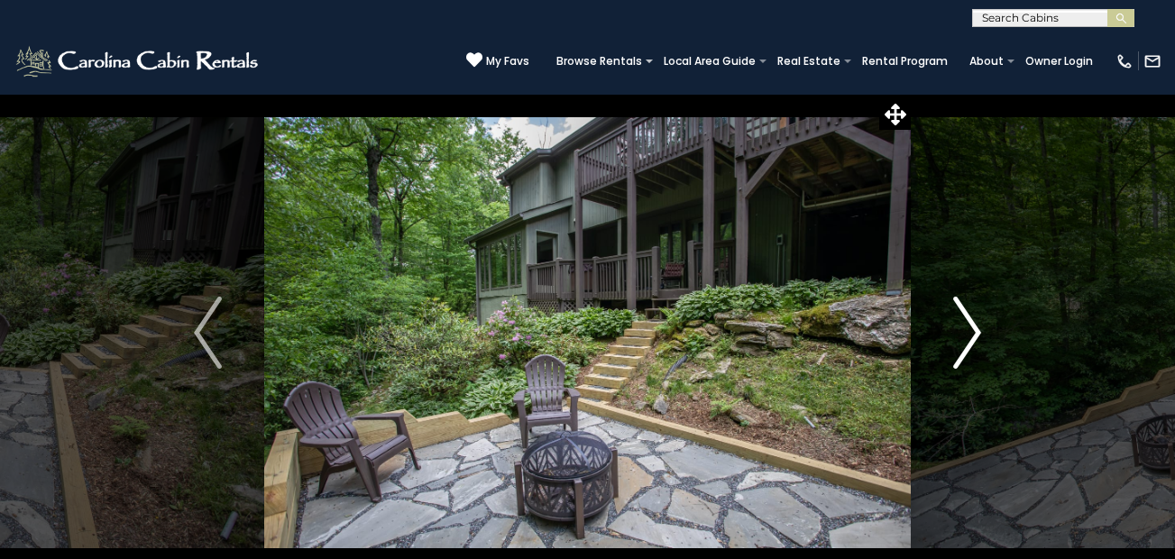
click at [974, 330] on img "Next" at bounding box center [966, 333] width 27 height 72
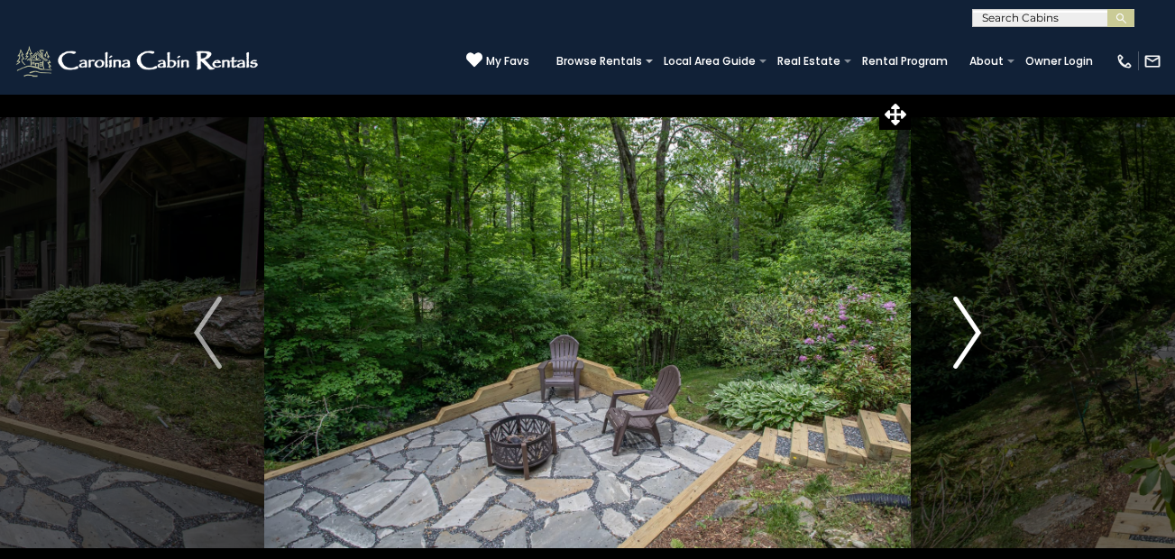
click at [974, 329] on img "Next" at bounding box center [966, 333] width 27 height 72
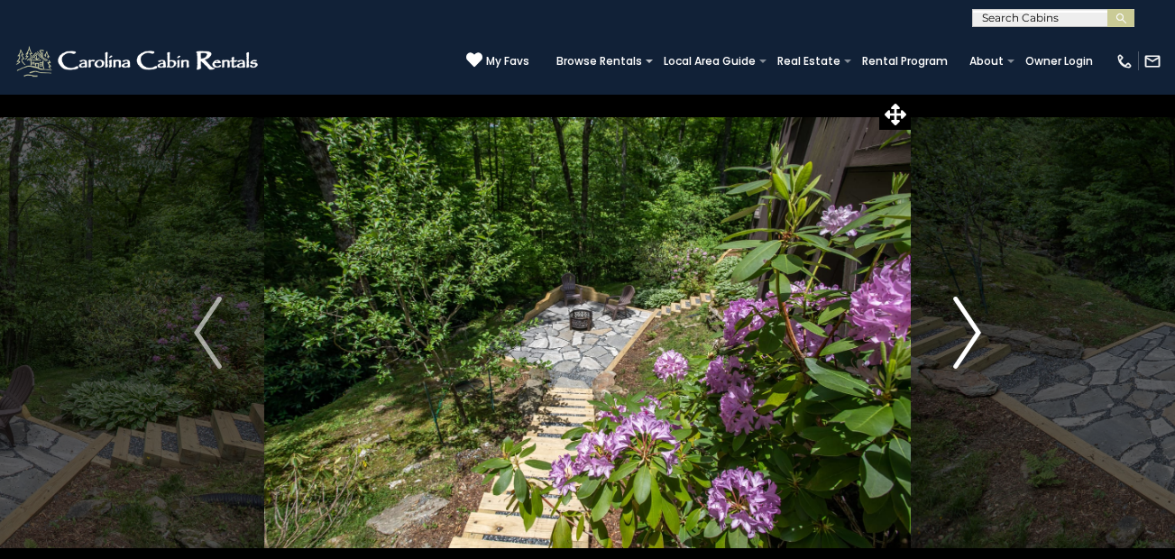
click at [974, 330] on img "Next" at bounding box center [966, 333] width 27 height 72
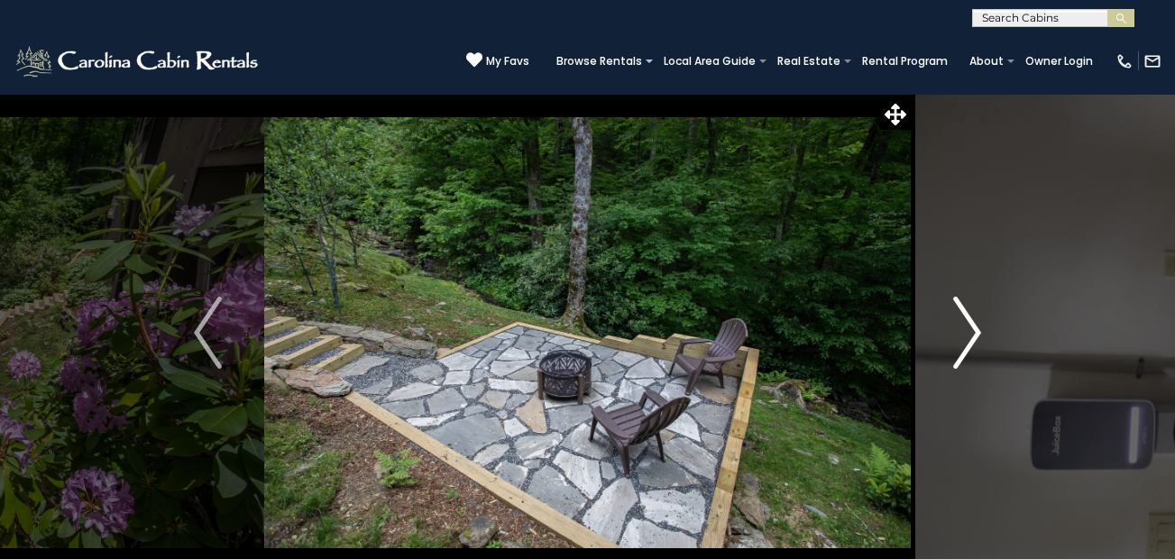
click at [974, 330] on img "Next" at bounding box center [966, 333] width 27 height 72
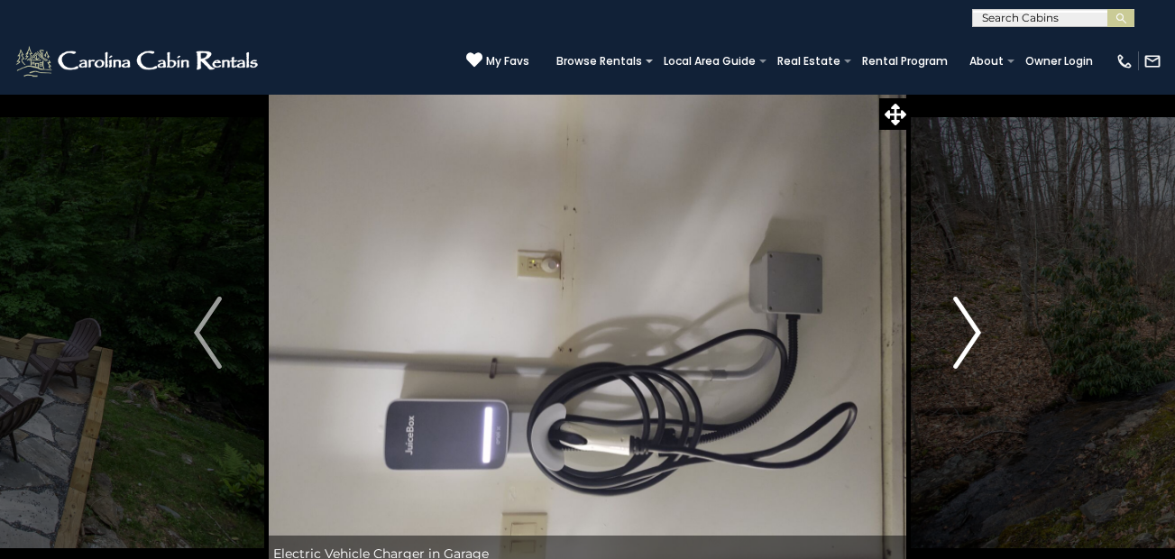
click at [974, 330] on img "Next" at bounding box center [966, 333] width 27 height 72
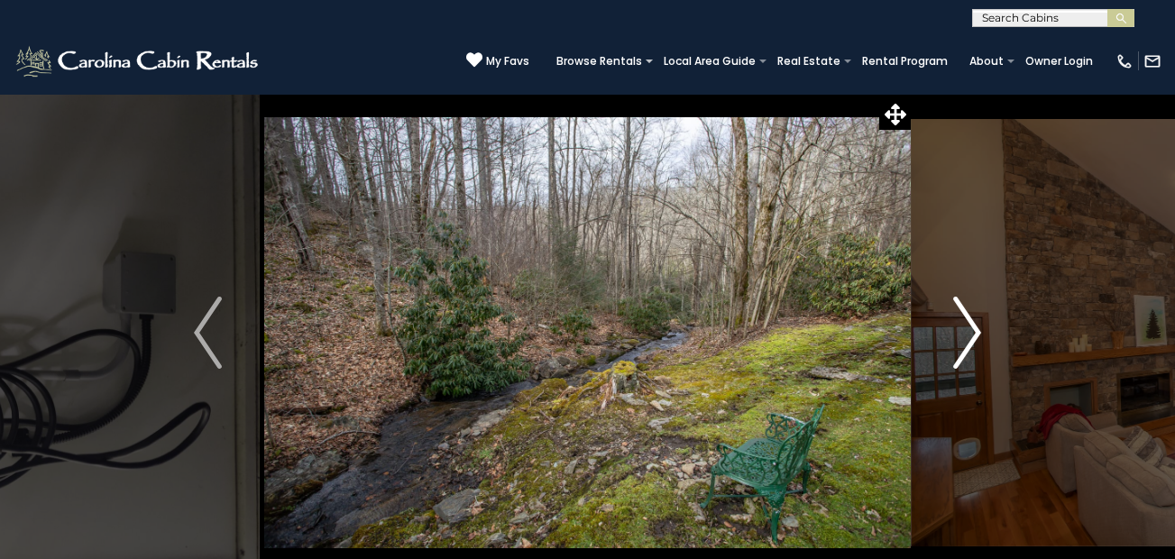
click at [974, 330] on img "Next" at bounding box center [966, 333] width 27 height 72
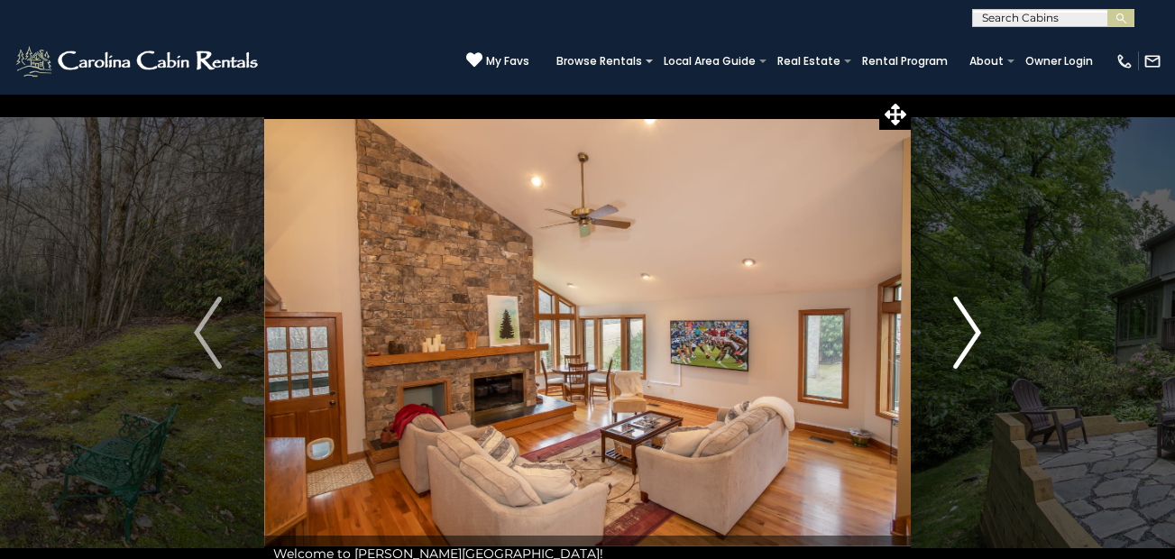
click at [974, 331] on img "Next" at bounding box center [966, 333] width 27 height 72
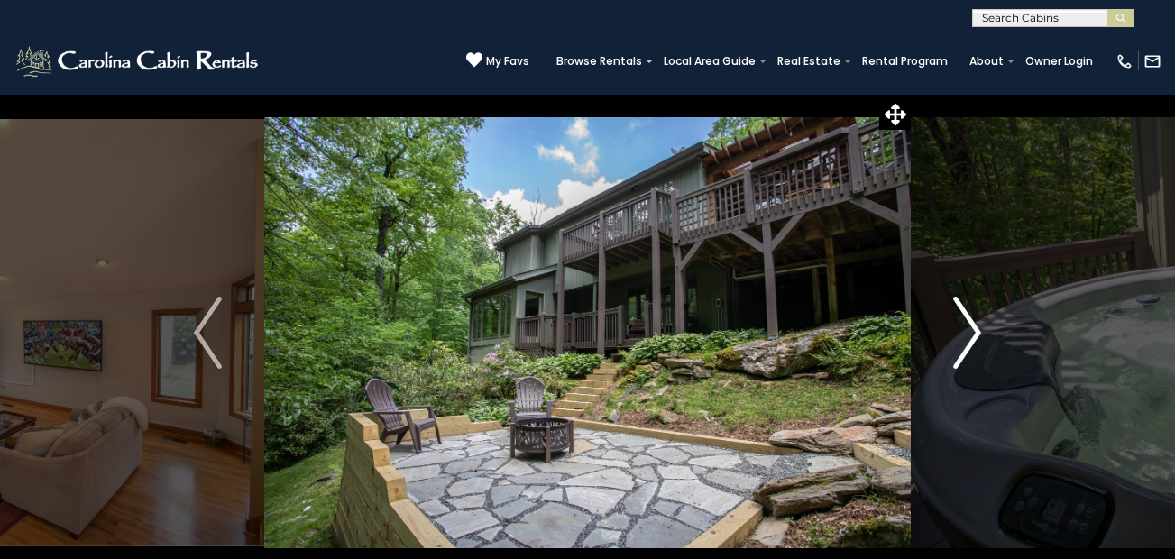
click at [974, 331] on img "Next" at bounding box center [966, 333] width 27 height 72
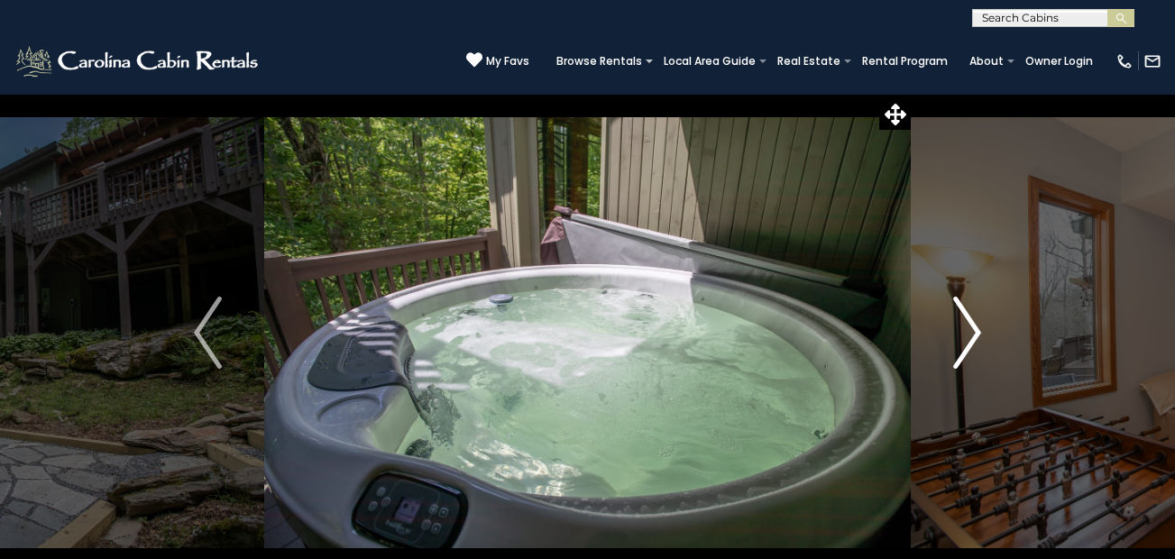
click at [974, 332] on img "Next" at bounding box center [966, 333] width 27 height 72
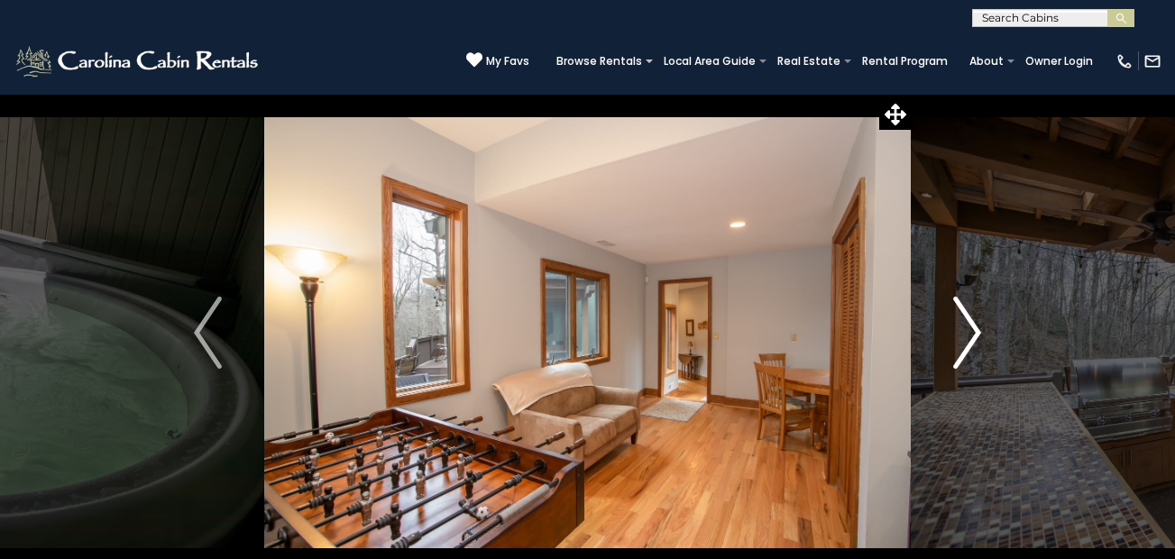
click at [974, 332] on img "Next" at bounding box center [966, 333] width 27 height 72
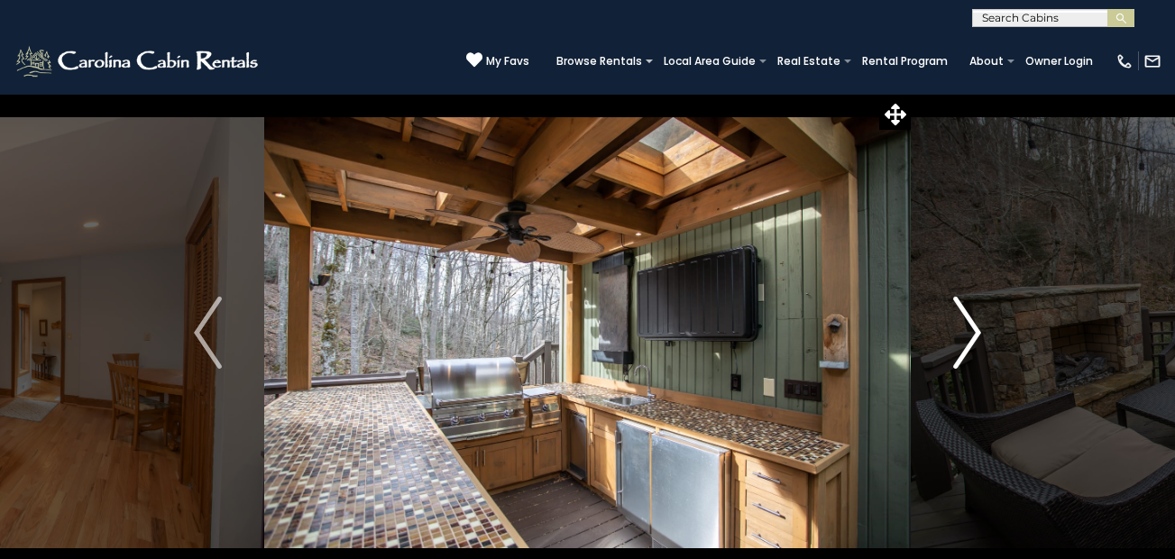
click at [974, 332] on img "Next" at bounding box center [966, 333] width 27 height 72
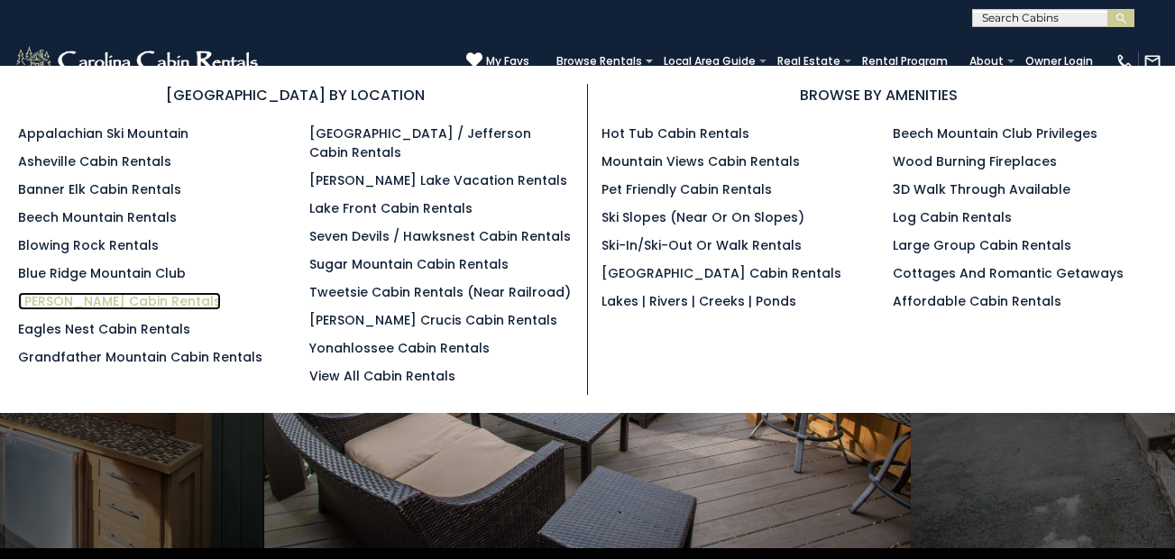
click at [93, 301] on link "[PERSON_NAME] Cabin Rentals" at bounding box center [119, 301] width 203 height 18
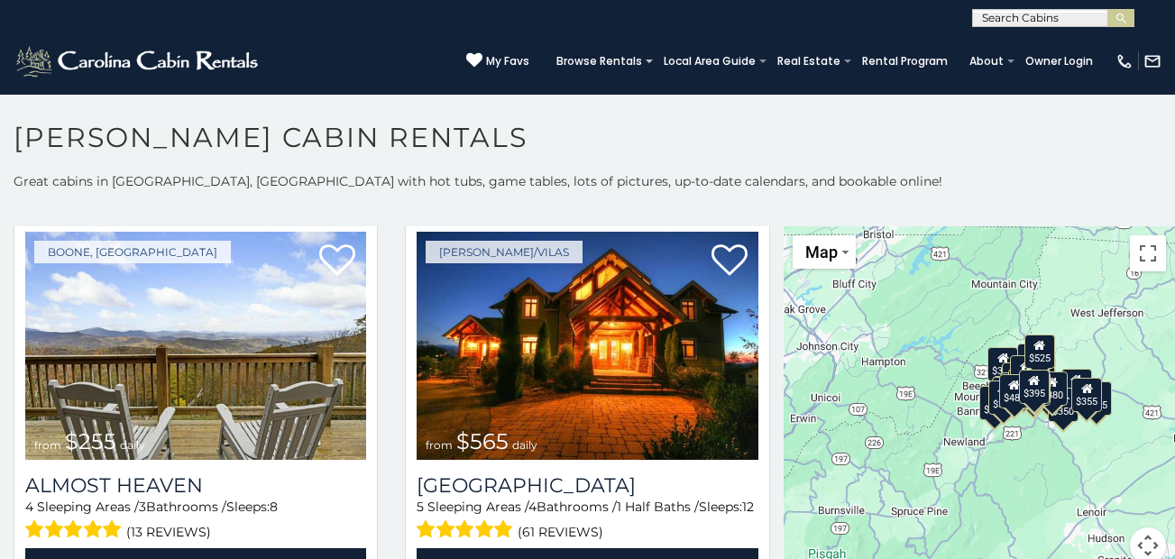
scroll to position [3247, 0]
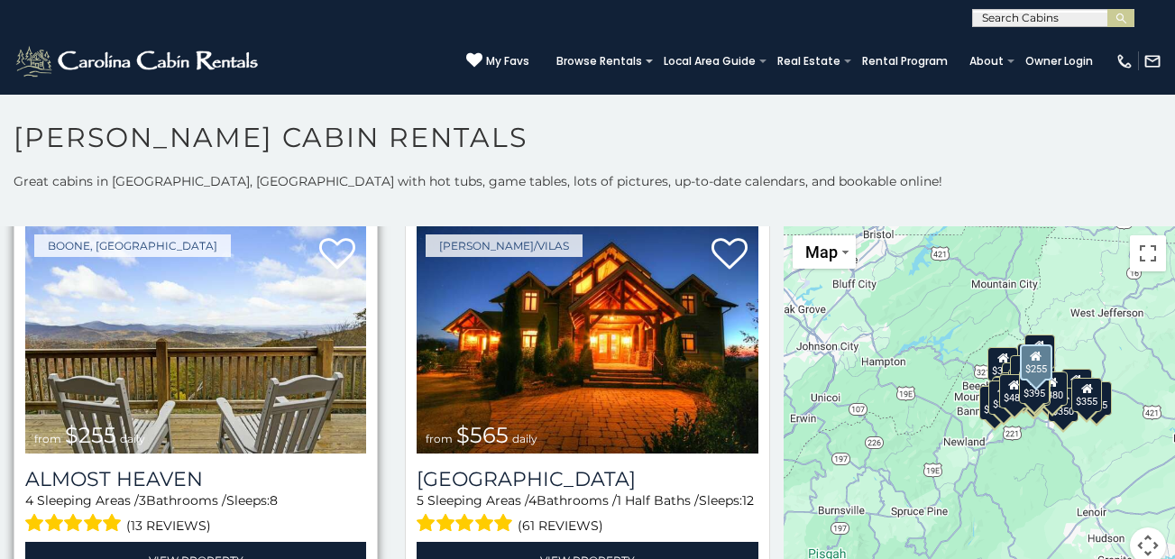
click at [179, 333] on img at bounding box center [195, 339] width 341 height 228
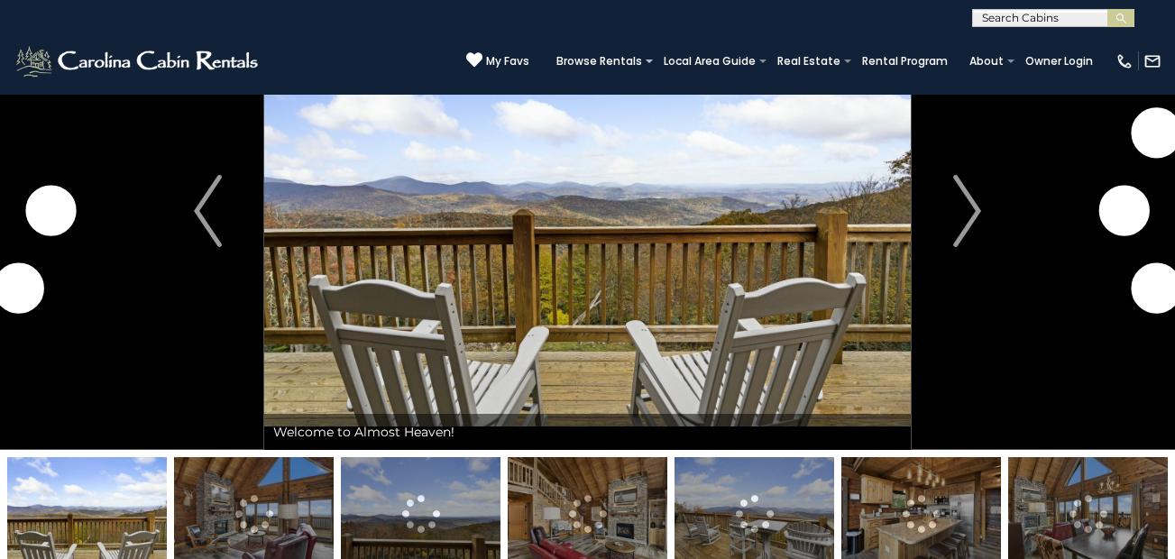
scroll to position [90, 0]
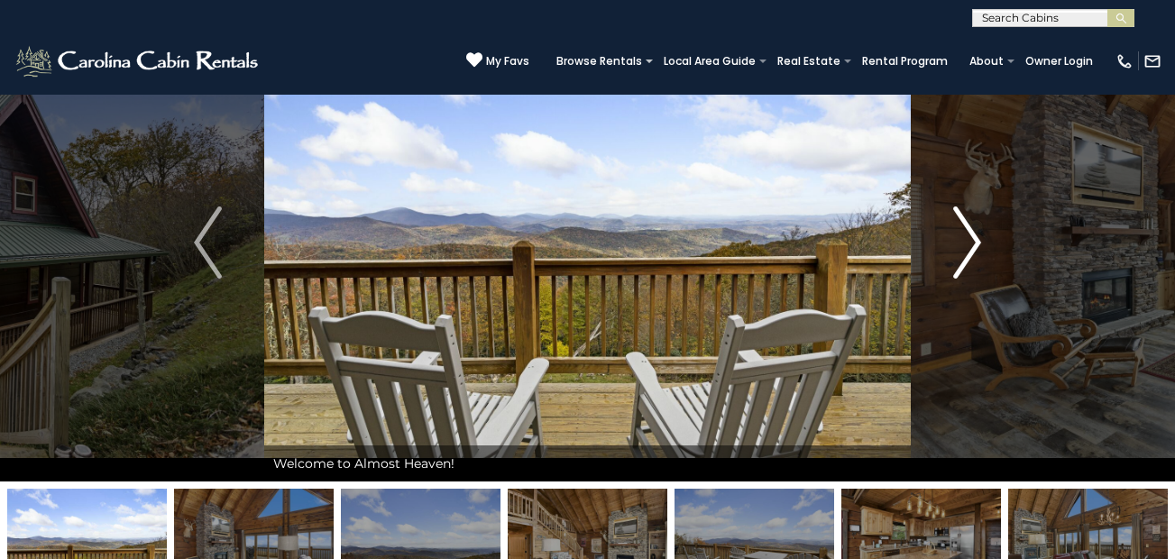
click at [974, 235] on img "Next" at bounding box center [966, 243] width 27 height 72
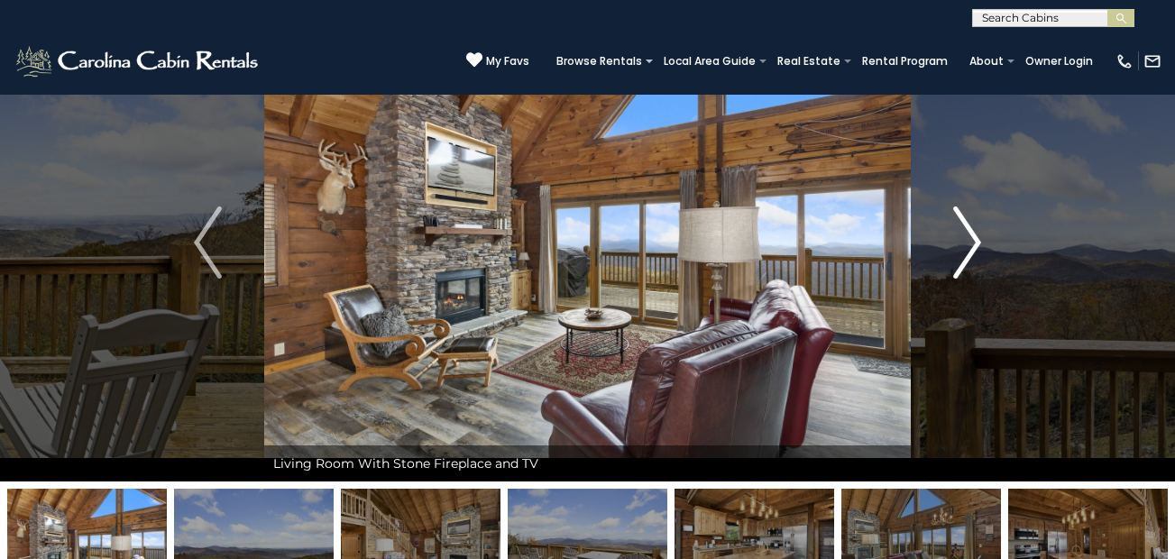
click at [974, 235] on img "Next" at bounding box center [966, 243] width 27 height 72
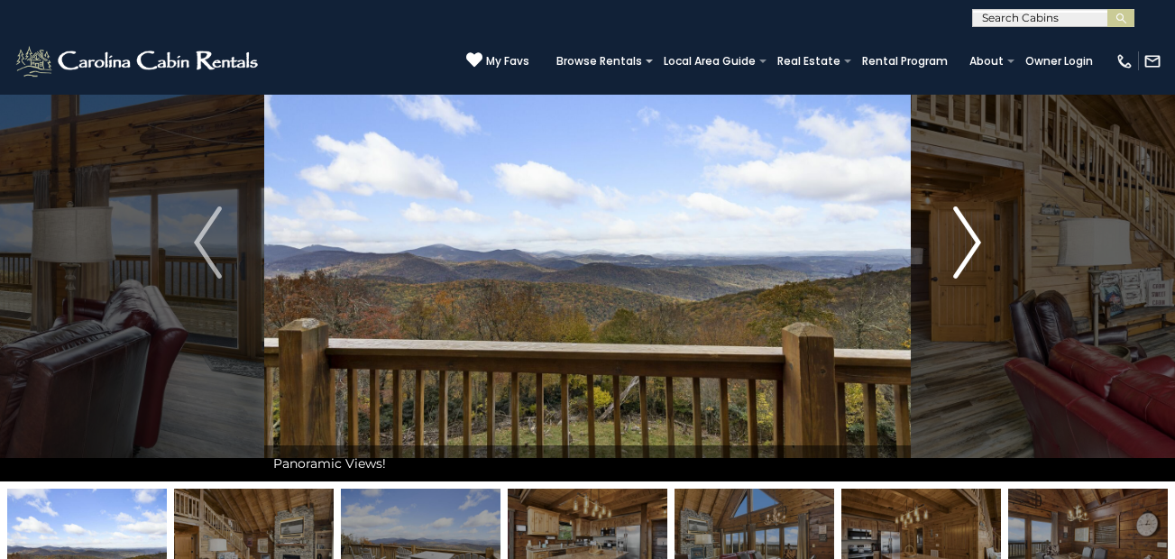
click at [974, 235] on img "Next" at bounding box center [966, 243] width 27 height 72
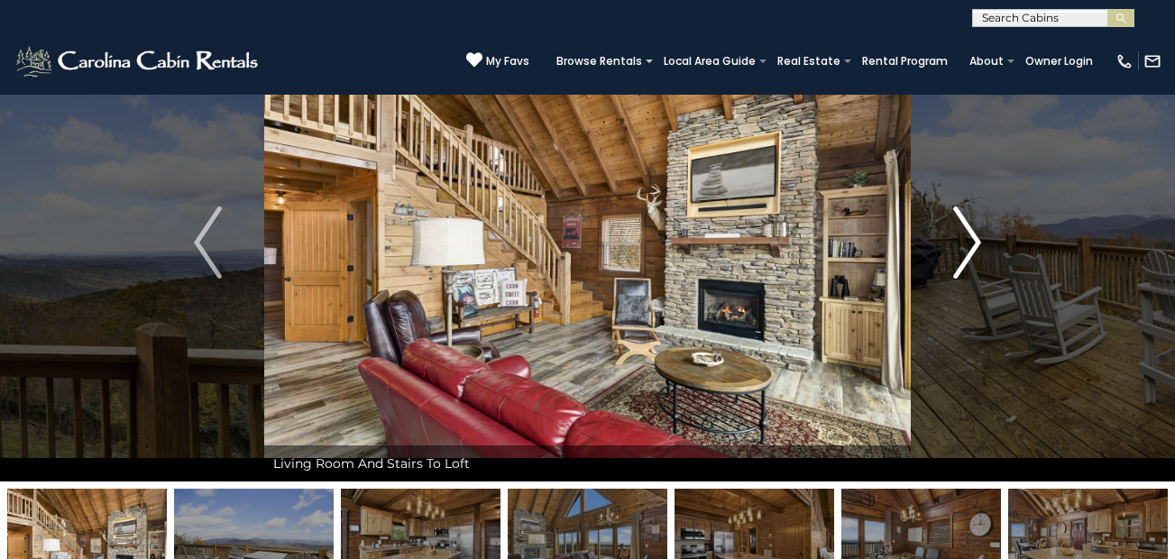
click at [974, 236] on img "Next" at bounding box center [966, 243] width 27 height 72
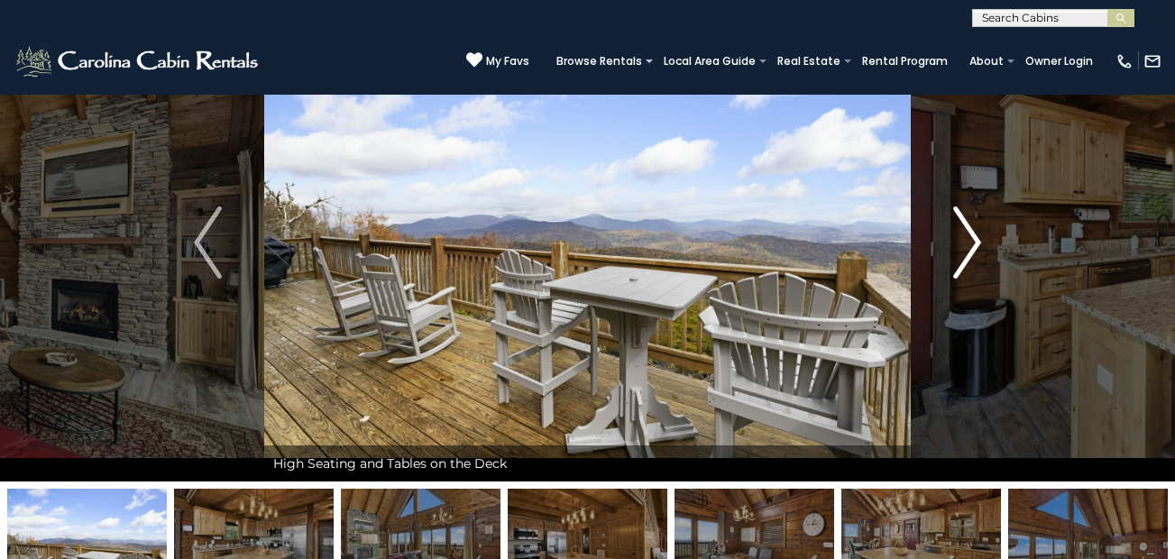
click at [974, 237] on img "Next" at bounding box center [966, 243] width 27 height 72
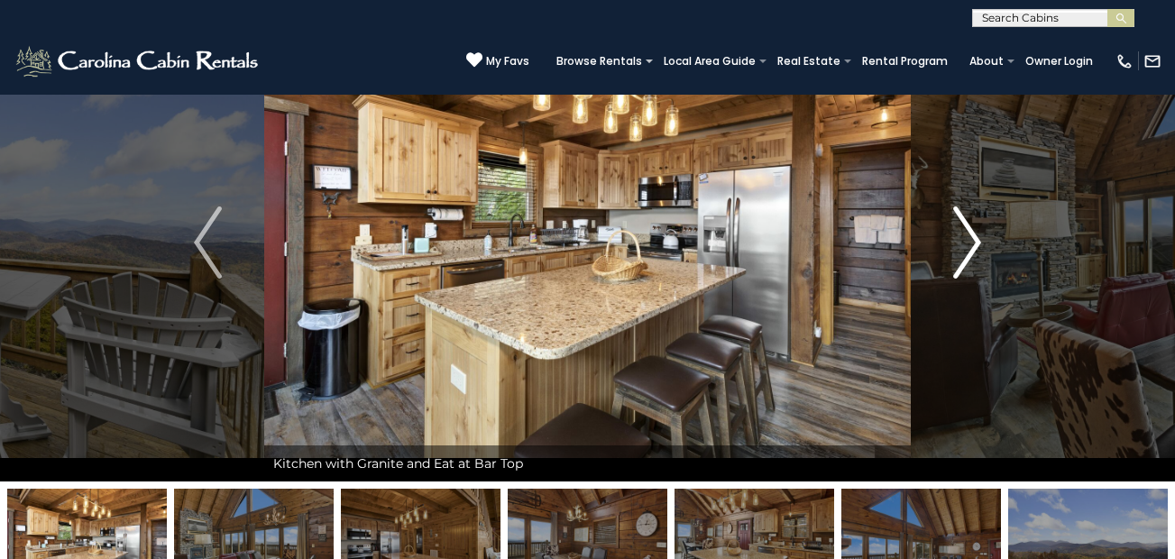
click at [974, 237] on img "Next" at bounding box center [966, 243] width 27 height 72
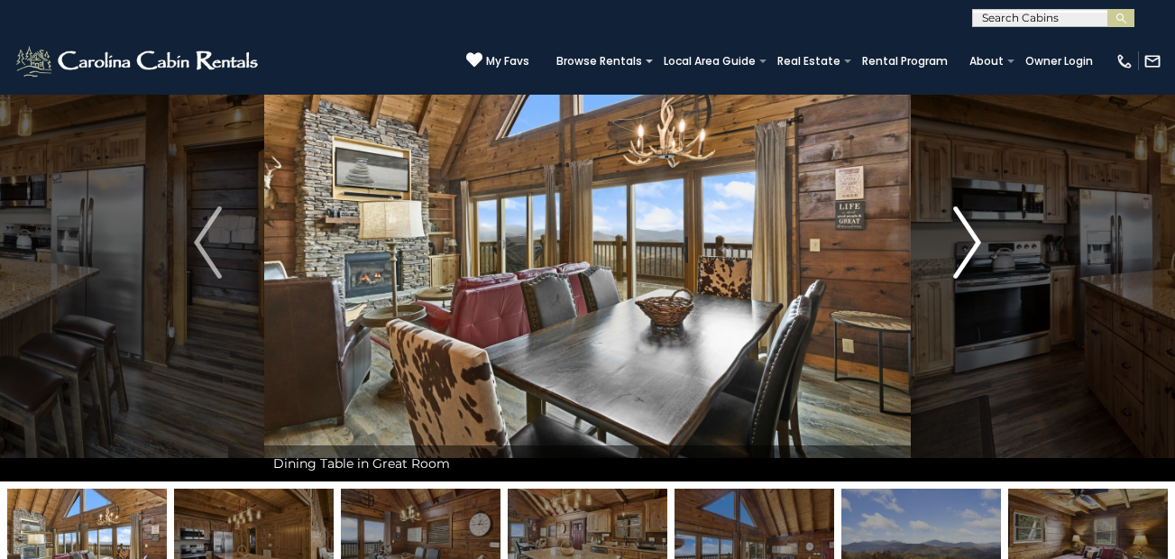
click at [974, 237] on img "Next" at bounding box center [966, 243] width 27 height 72
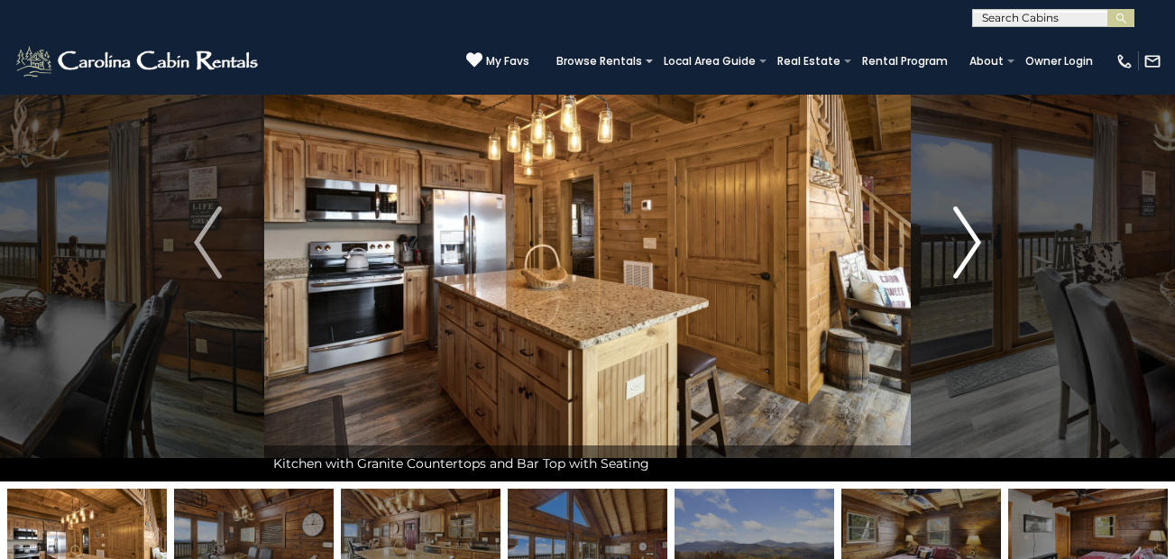
click at [974, 238] on img "Next" at bounding box center [966, 243] width 27 height 72
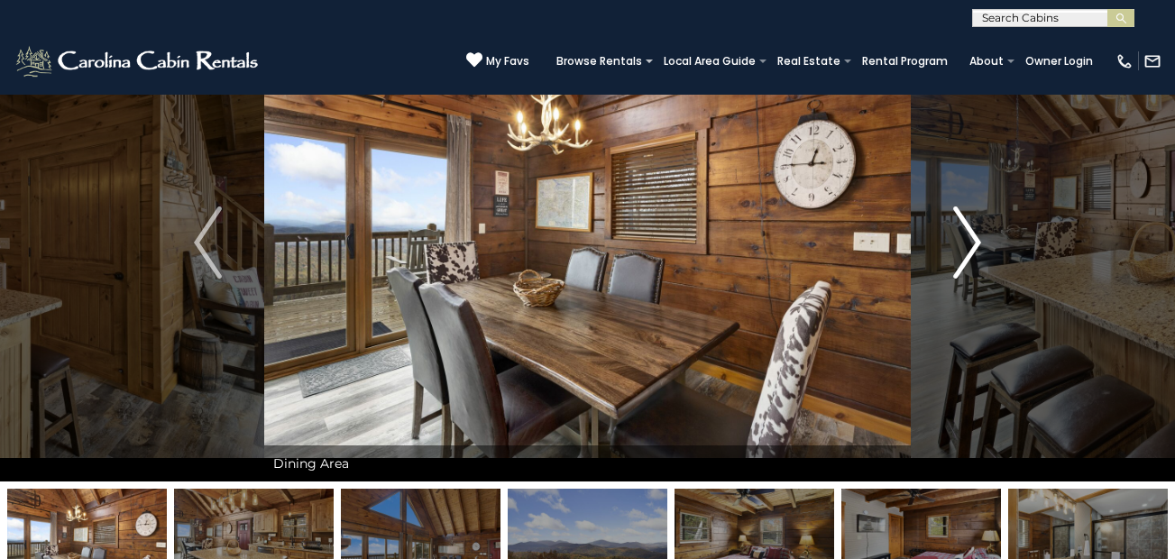
click at [974, 239] on img "Next" at bounding box center [966, 243] width 27 height 72
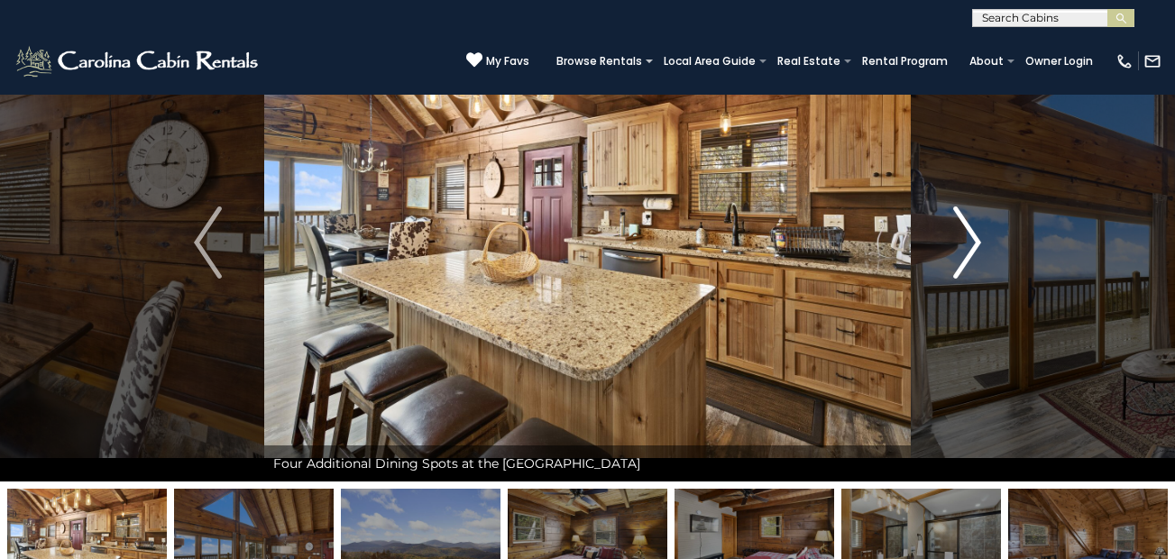
click at [974, 239] on img "Next" at bounding box center [966, 243] width 27 height 72
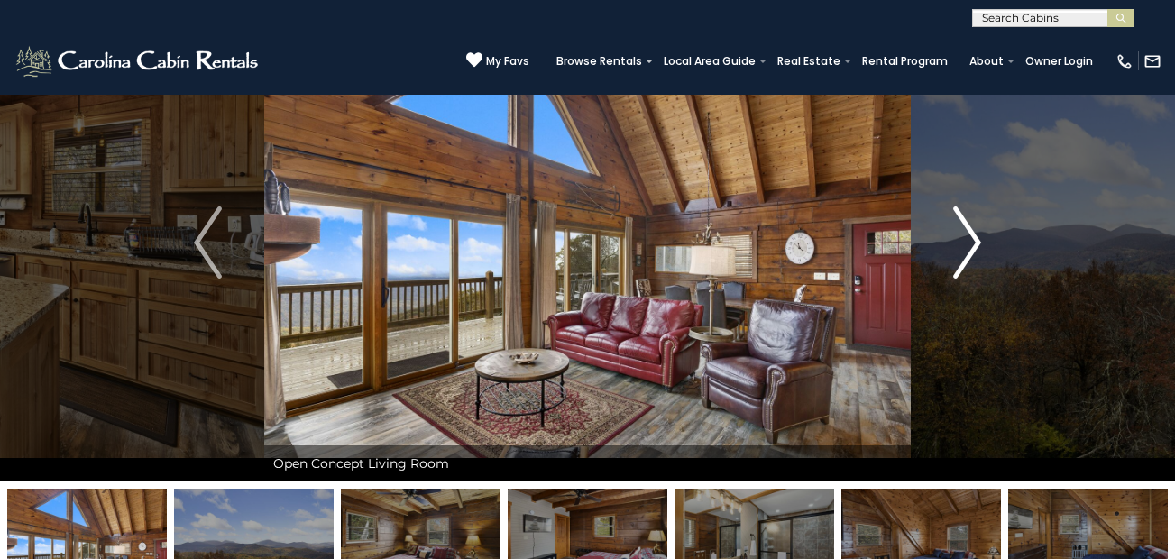
click at [974, 239] on img "Next" at bounding box center [966, 243] width 27 height 72
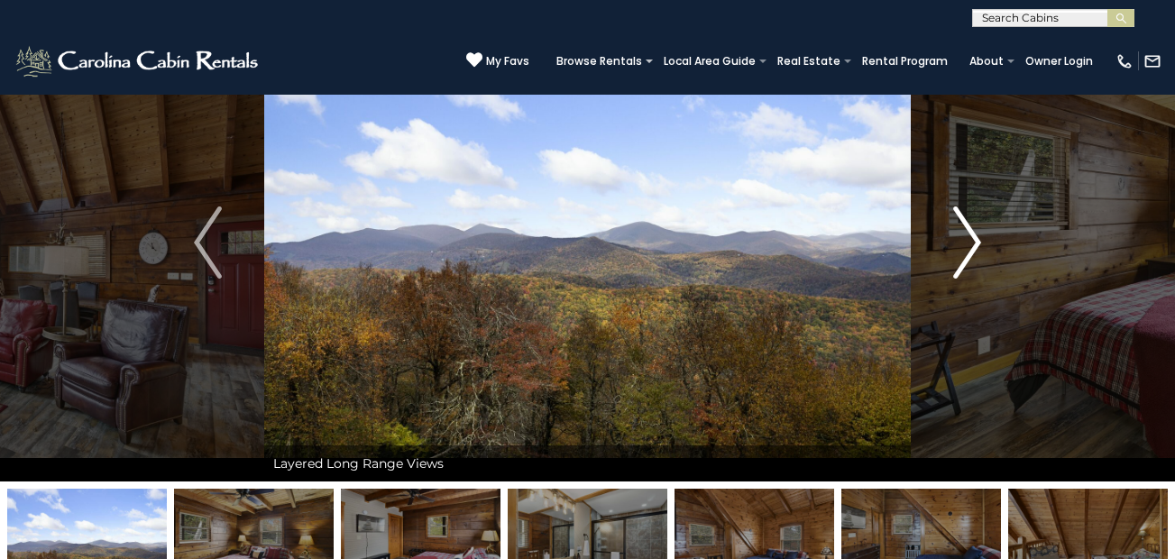
click at [974, 239] on img "Next" at bounding box center [966, 243] width 27 height 72
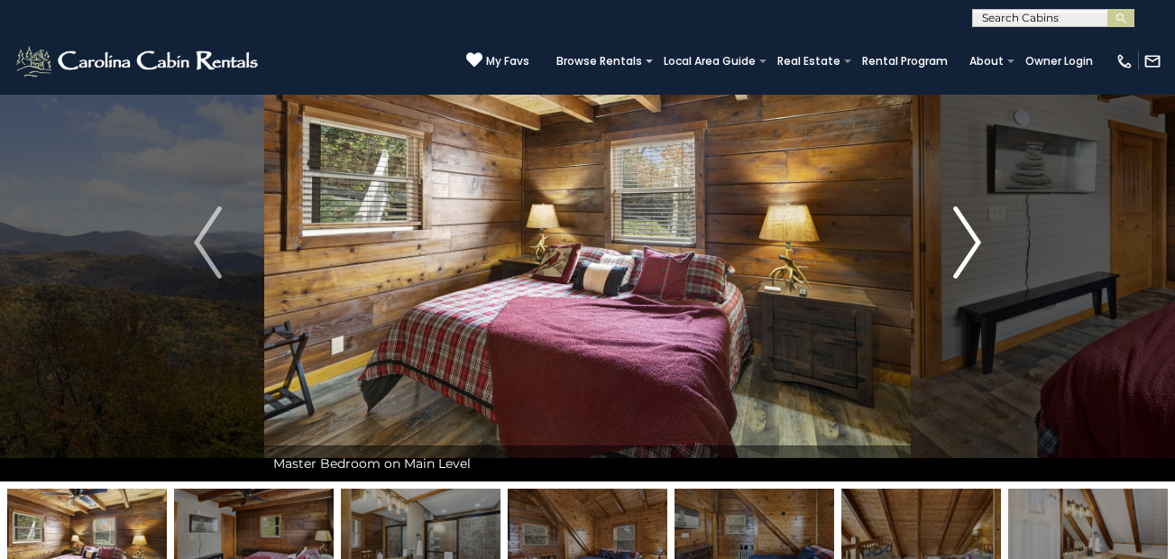
click at [974, 239] on img "Next" at bounding box center [966, 243] width 27 height 72
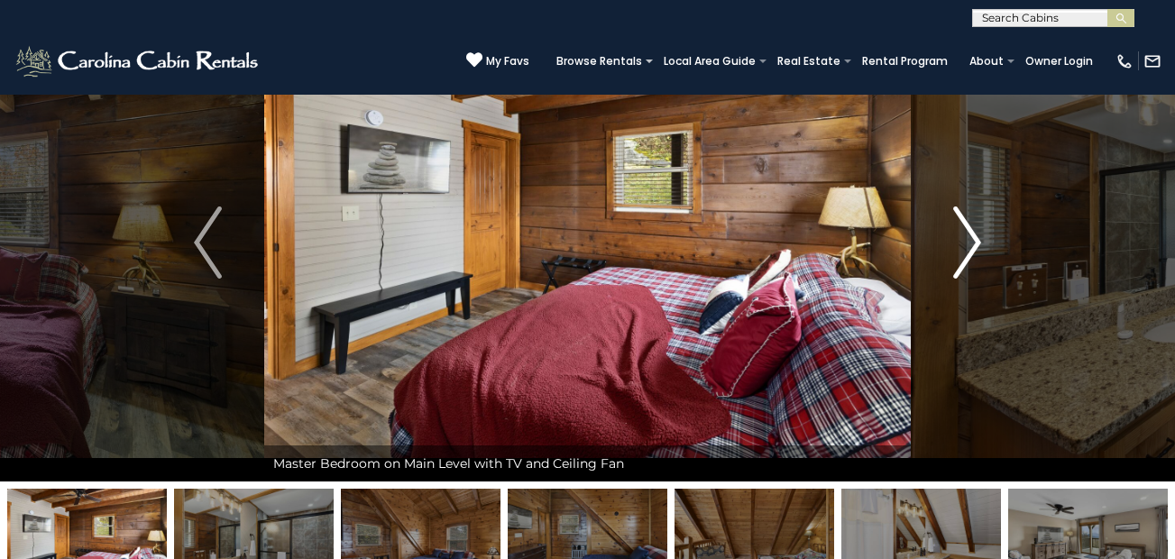
click at [974, 241] on img "Next" at bounding box center [966, 243] width 27 height 72
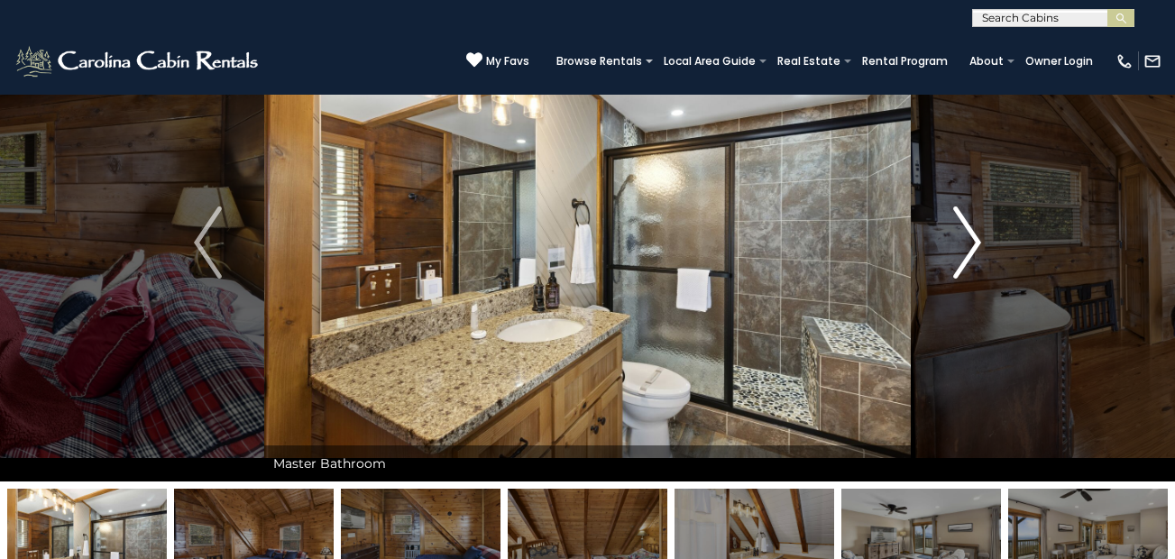
click at [911, 4] on button "Next" at bounding box center [967, 243] width 113 height 478
